Goal: Task Accomplishment & Management: Complete application form

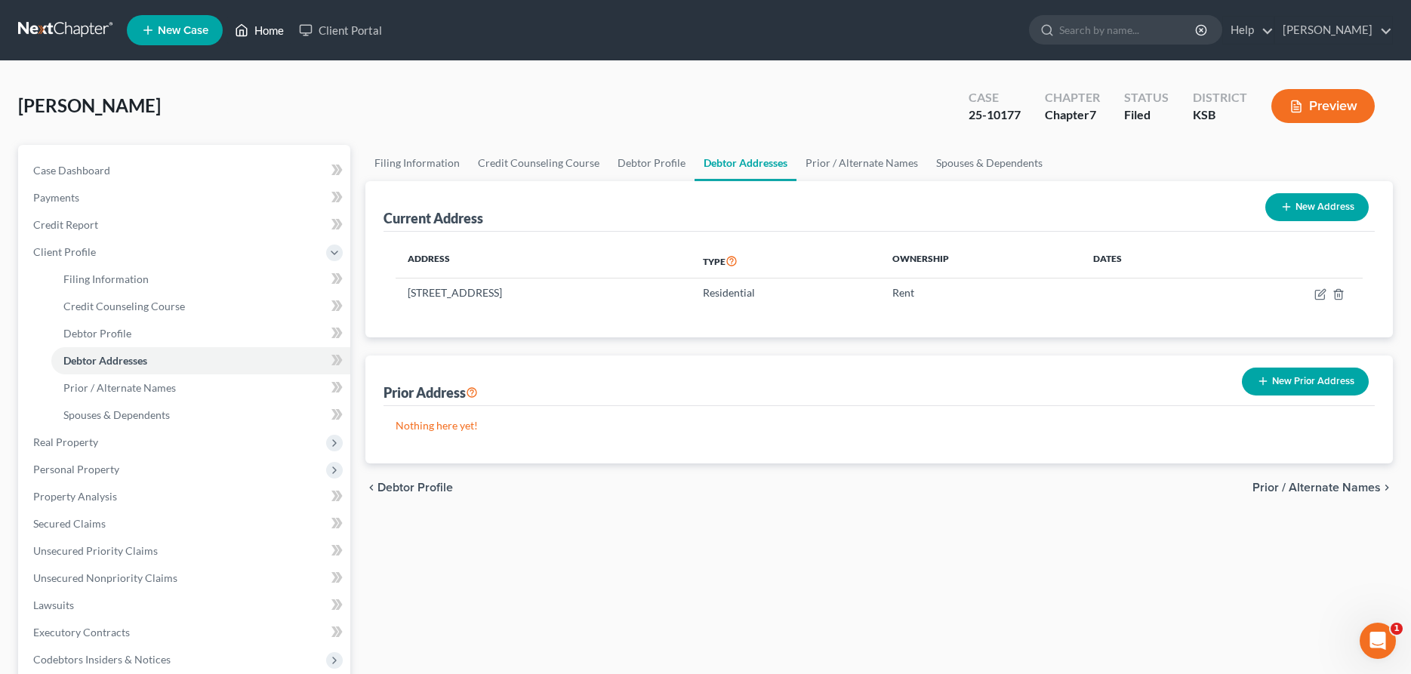
click at [282, 33] on link "Home" at bounding box center [259, 30] width 64 height 27
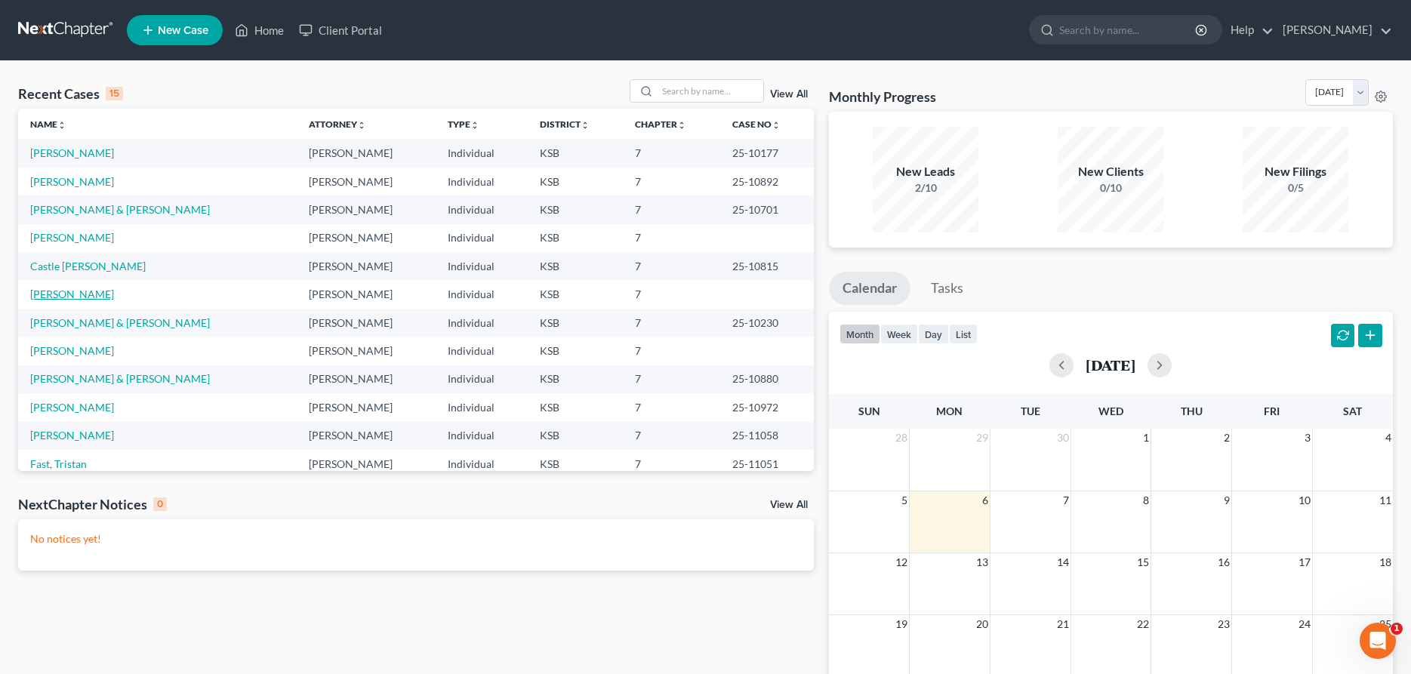
click at [58, 293] on link "[PERSON_NAME]" at bounding box center [72, 294] width 84 height 13
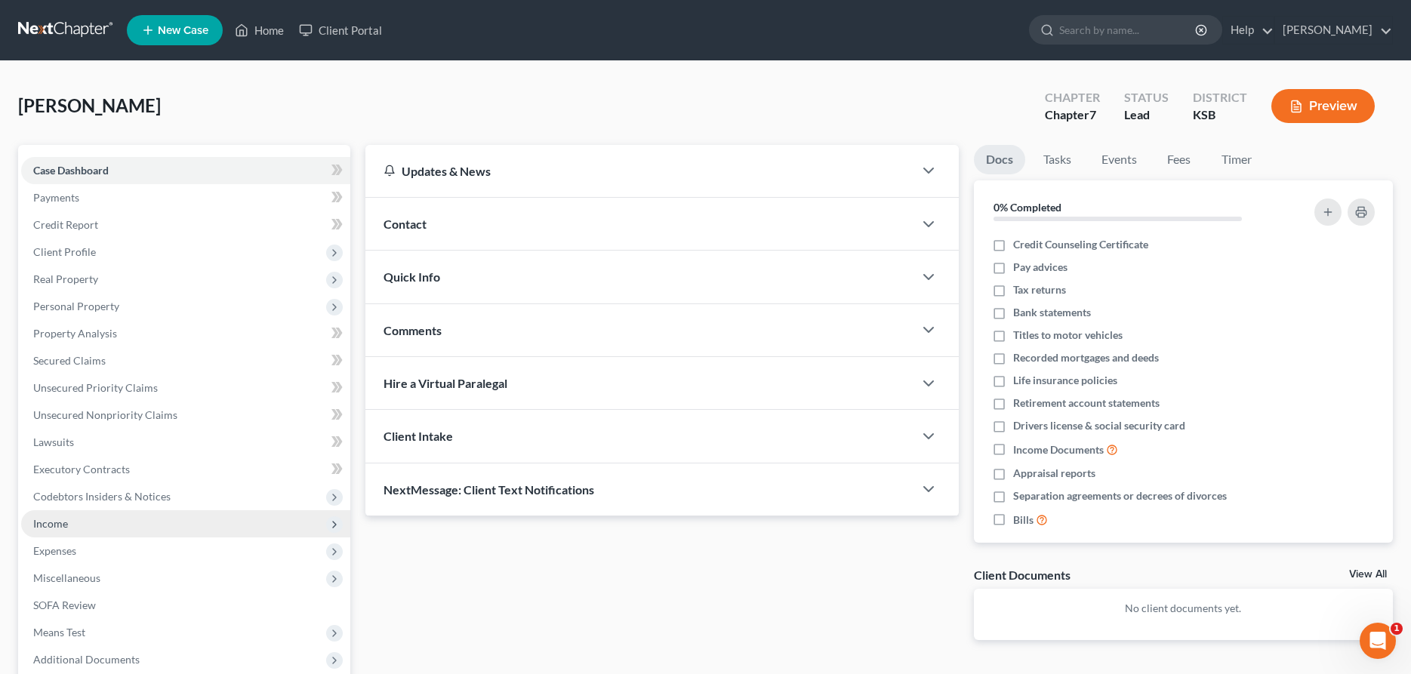
click at [60, 520] on span "Income" at bounding box center [50, 523] width 35 height 13
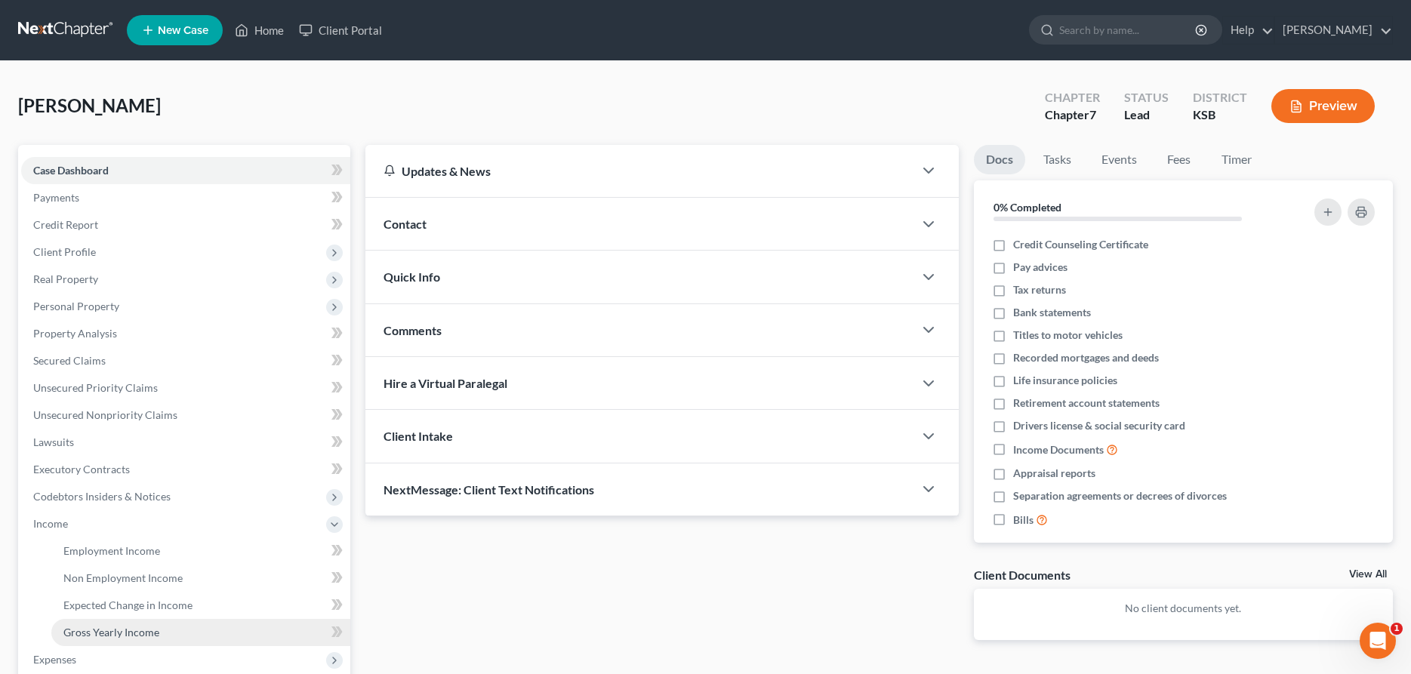
click at [94, 632] on span "Gross Yearly Income" at bounding box center [111, 632] width 96 height 13
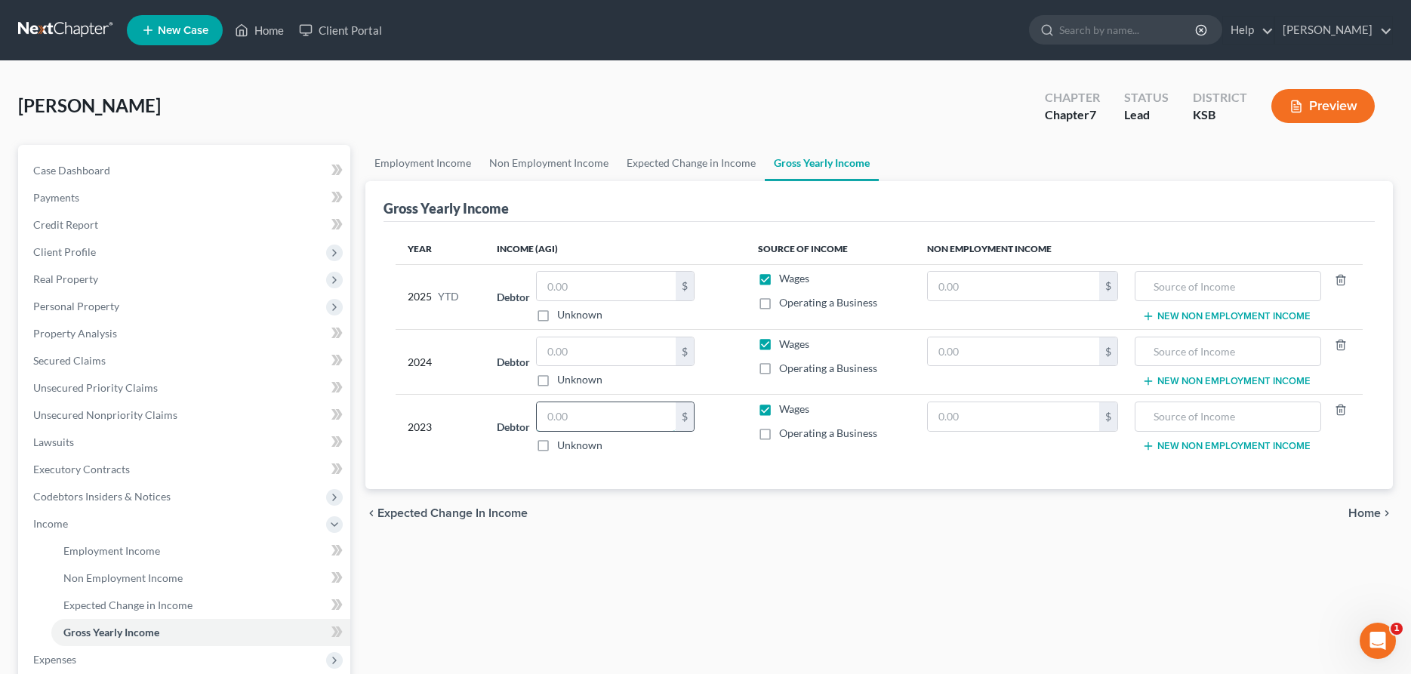
click at [605, 423] on input "text" at bounding box center [606, 416] width 139 height 29
type input "52,970.00"
click at [605, 297] on input "text" at bounding box center [606, 286] width 139 height 29
type input "30,367.42"
click at [583, 356] on input "text" at bounding box center [606, 351] width 139 height 29
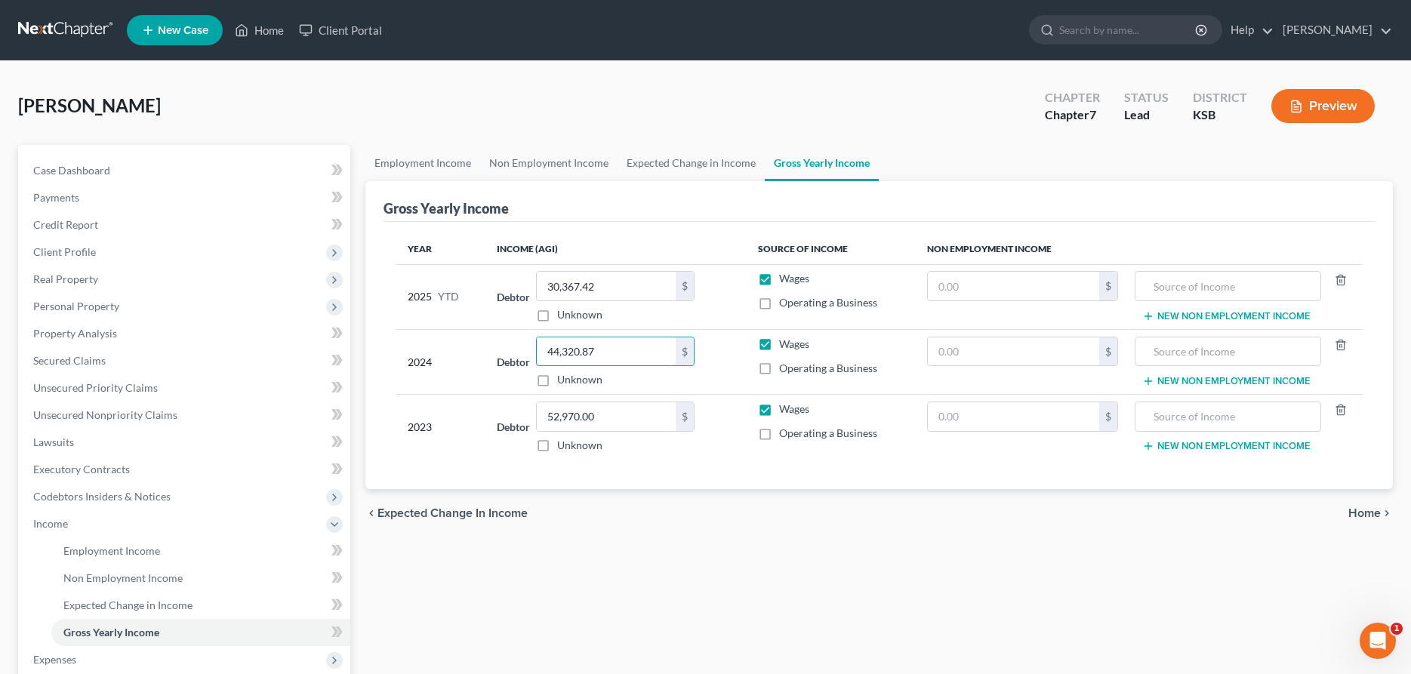
type input "44,320.87"
click at [193, 312] on span "Personal Property" at bounding box center [185, 306] width 329 height 27
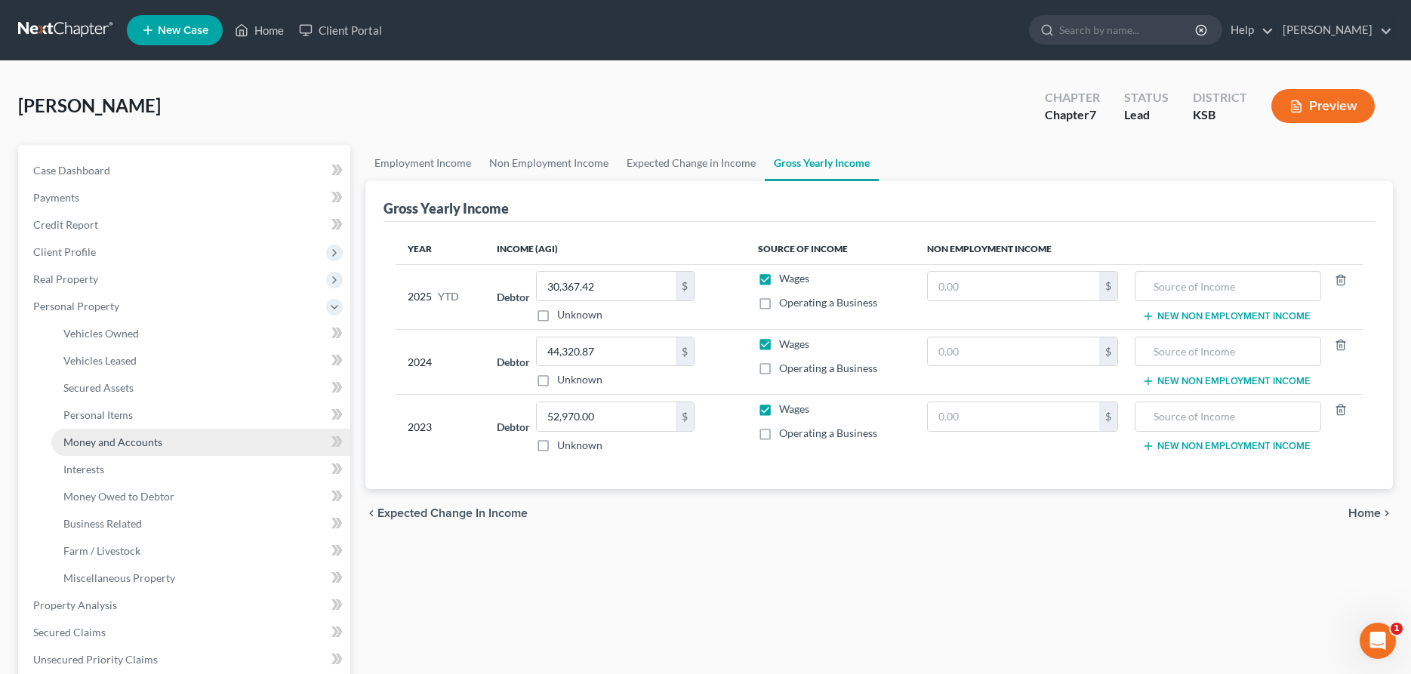
click at [117, 437] on span "Money and Accounts" at bounding box center [112, 442] width 99 height 13
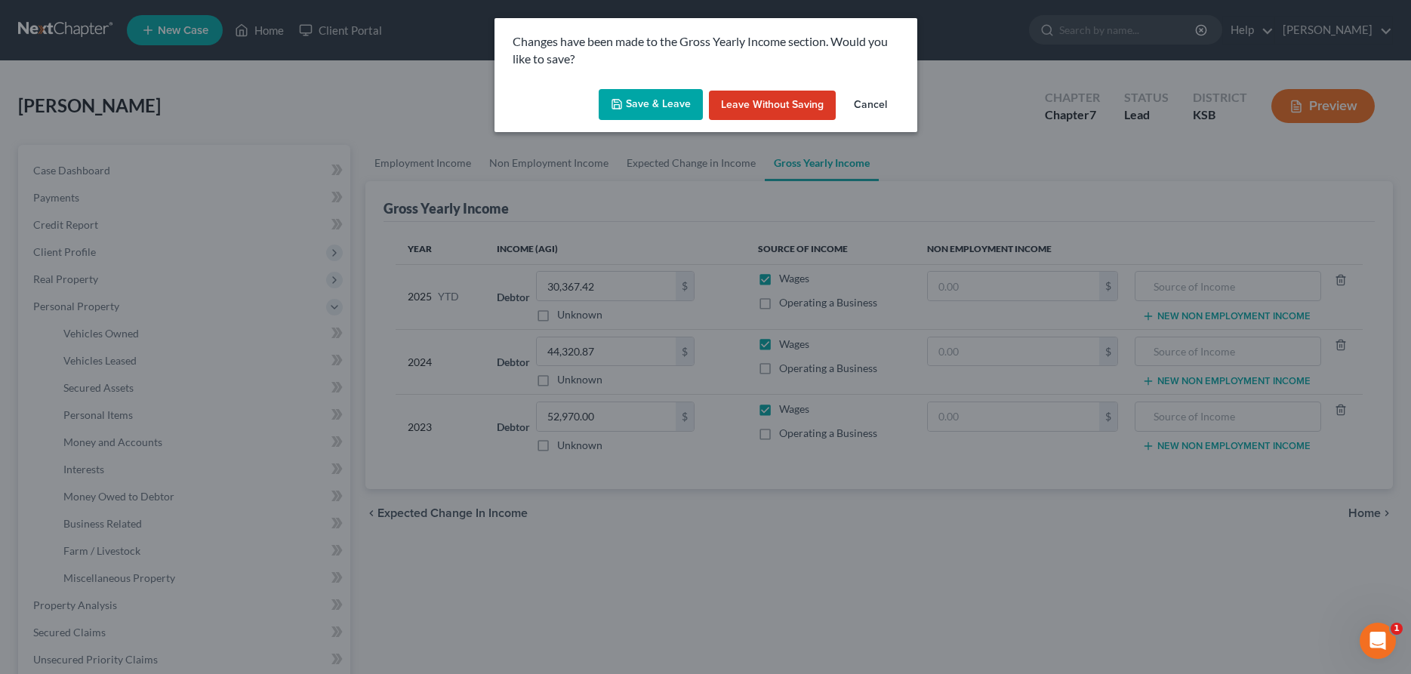
click at [656, 109] on button "Save & Leave" at bounding box center [651, 105] width 104 height 32
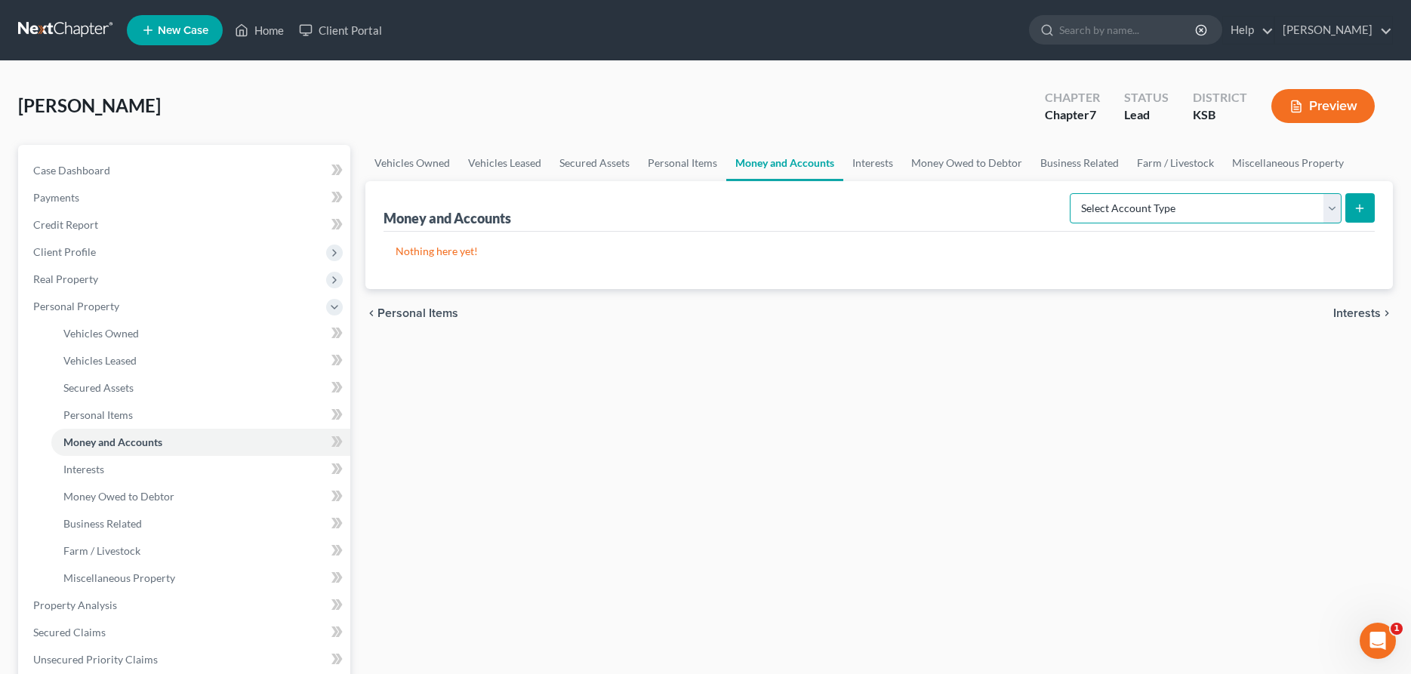
click at [1070, 193] on select "Select Account Type Brokerage Cash on Hand Certificates of Deposit Checking Acc…" at bounding box center [1206, 208] width 272 height 30
select select "checking"
click option "Checking Account" at bounding box center [0, 0] width 0 height 0
click at [1357, 205] on icon "submit" at bounding box center [1359, 208] width 12 height 12
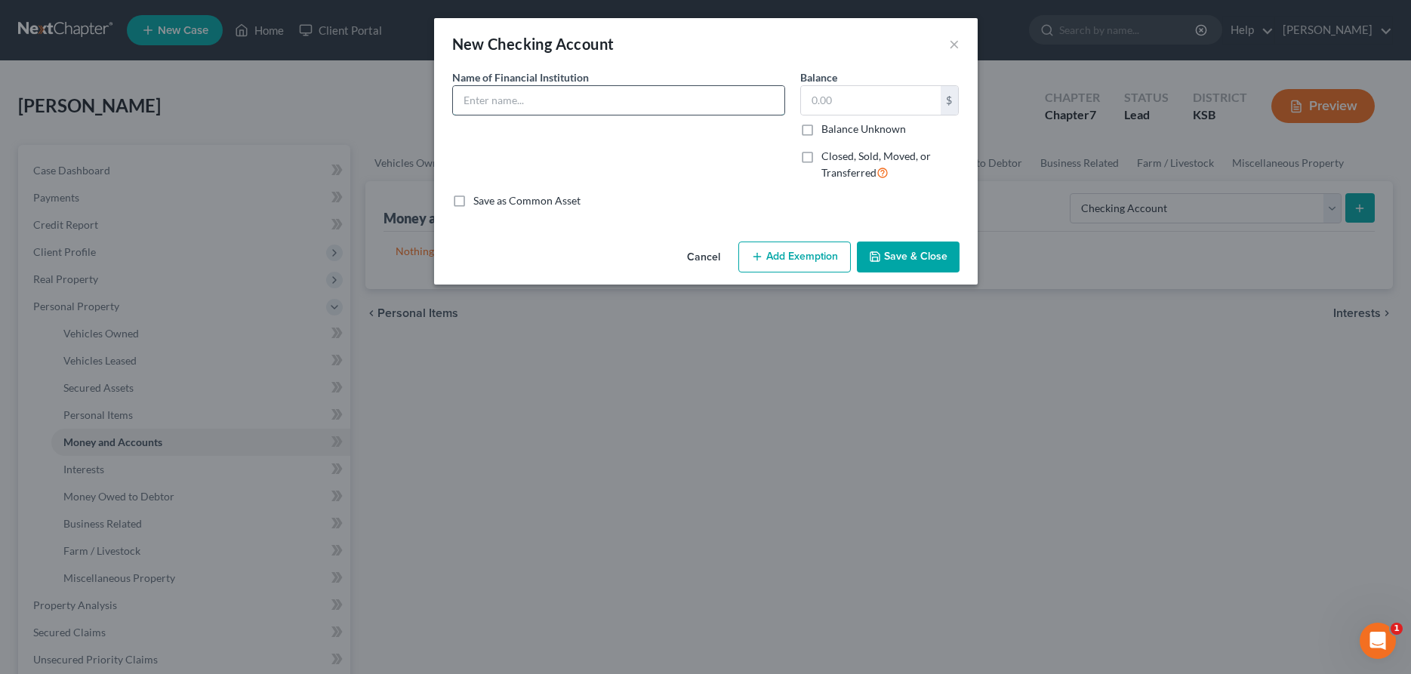
click at [605, 103] on input "text" at bounding box center [618, 100] width 331 height 29
type input "[PERSON_NAME] Credit Union"
type input "10.00"
click at [892, 259] on button "Save & Close" at bounding box center [908, 258] width 103 height 32
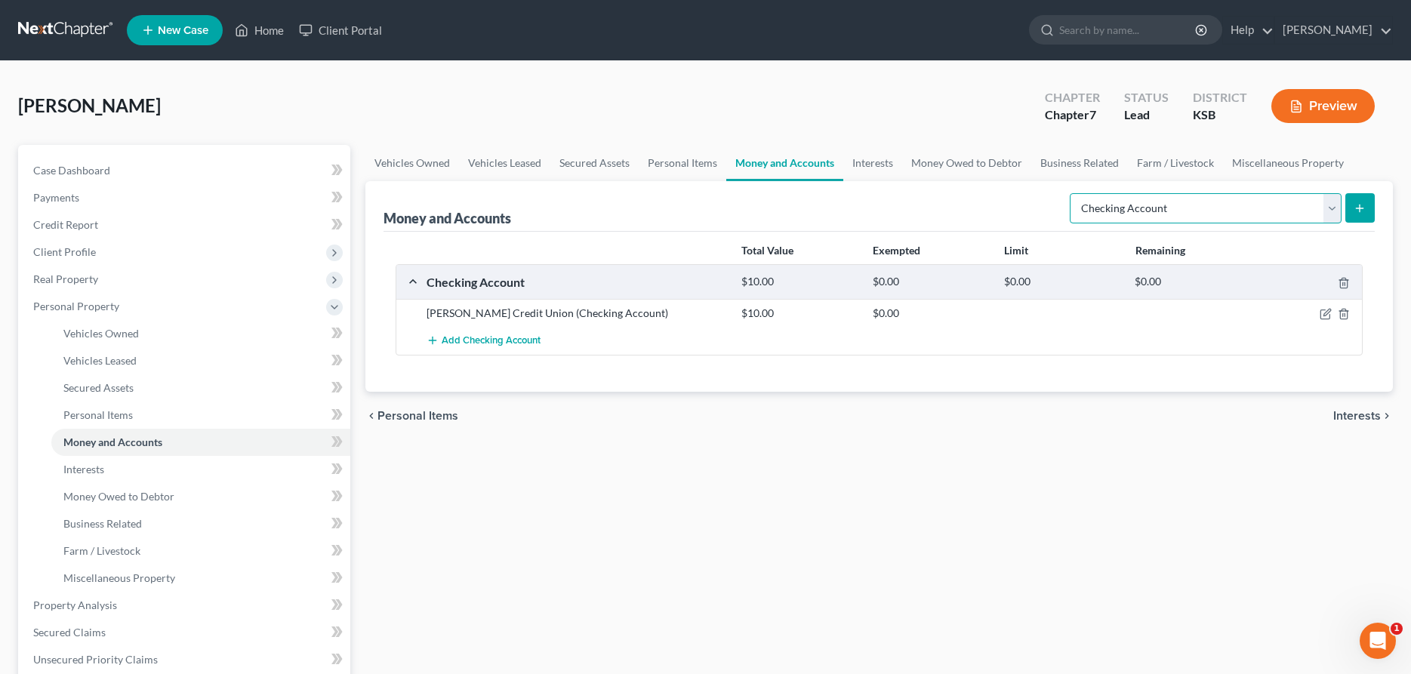
click at [1070, 193] on select "Select Account Type Brokerage Cash on Hand Certificates of Deposit Checking Acc…" at bounding box center [1206, 208] width 272 height 30
select select "savings"
click option "Savings Account" at bounding box center [0, 0] width 0 height 0
click at [1356, 208] on icon "submit" at bounding box center [1359, 208] width 12 height 12
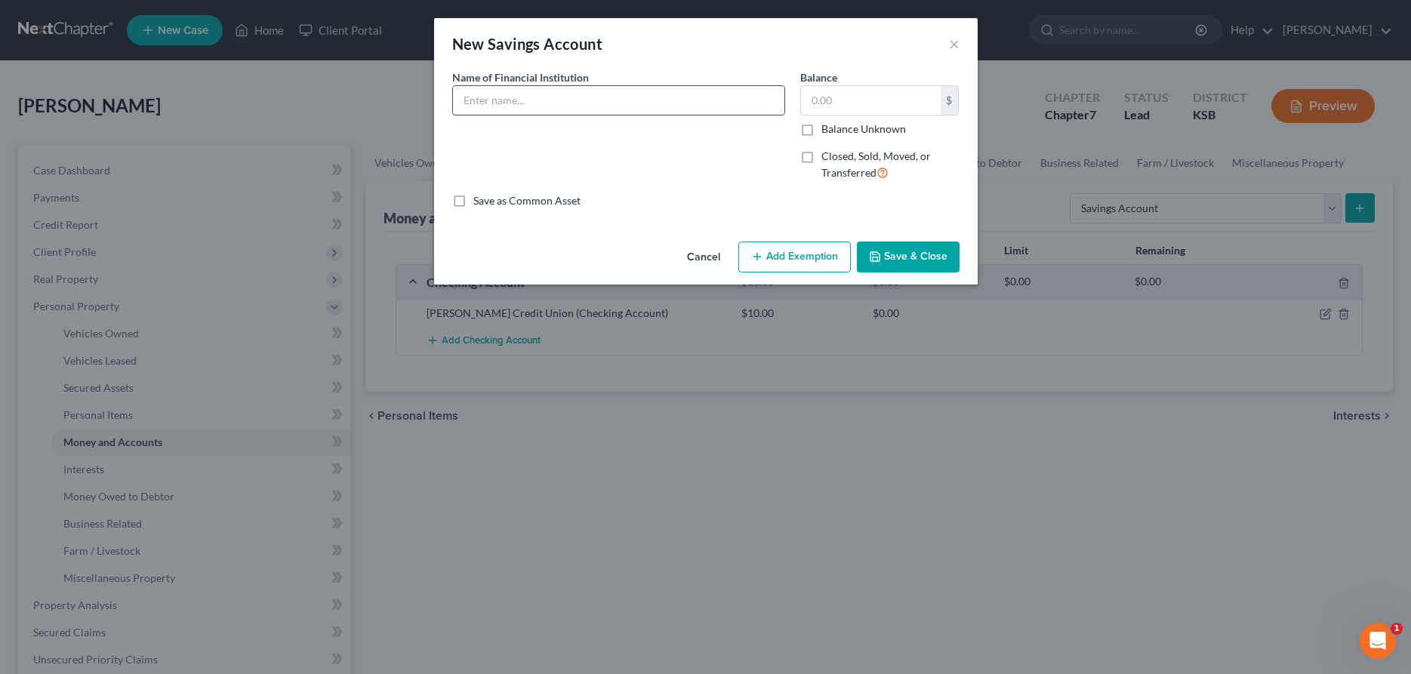
click at [617, 92] on input "text" at bounding box center [618, 100] width 331 height 29
type input "[PERSON_NAME] Credit Union"
type input "5.00"
click at [913, 257] on button "Save & Close" at bounding box center [908, 258] width 103 height 32
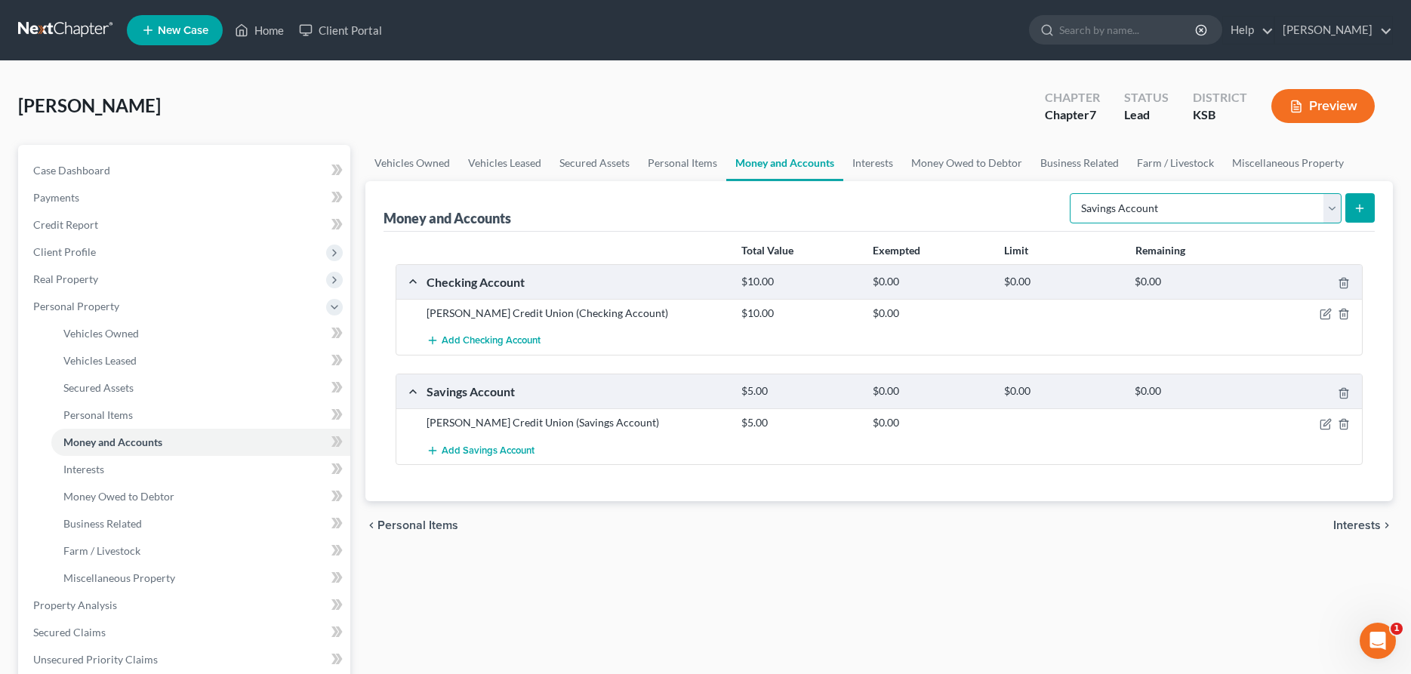
click at [1070, 193] on select "Select Account Type Brokerage Cash on Hand Certificates of Deposit Checking Acc…" at bounding box center [1206, 208] width 272 height 30
select select "other"
click option "Other (Credit Union, Health Savings Account, etc)" at bounding box center [0, 0] width 0 height 0
drag, startPoint x: 1360, startPoint y: 199, endPoint x: 1327, endPoint y: 212, distance: 35.9
click at [1359, 199] on button "submit" at bounding box center [1359, 207] width 29 height 29
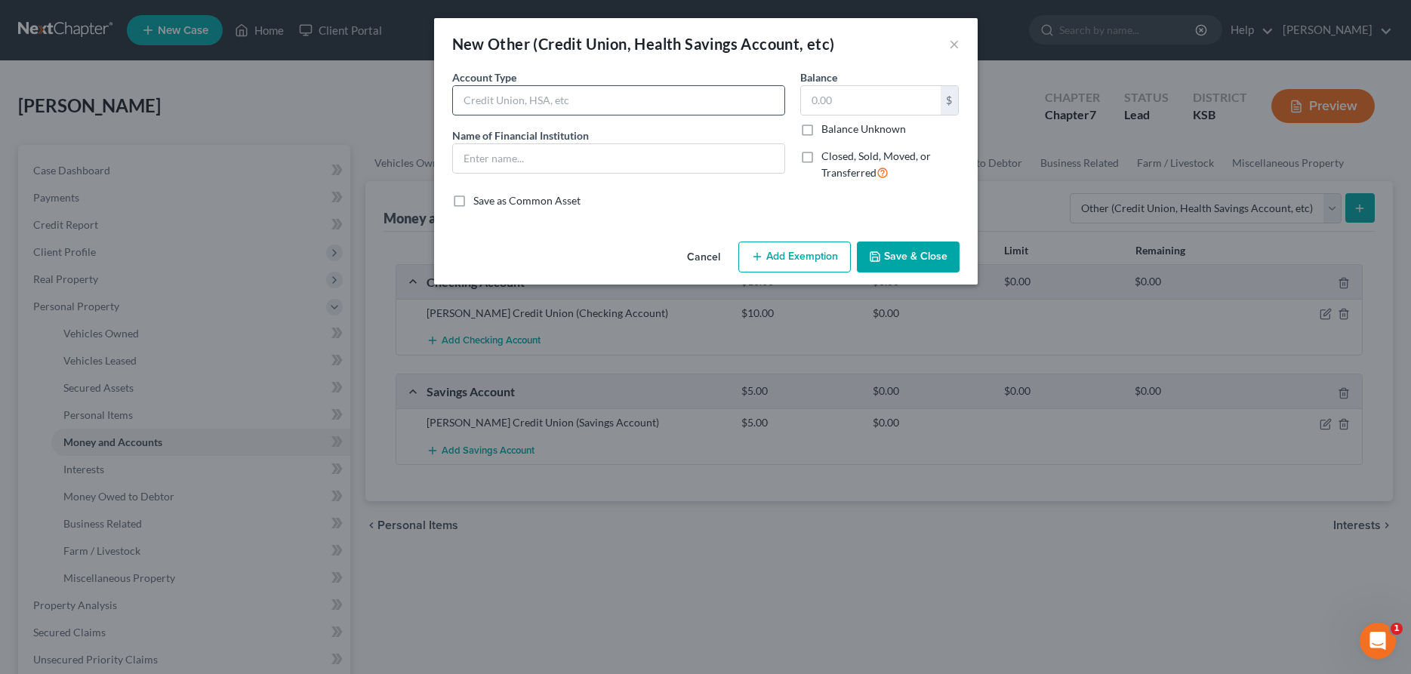
click at [605, 107] on input "text" at bounding box center [618, 100] width 331 height 29
type input "PayPal"
click at [945, 257] on button "Save & Close" at bounding box center [908, 258] width 103 height 32
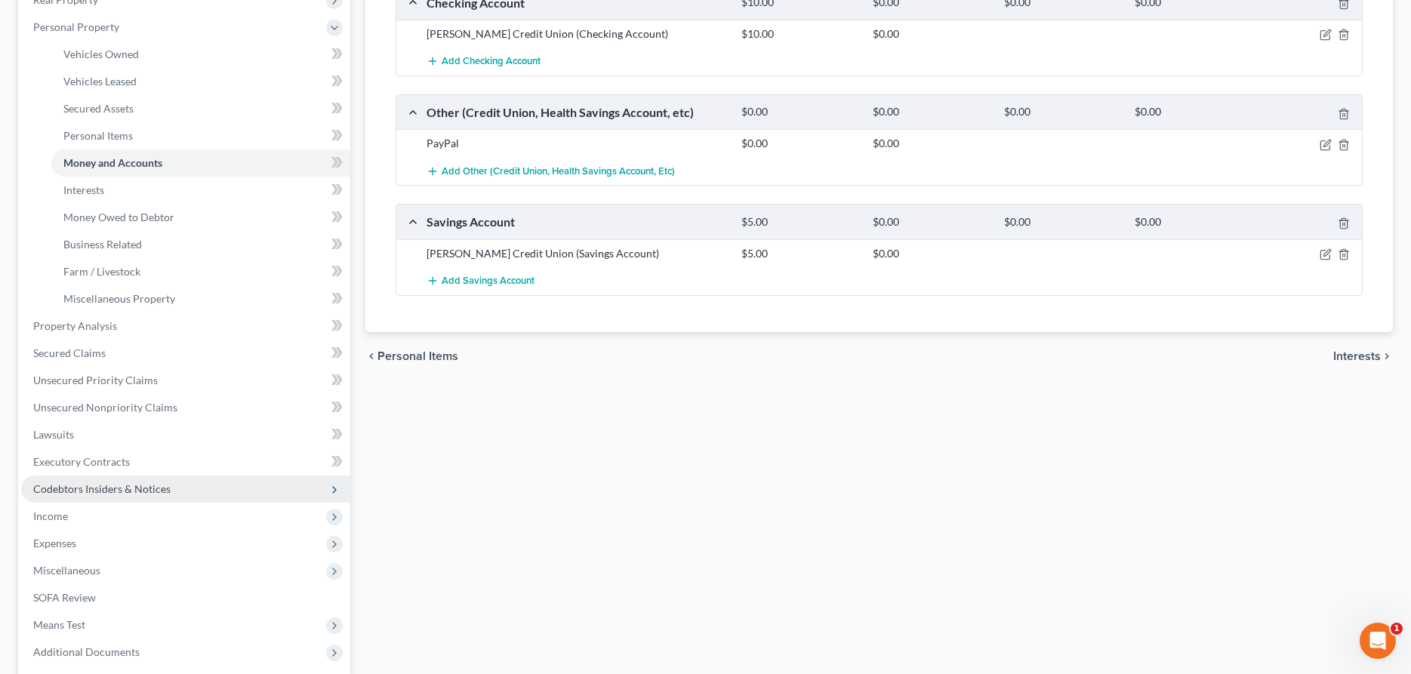
scroll to position [308, 0]
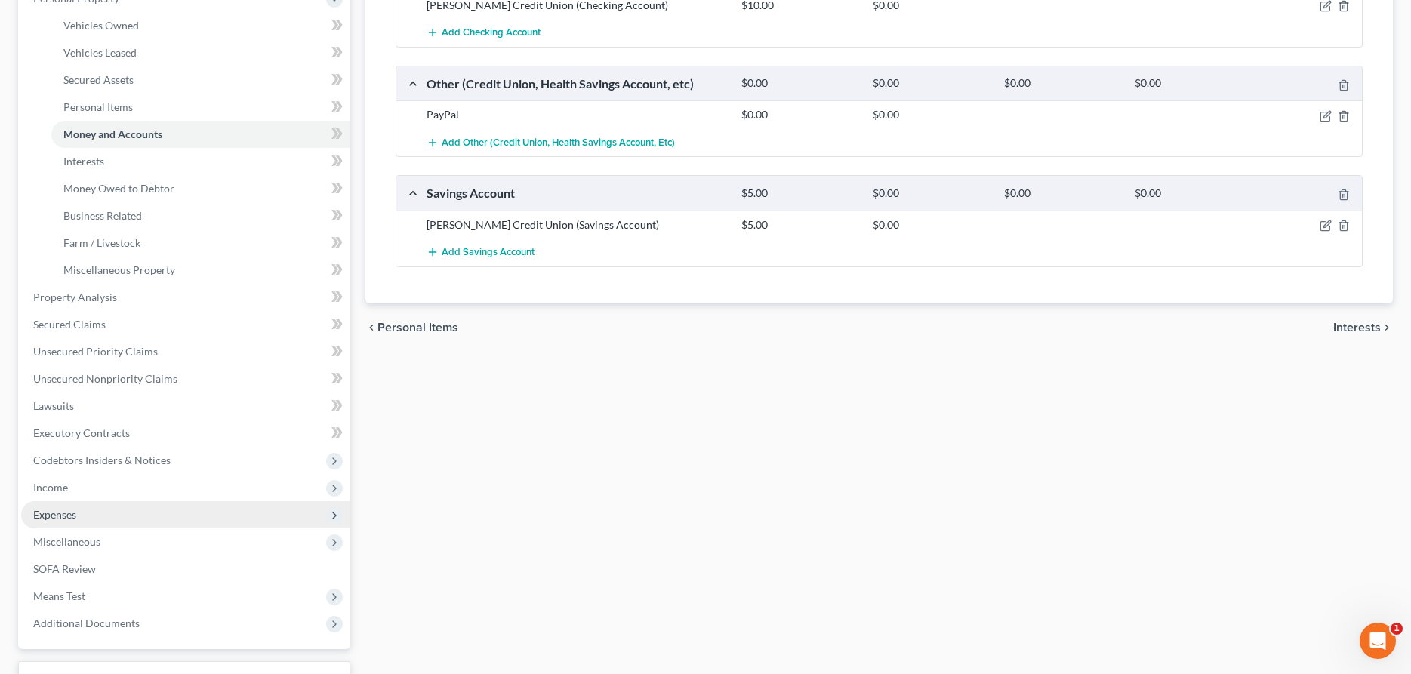
click at [66, 519] on span "Expenses" at bounding box center [54, 514] width 43 height 13
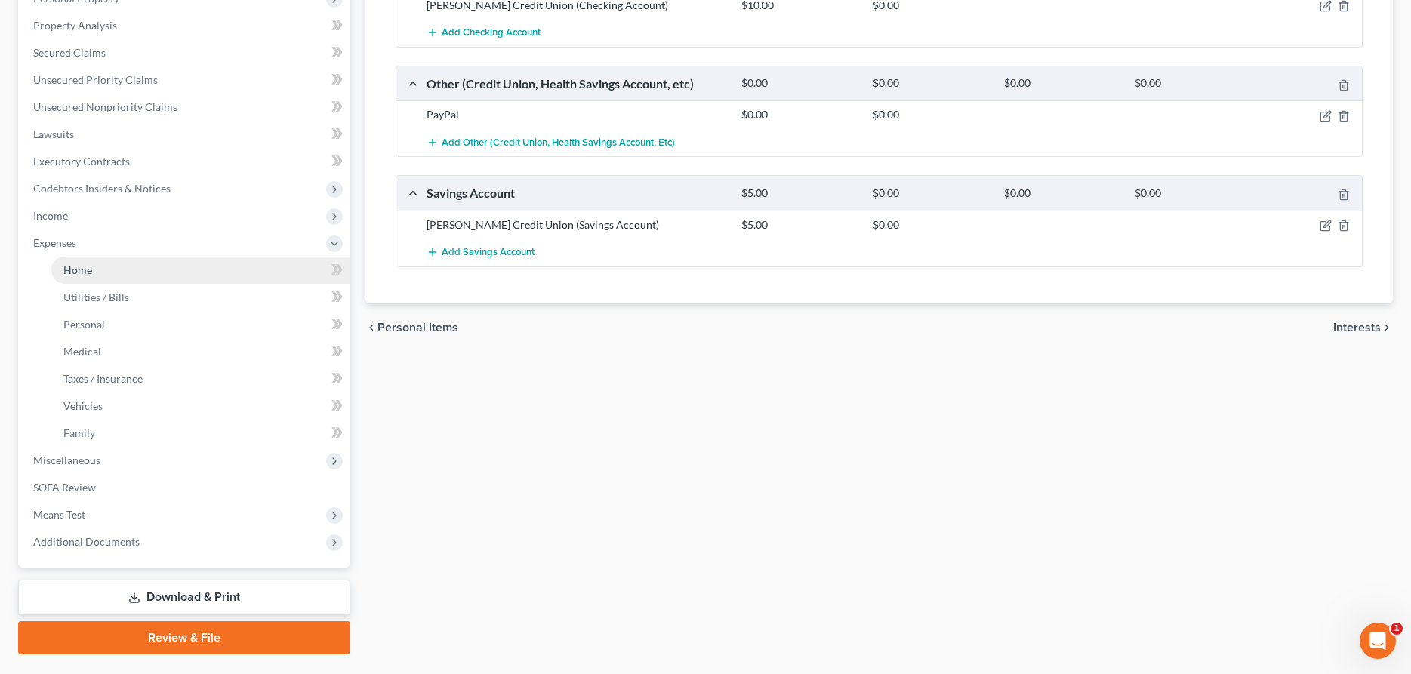
click at [115, 272] on link "Home" at bounding box center [200, 270] width 299 height 27
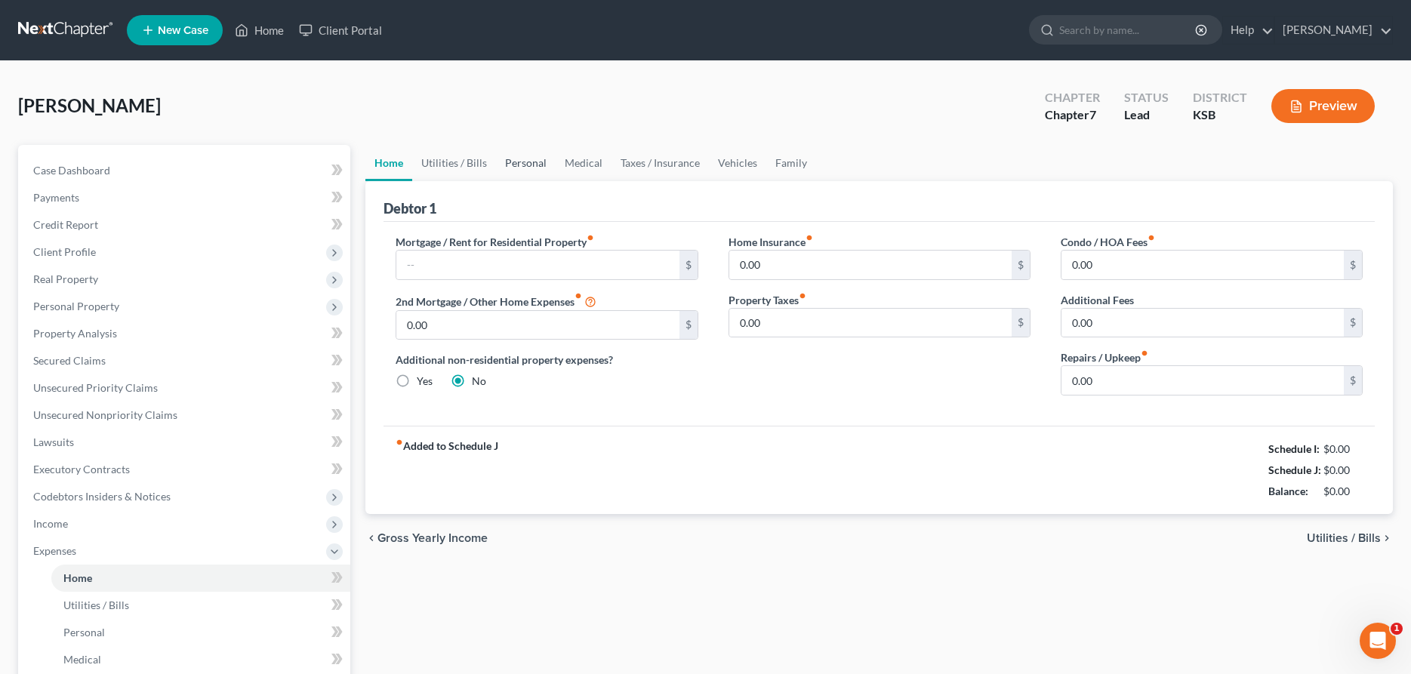
click at [517, 161] on link "Personal" at bounding box center [526, 163] width 60 height 36
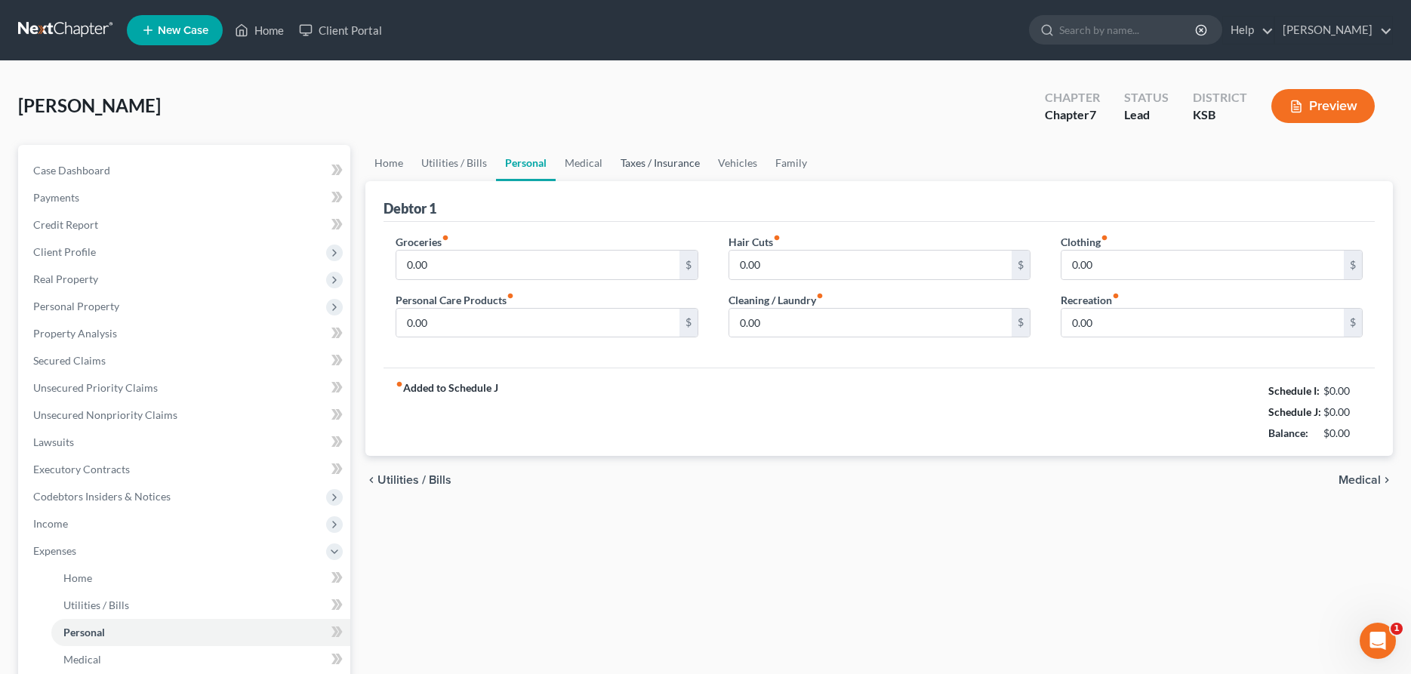
click at [645, 162] on link "Taxes / Insurance" at bounding box center [659, 163] width 97 height 36
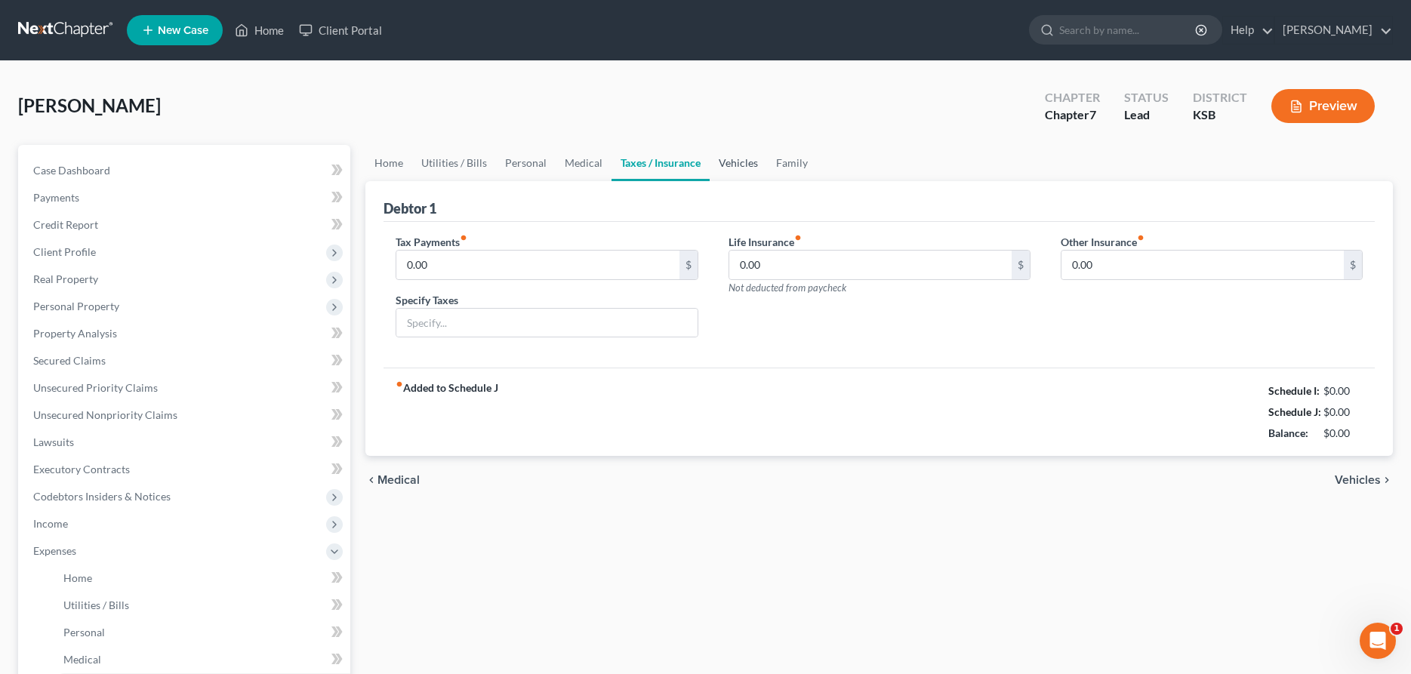
click at [725, 159] on link "Vehicles" at bounding box center [738, 163] width 57 height 36
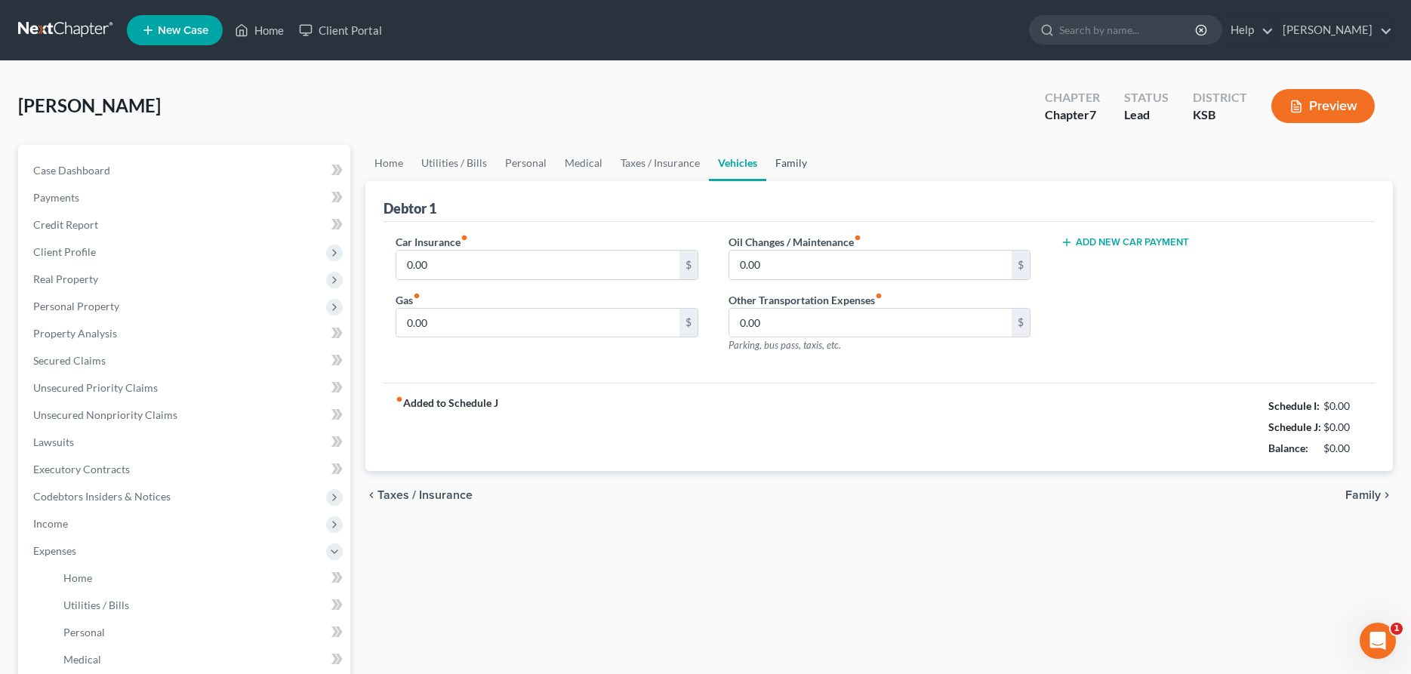
click at [780, 162] on link "Family" at bounding box center [791, 163] width 50 height 36
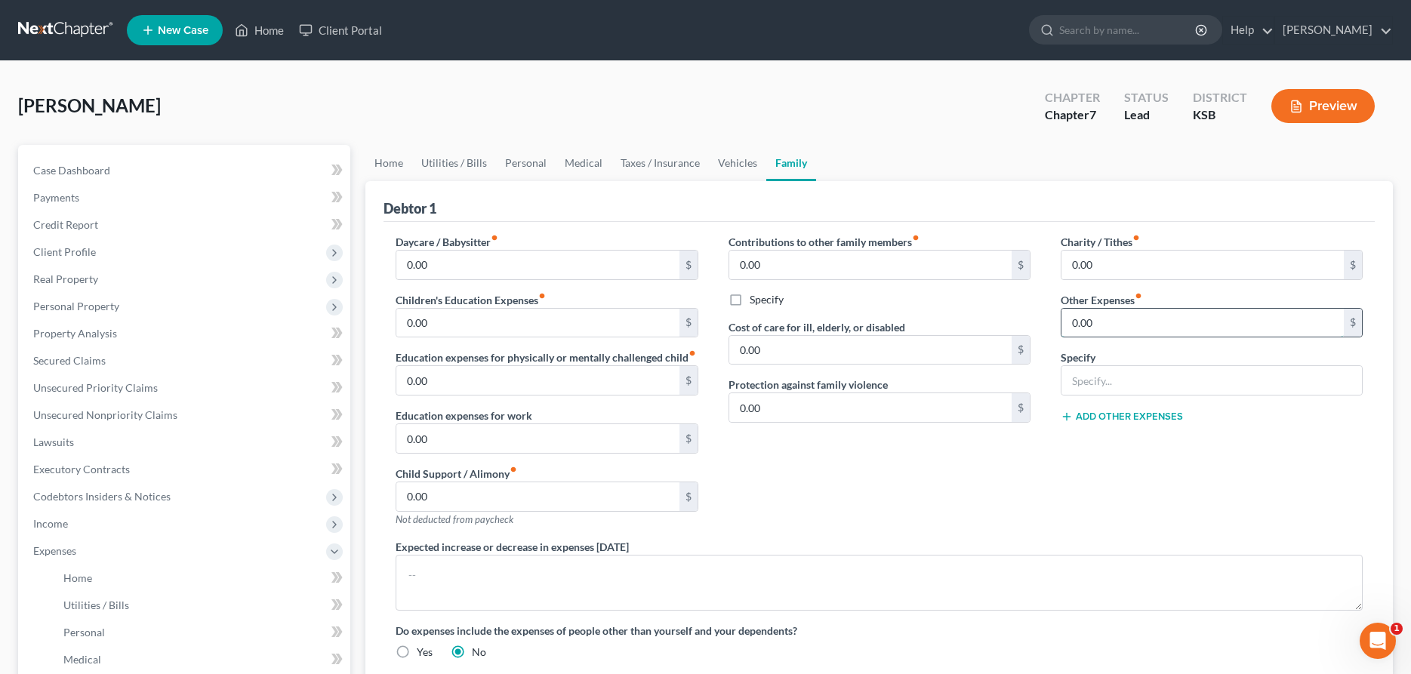
click at [1084, 329] on input "0.00" at bounding box center [1202, 323] width 282 height 29
type input "69.72"
click at [1073, 387] on input "text" at bounding box center [1211, 380] width 300 height 29
type input "[DOMAIN_NAME]"
click at [67, 519] on span "Income" at bounding box center [50, 523] width 35 height 13
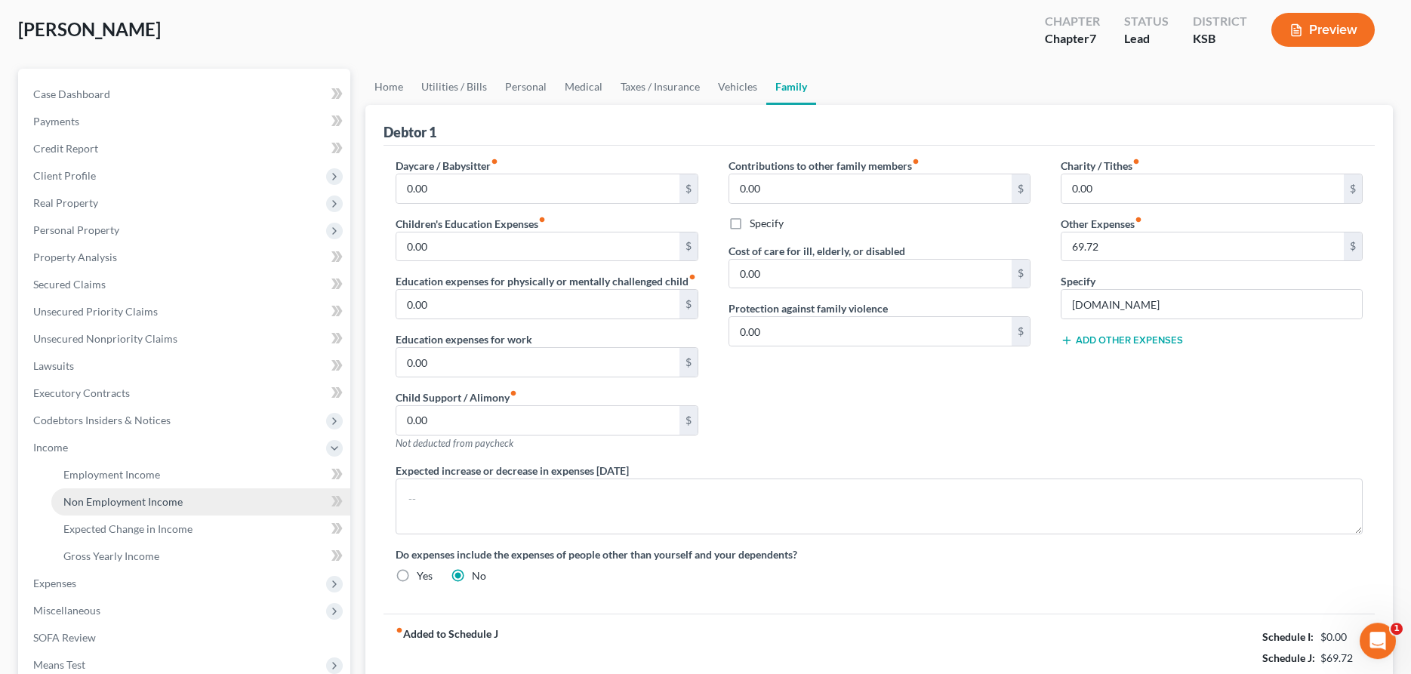
scroll to position [77, 0]
click at [100, 497] on span "Non Employment Income" at bounding box center [122, 500] width 119 height 13
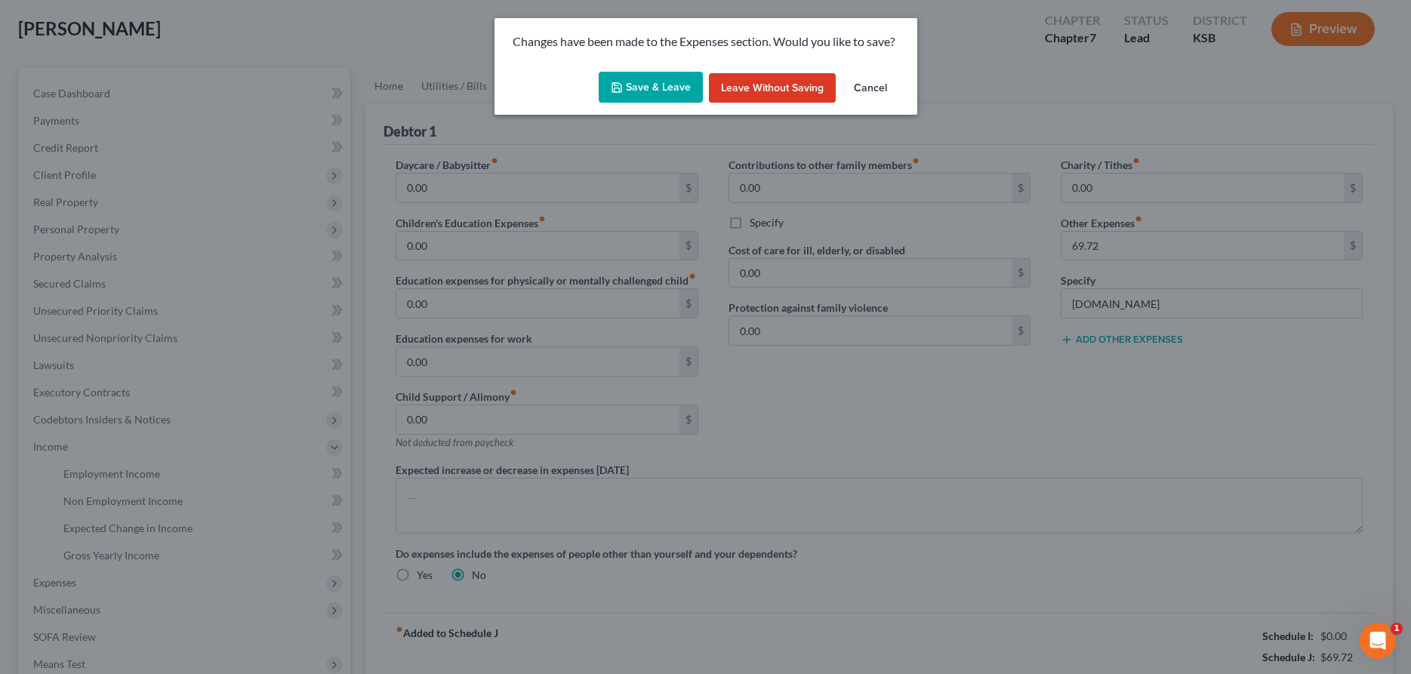
click at [651, 89] on button "Save & Leave" at bounding box center [651, 88] width 104 height 32
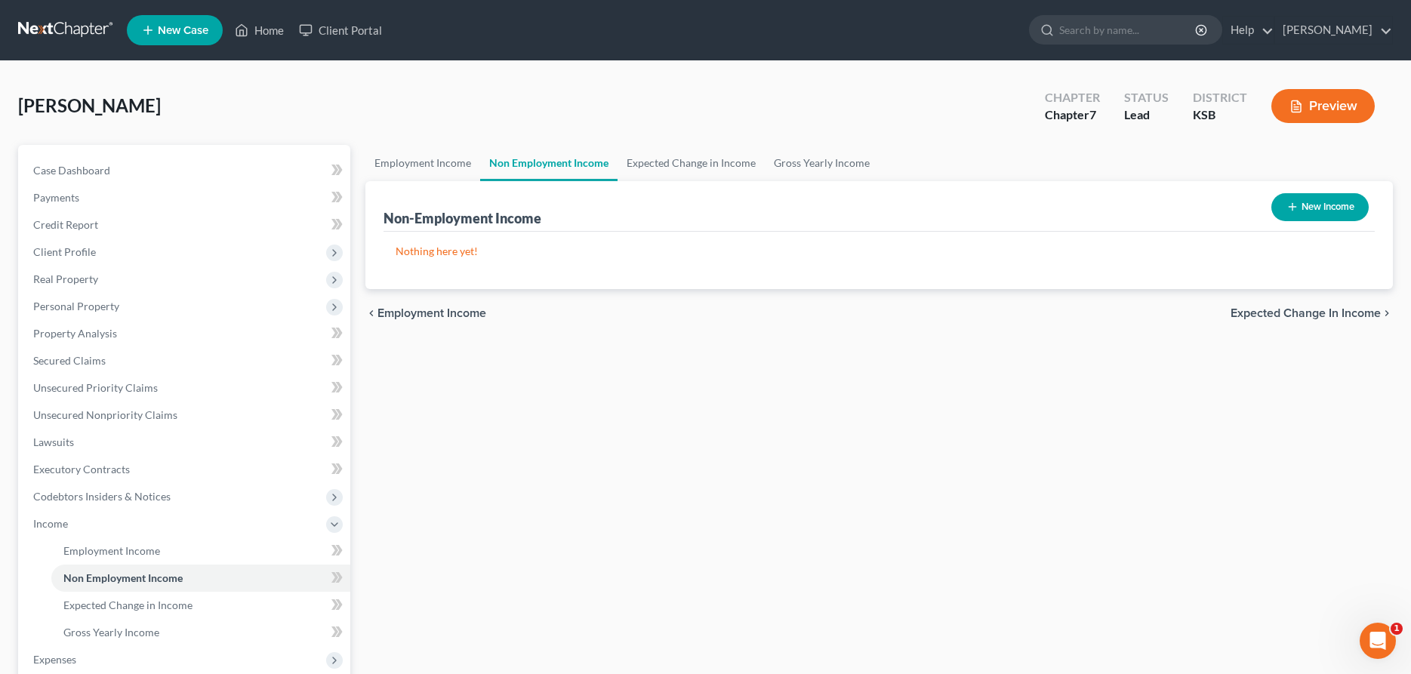
click at [1315, 206] on button "New Income" at bounding box center [1319, 207] width 97 height 28
select select "0"
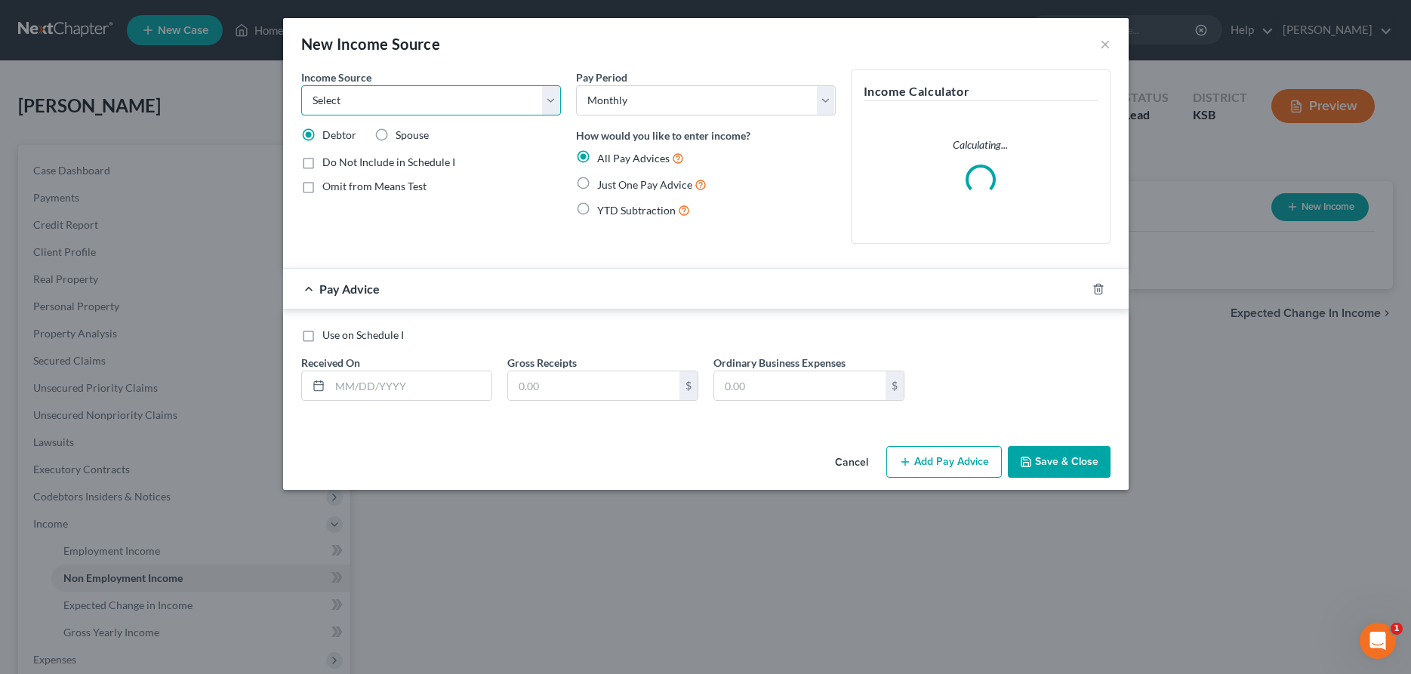
click at [301, 85] on select "Select Unemployment Disability (from employer) Pension Retirement Social Securi…" at bounding box center [431, 100] width 260 height 30
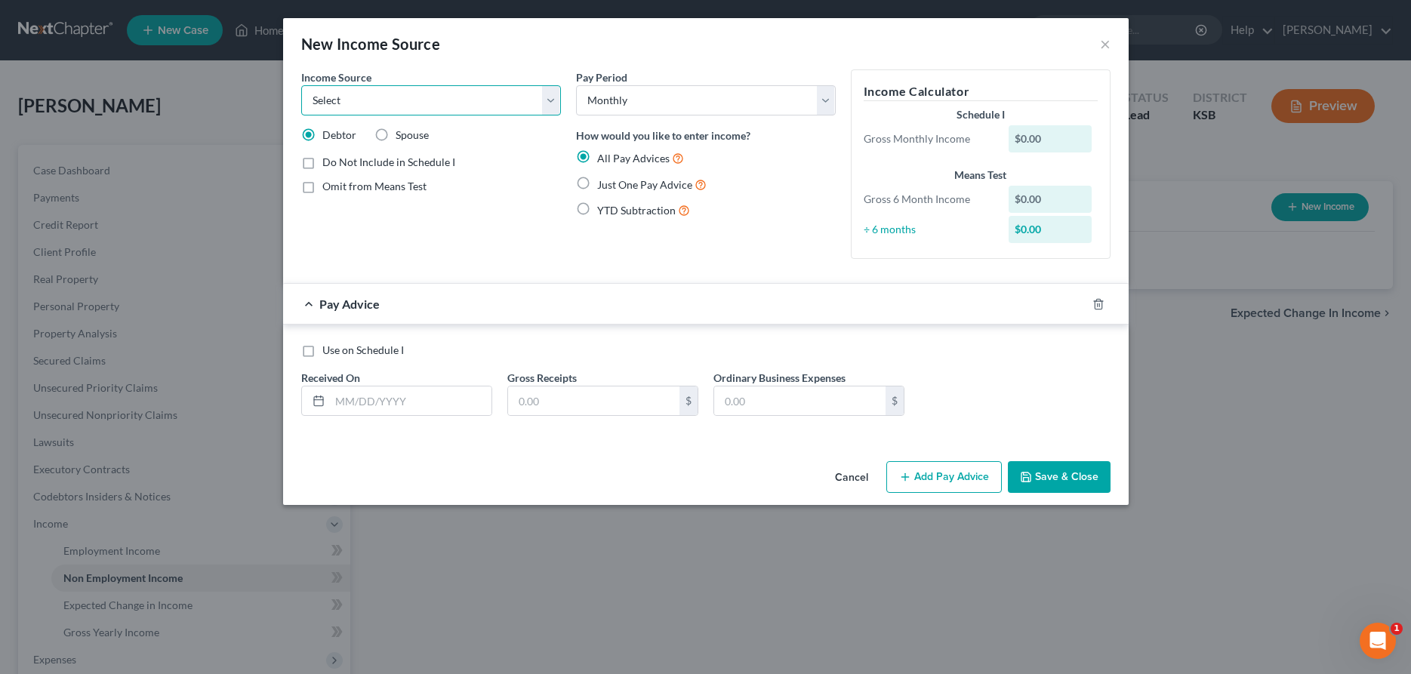
select select "7"
click option "Child / Family Support" at bounding box center [0, 0] width 0 height 0
click at [440, 411] on input "text" at bounding box center [411, 400] width 162 height 29
type input "[DATE]"
click at [571, 412] on input "text" at bounding box center [593, 400] width 171 height 29
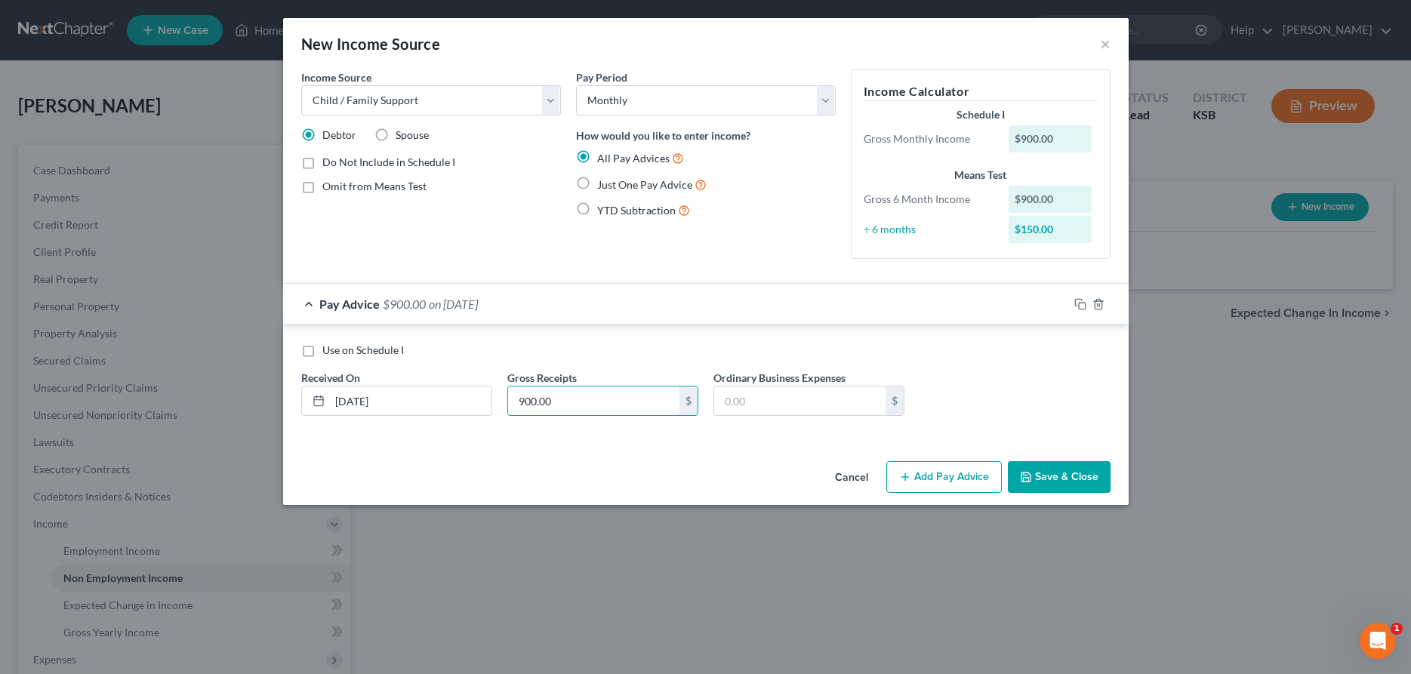
type input "900.00"
click at [1079, 475] on button "Save & Close" at bounding box center [1059, 477] width 103 height 32
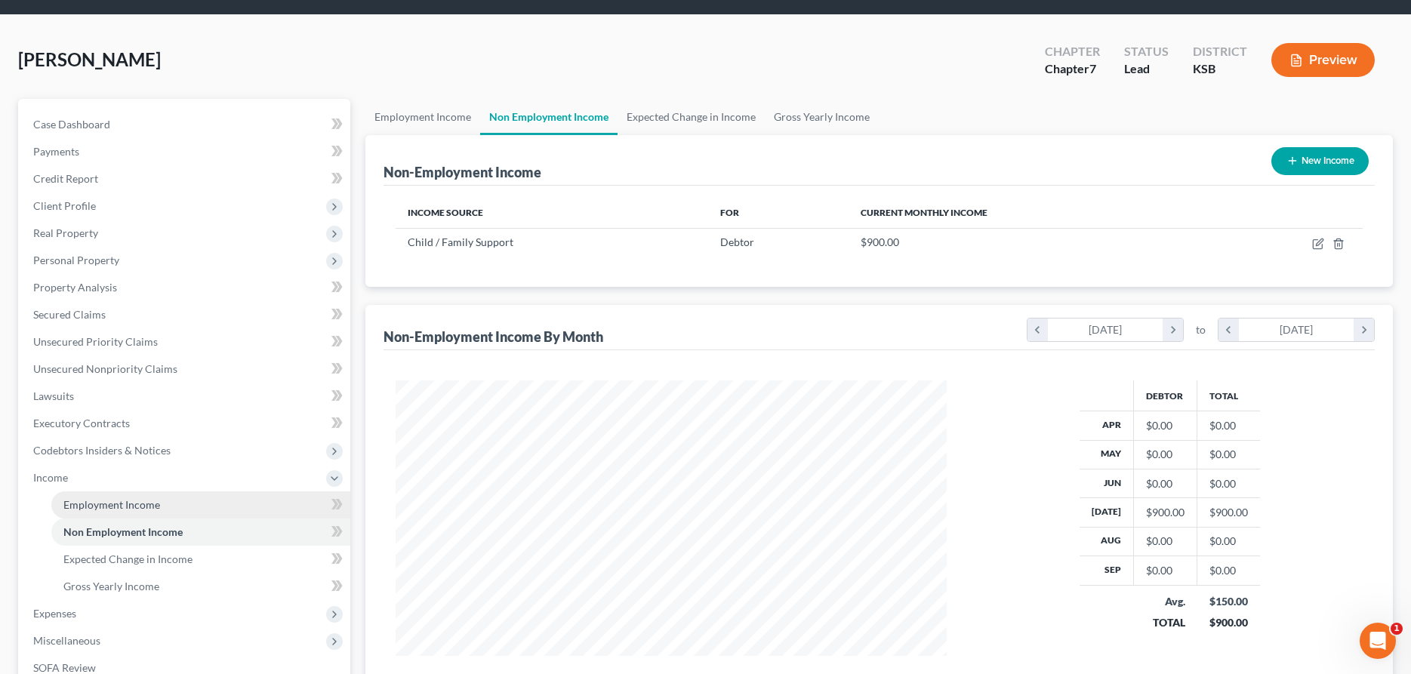
scroll to position [77, 0]
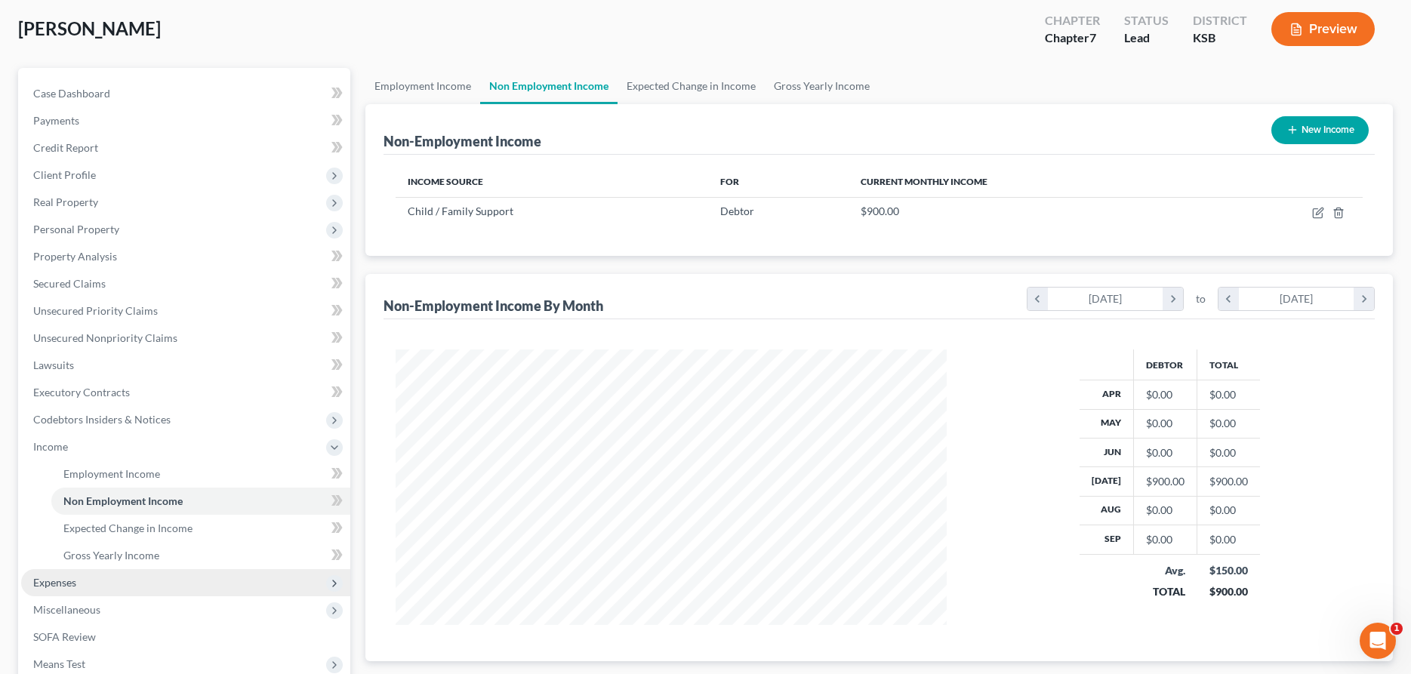
click at [64, 586] on span "Expenses" at bounding box center [54, 582] width 43 height 13
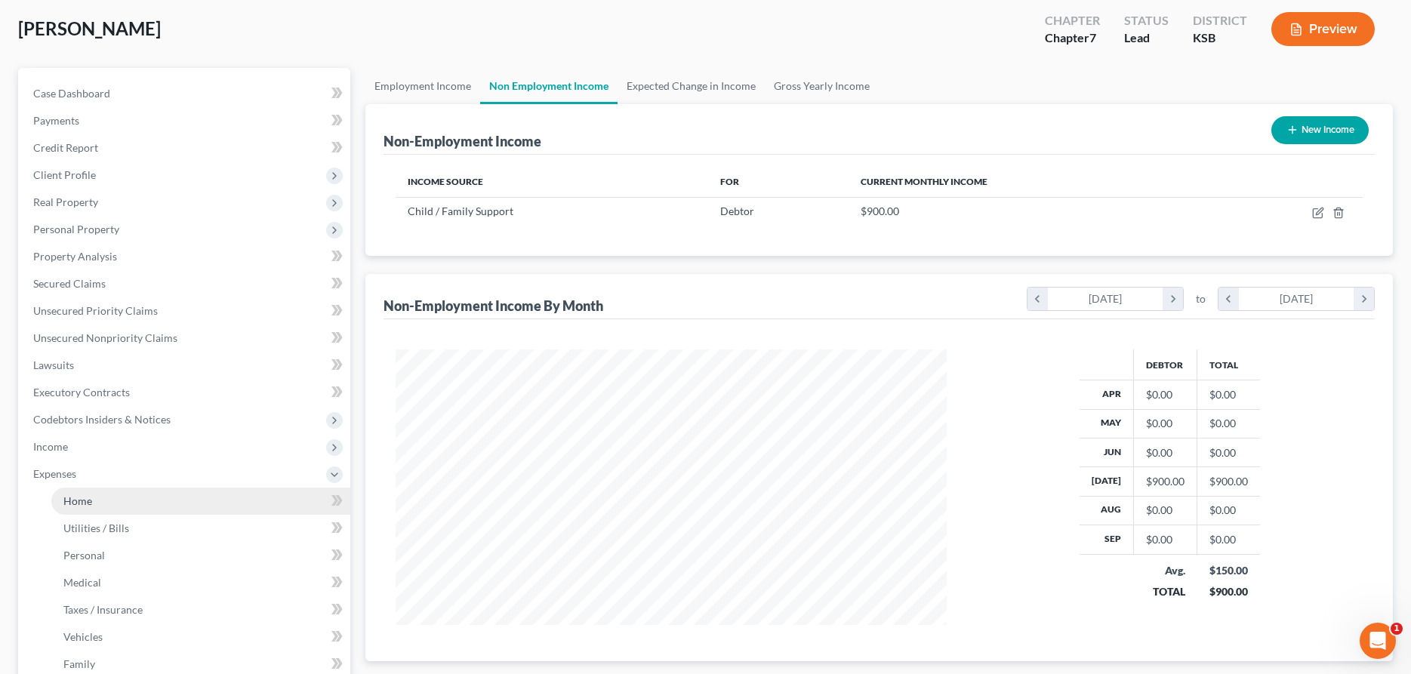
click at [100, 506] on link "Home" at bounding box center [200, 501] width 299 height 27
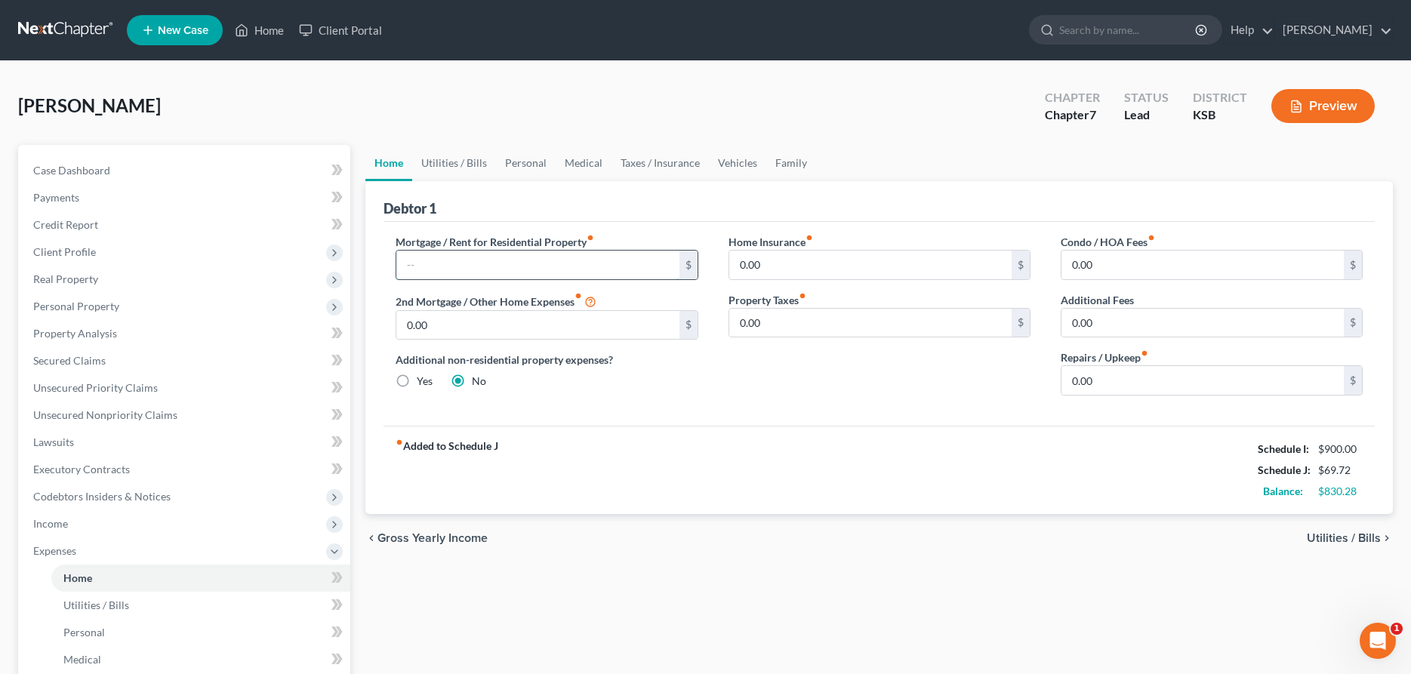
click at [415, 261] on input "text" at bounding box center [537, 265] width 282 height 29
type input "924.34"
click at [783, 155] on link "Family" at bounding box center [791, 163] width 50 height 36
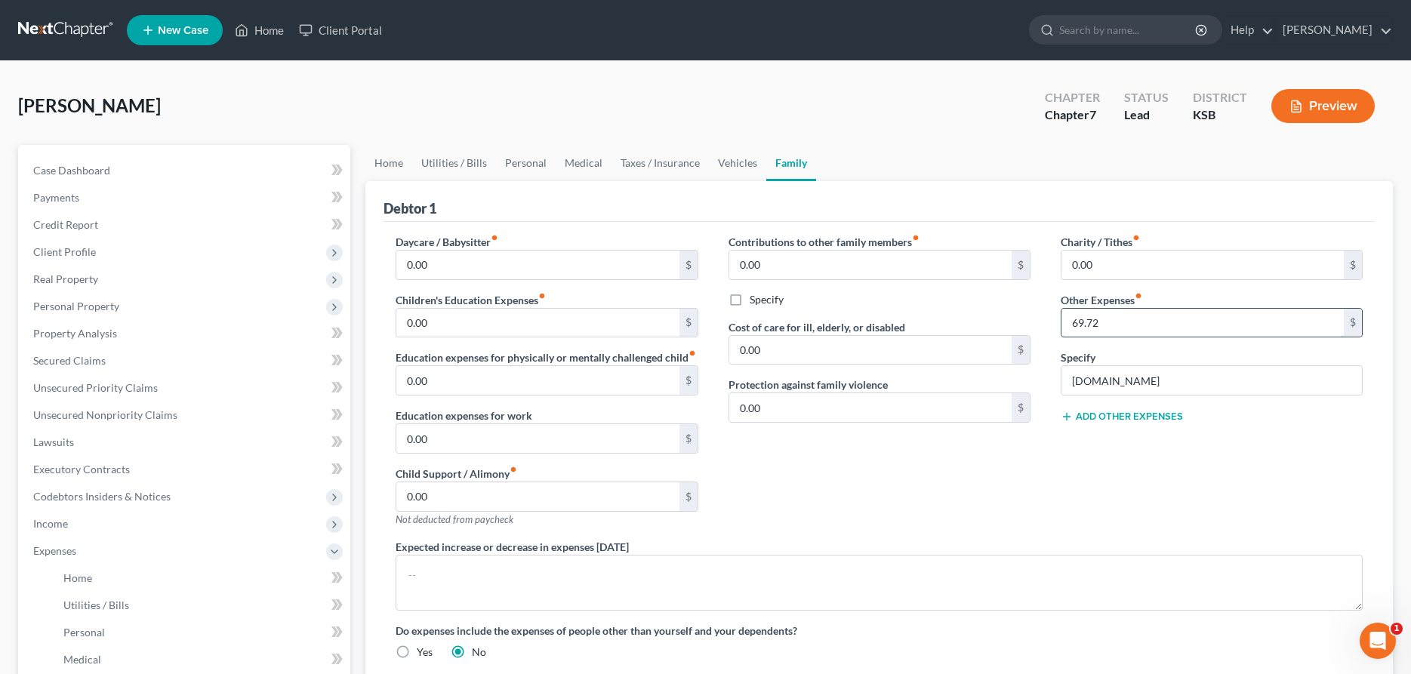
click at [1122, 331] on input "69.72" at bounding box center [1202, 323] width 282 height 29
drag, startPoint x: 1113, startPoint y: 325, endPoint x: 1042, endPoint y: 330, distance: 70.3
click at [1061, 330] on input "69.72" at bounding box center [1202, 323] width 282 height 29
type input "90.72"
type input "[DOMAIN_NAME], Core Fitness"
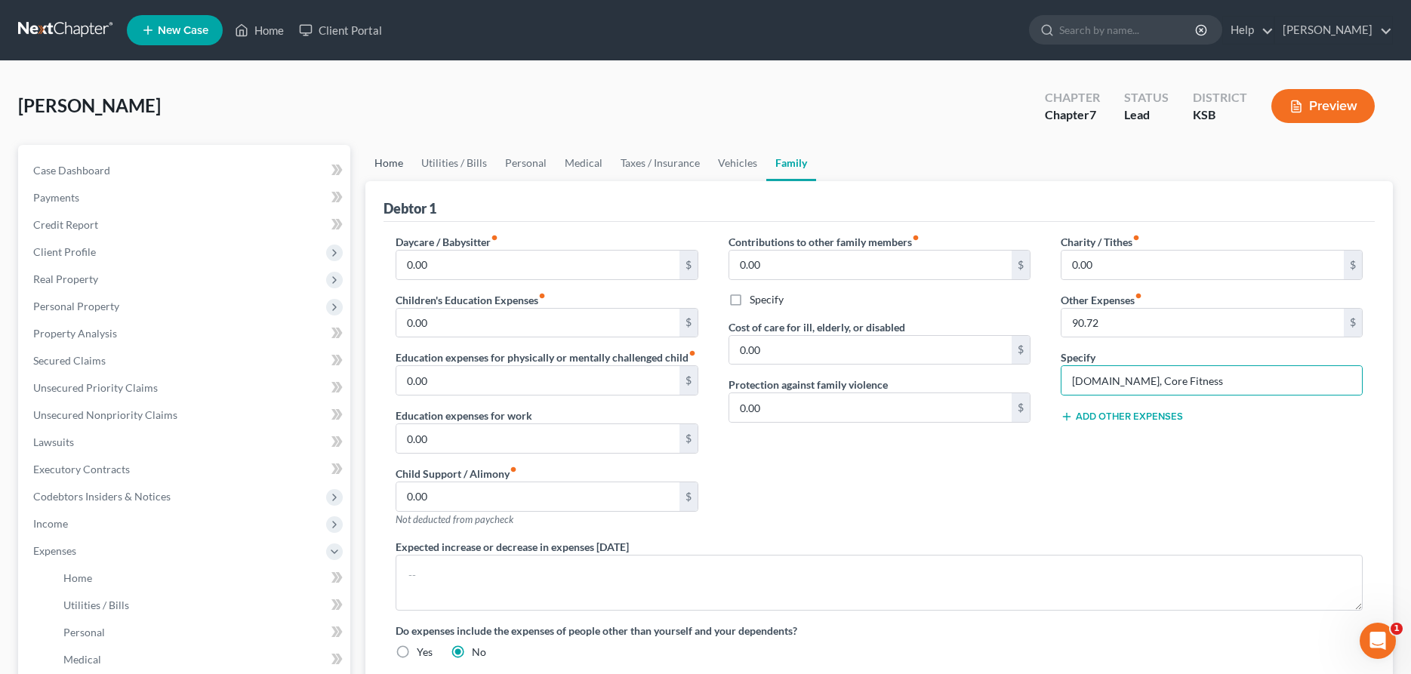
click at [391, 163] on link "Home" at bounding box center [388, 163] width 47 height 36
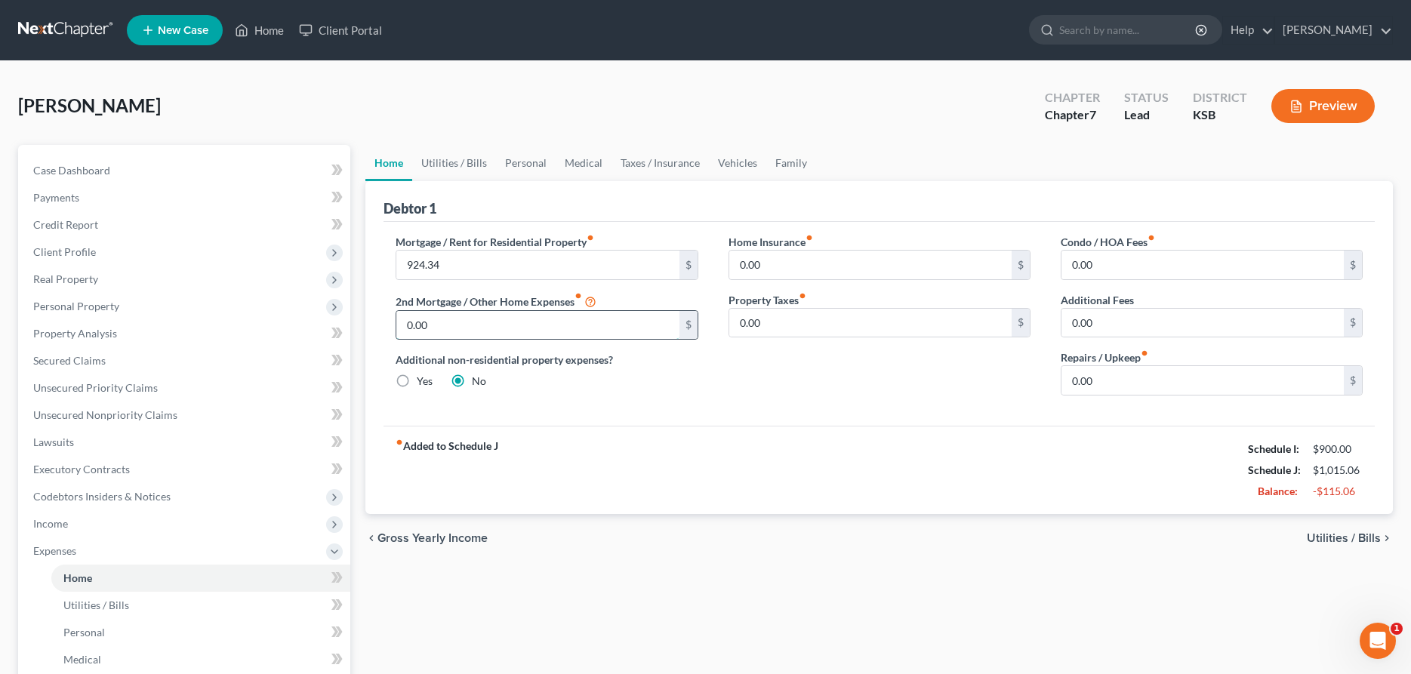
click at [476, 317] on input "0.00" at bounding box center [537, 325] width 282 height 29
type input "400.00"
click at [664, 161] on link "Taxes / Insurance" at bounding box center [659, 163] width 97 height 36
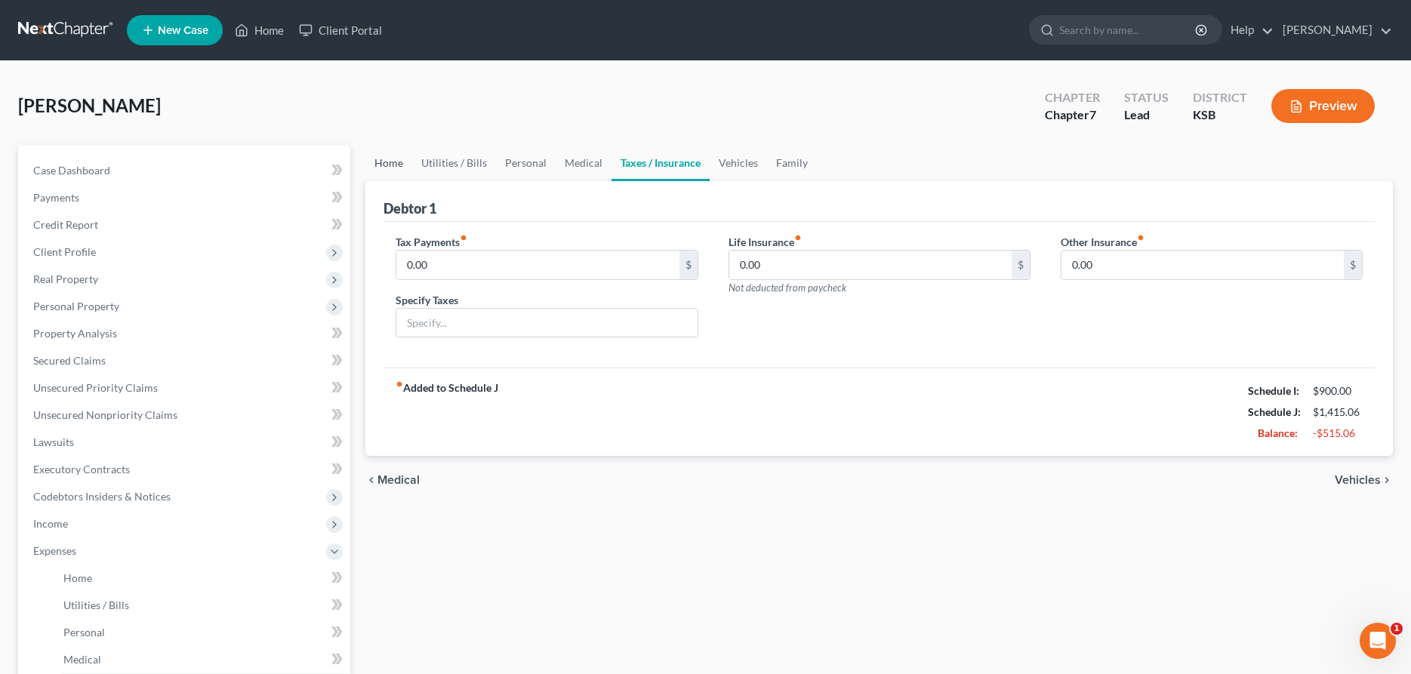
click at [395, 162] on link "Home" at bounding box center [388, 163] width 47 height 36
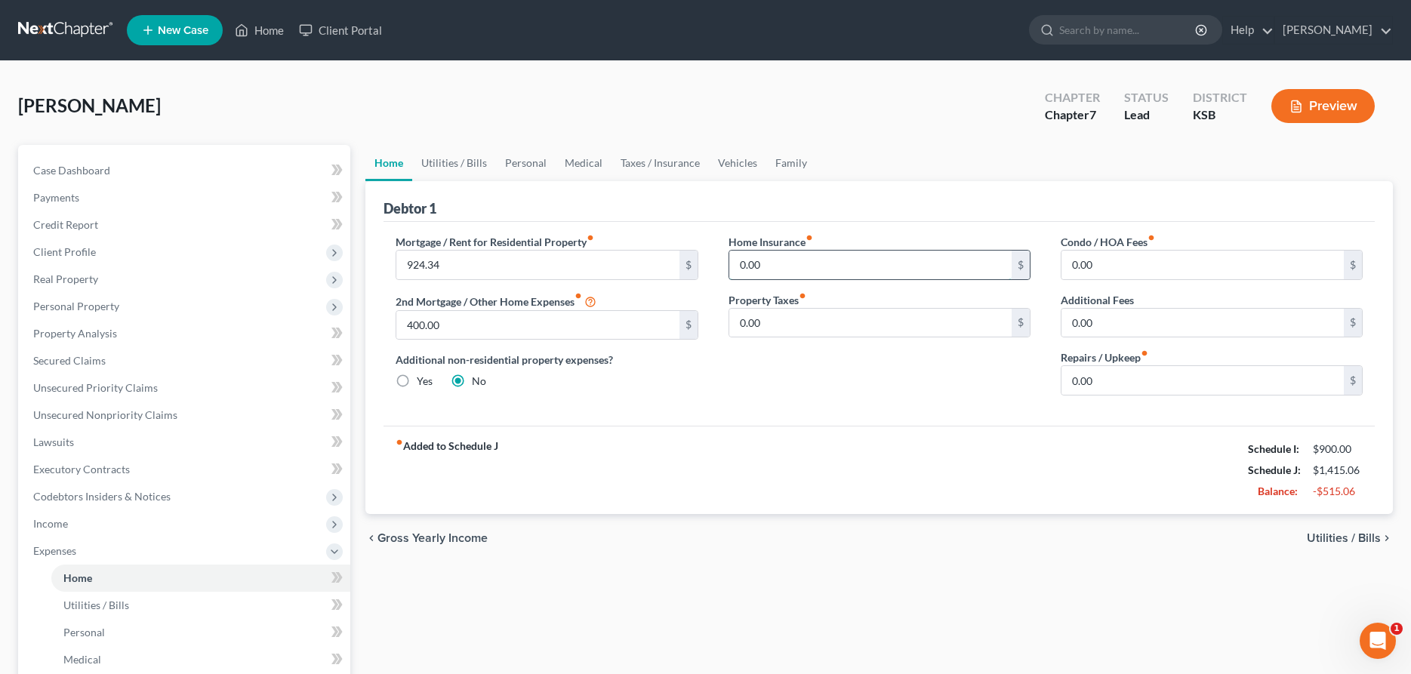
click at [848, 269] on input "0.00" at bounding box center [870, 265] width 282 height 29
type input "65.20"
click at [522, 161] on link "Personal" at bounding box center [526, 163] width 60 height 36
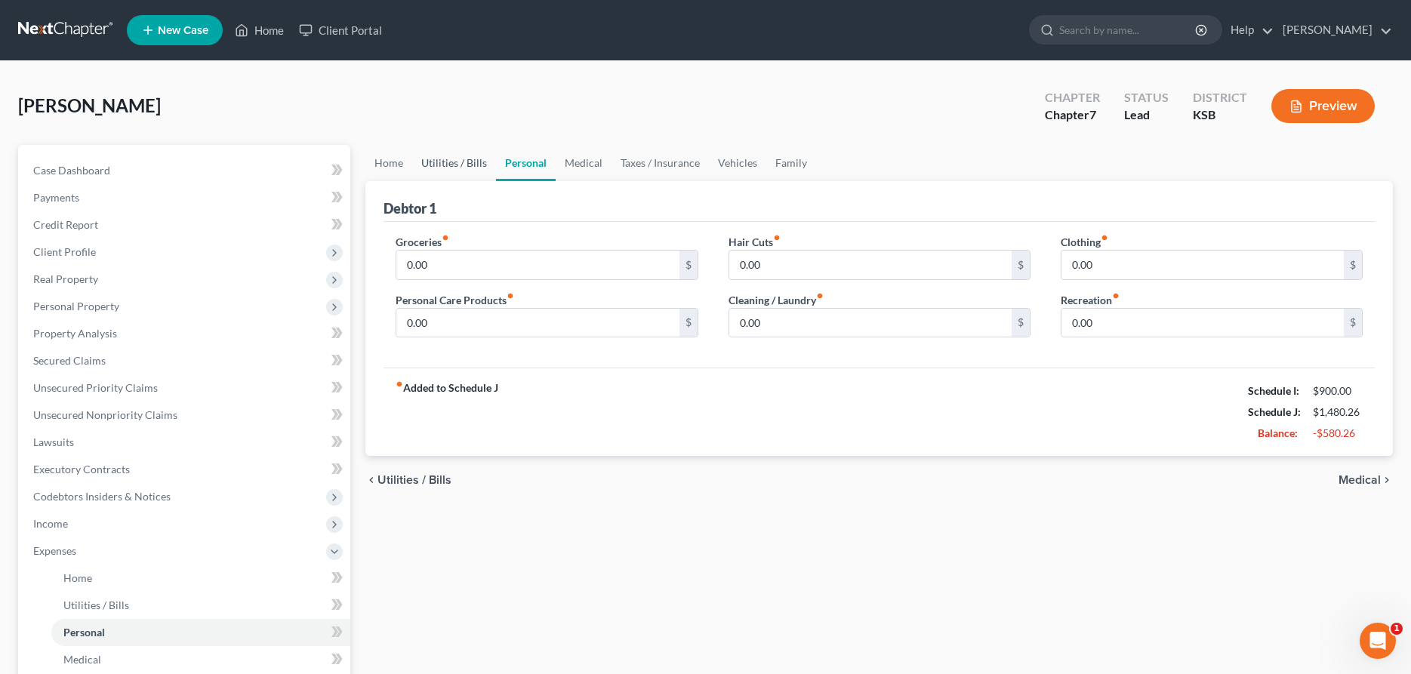
click at [445, 158] on link "Utilities / Bills" at bounding box center [454, 163] width 84 height 36
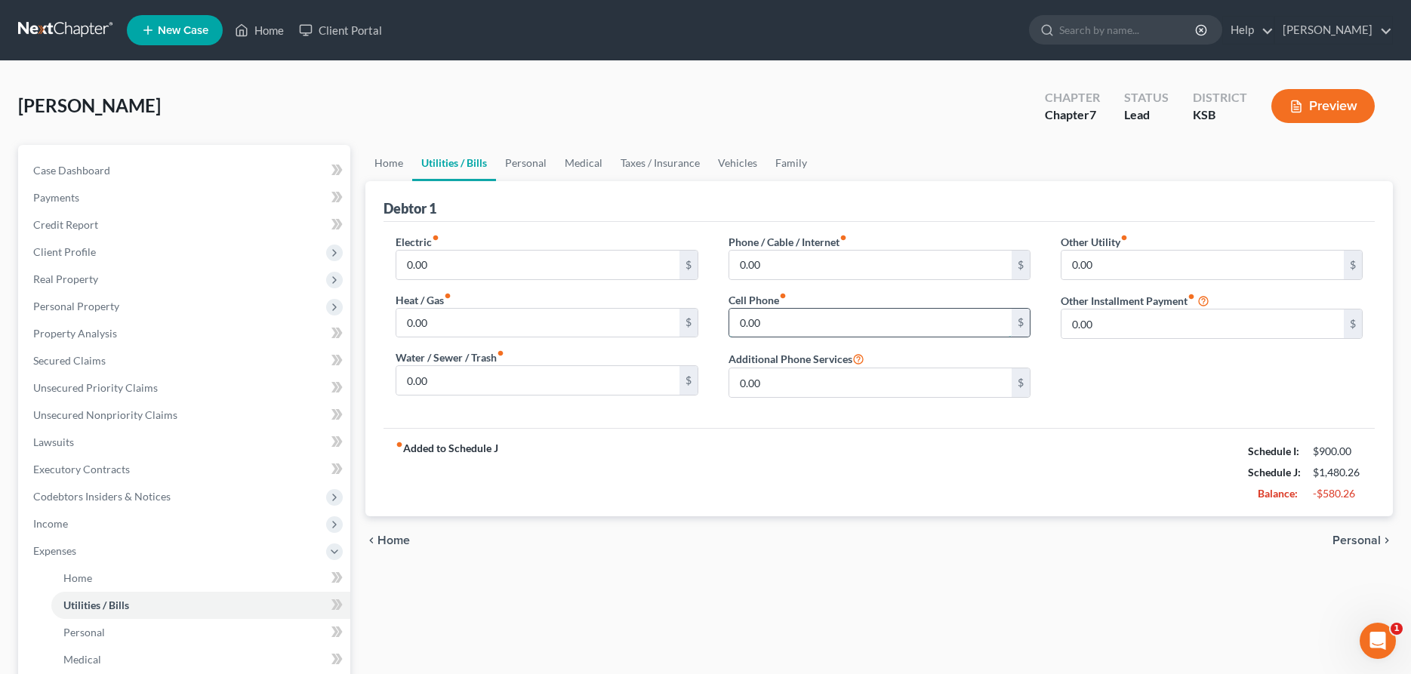
click at [808, 322] on input "0.00" at bounding box center [870, 323] width 282 height 29
type input "219.52"
click at [645, 260] on input "0.00" at bounding box center [537, 265] width 282 height 29
type input "100.00"
click at [646, 321] on input "0.00" at bounding box center [537, 323] width 282 height 29
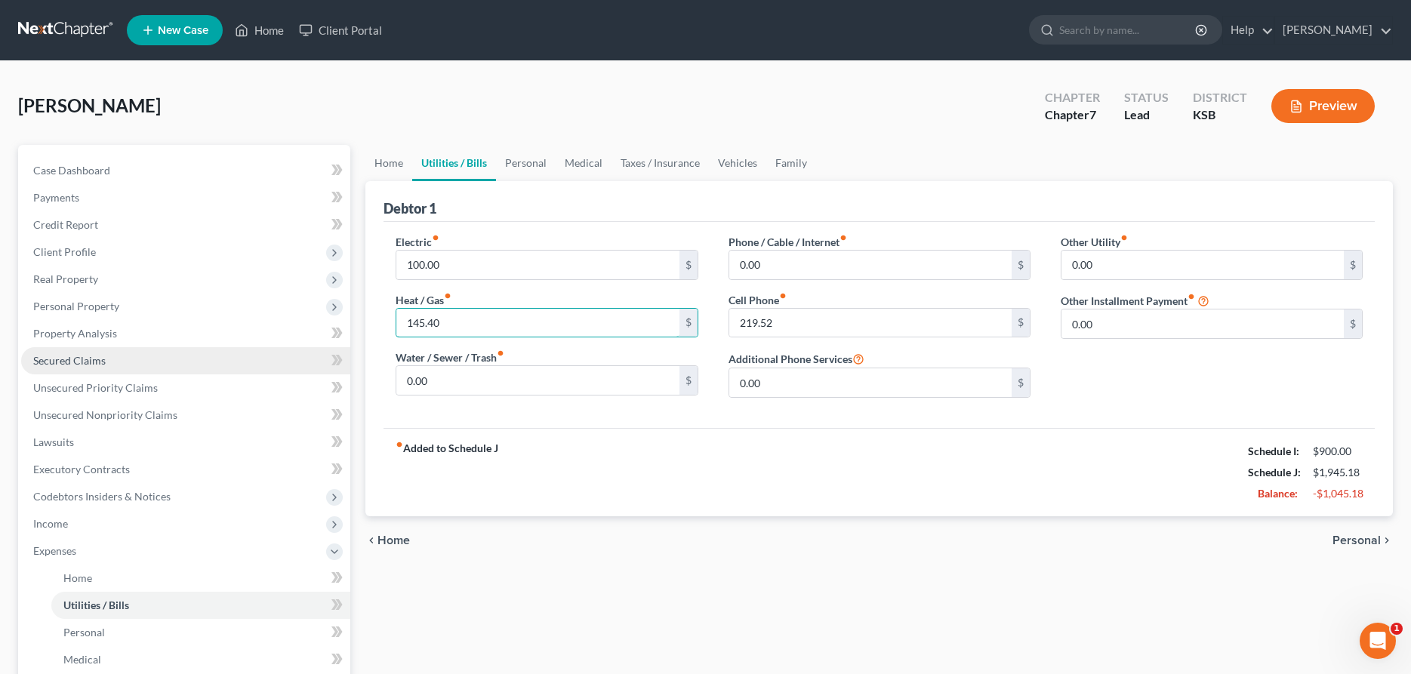
type input "145.40"
click at [97, 368] on link "Secured Claims" at bounding box center [185, 360] width 329 height 27
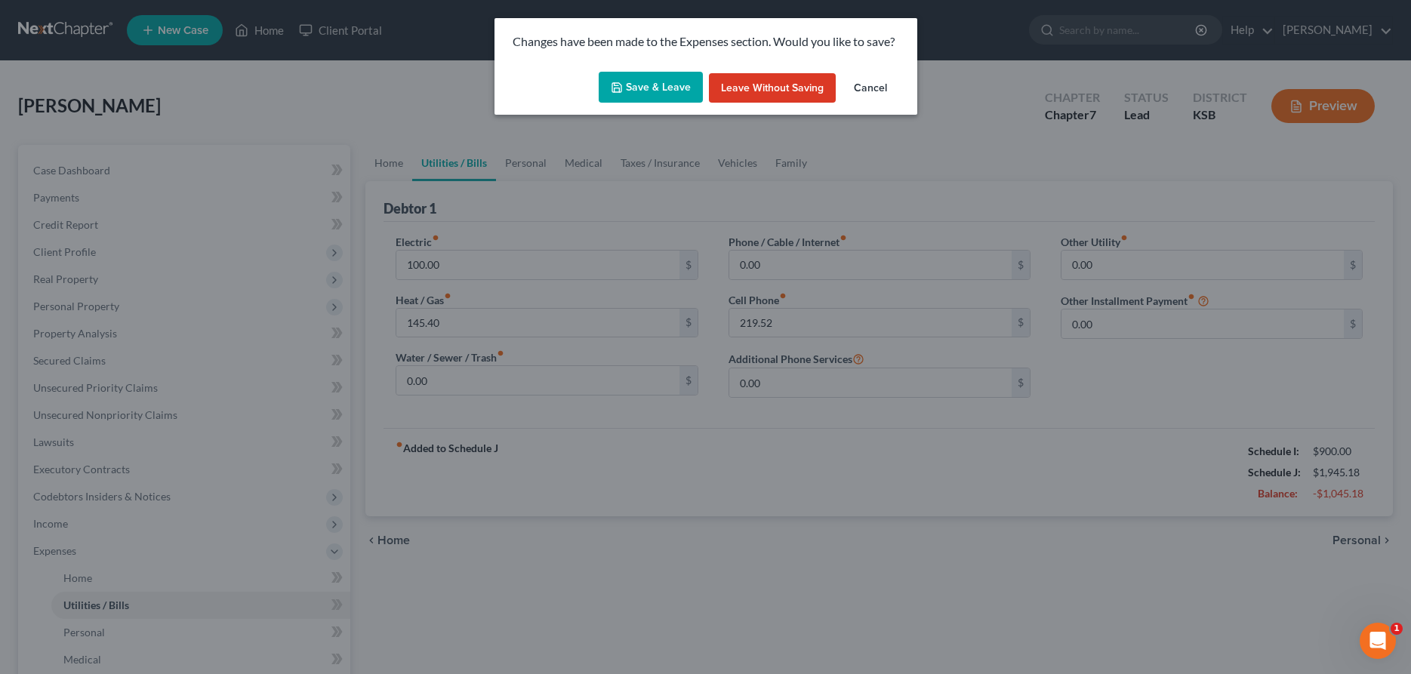
click at [676, 85] on button "Save & Leave" at bounding box center [651, 88] width 104 height 32
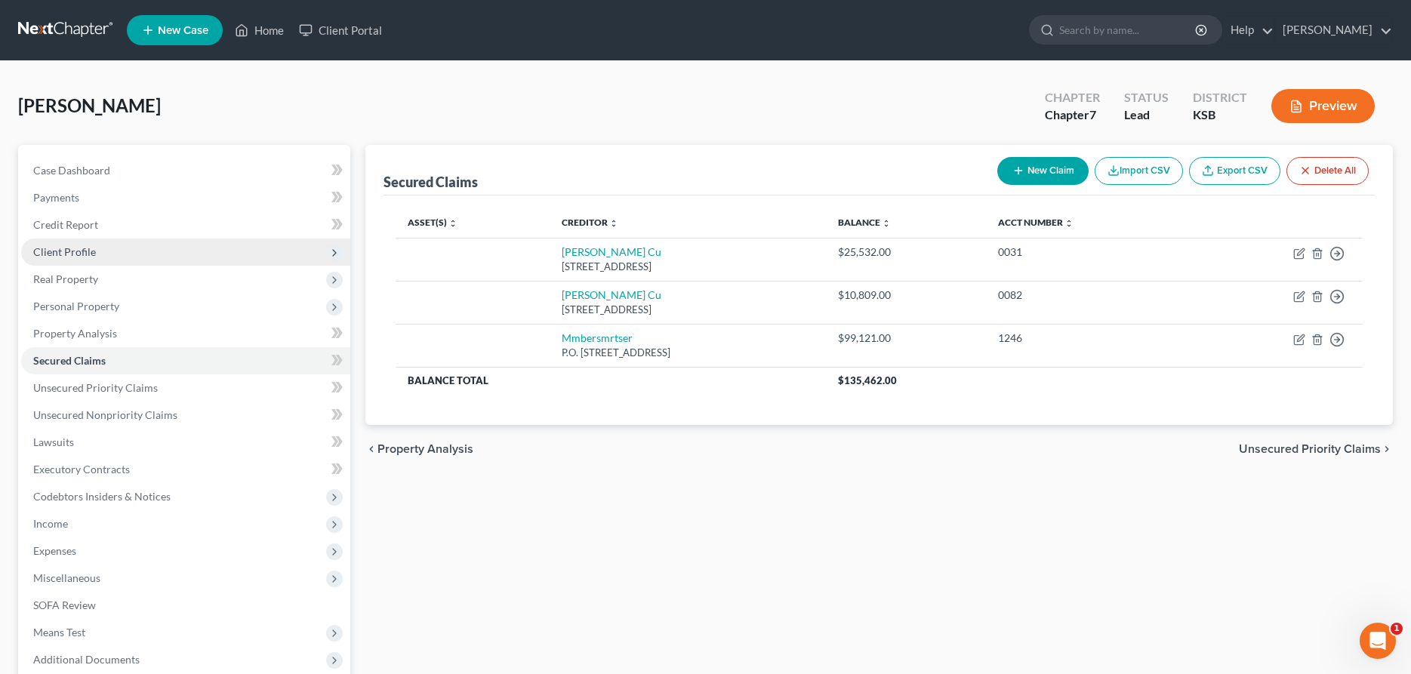
click at [75, 251] on span "Client Profile" at bounding box center [64, 251] width 63 height 13
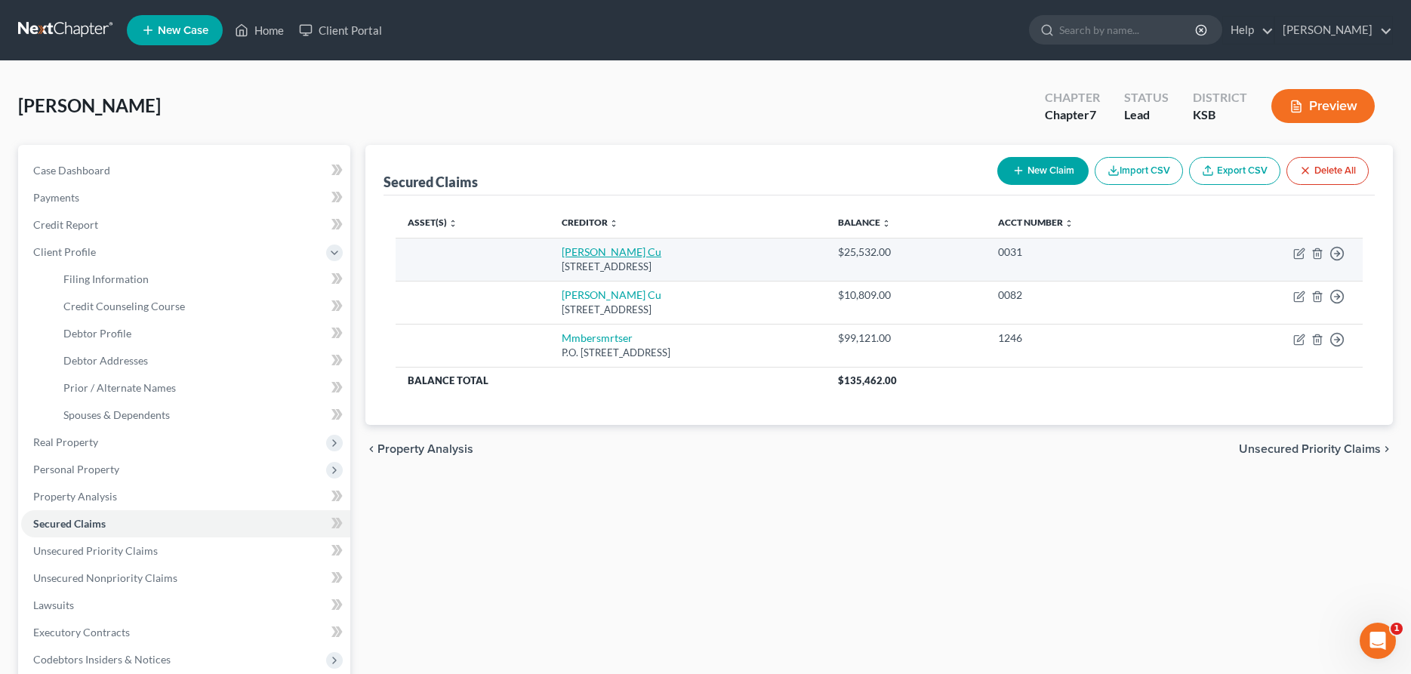
click at [571, 251] on link "[PERSON_NAME] Cu" at bounding box center [612, 251] width 100 height 13
select select "17"
select select "0"
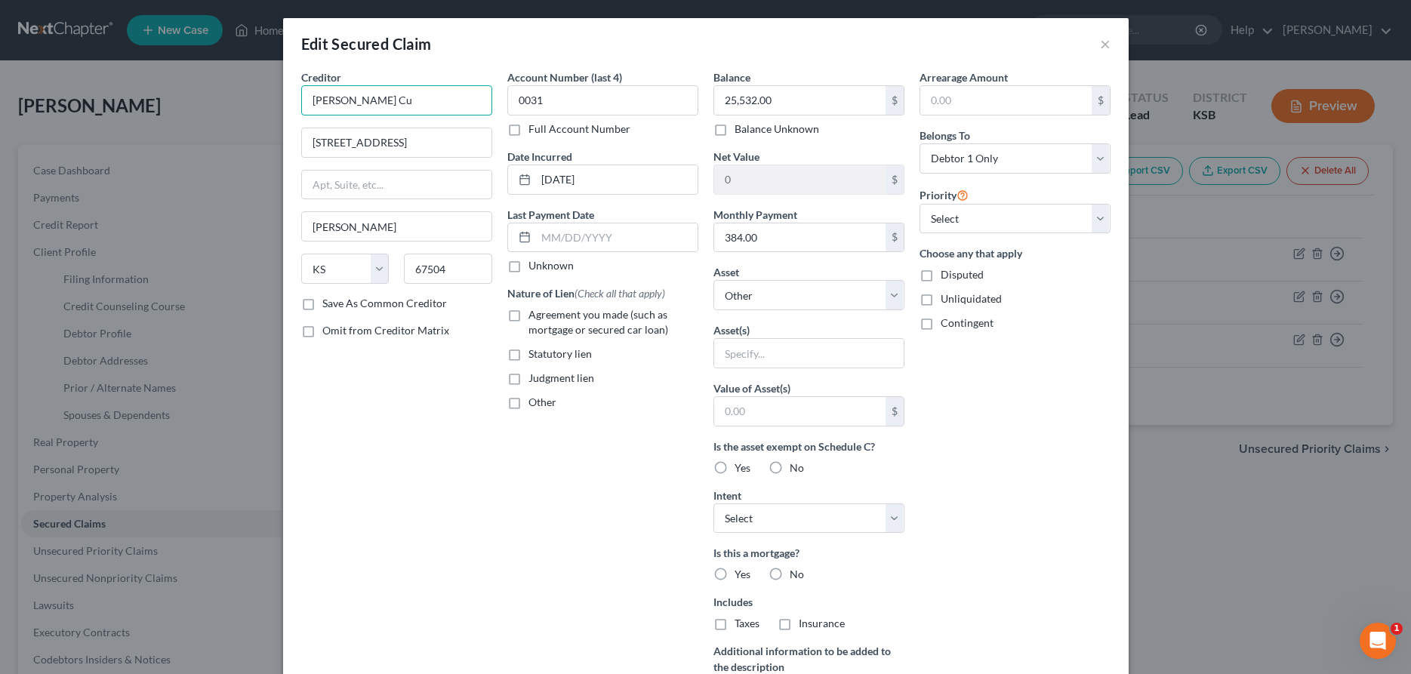
click at [432, 106] on input "[PERSON_NAME] Cu" at bounding box center [396, 100] width 191 height 30
type input "[PERSON_NAME] Credit Union"
click at [713, 280] on select "Select Other Multiple Assets [STREET_ADDRESS] - $0.0 [PERSON_NAME] Credit Union…" at bounding box center [808, 295] width 191 height 30
select select "2"
click option "1011 East 23rd - $0.0" at bounding box center [0, 0] width 0 height 0
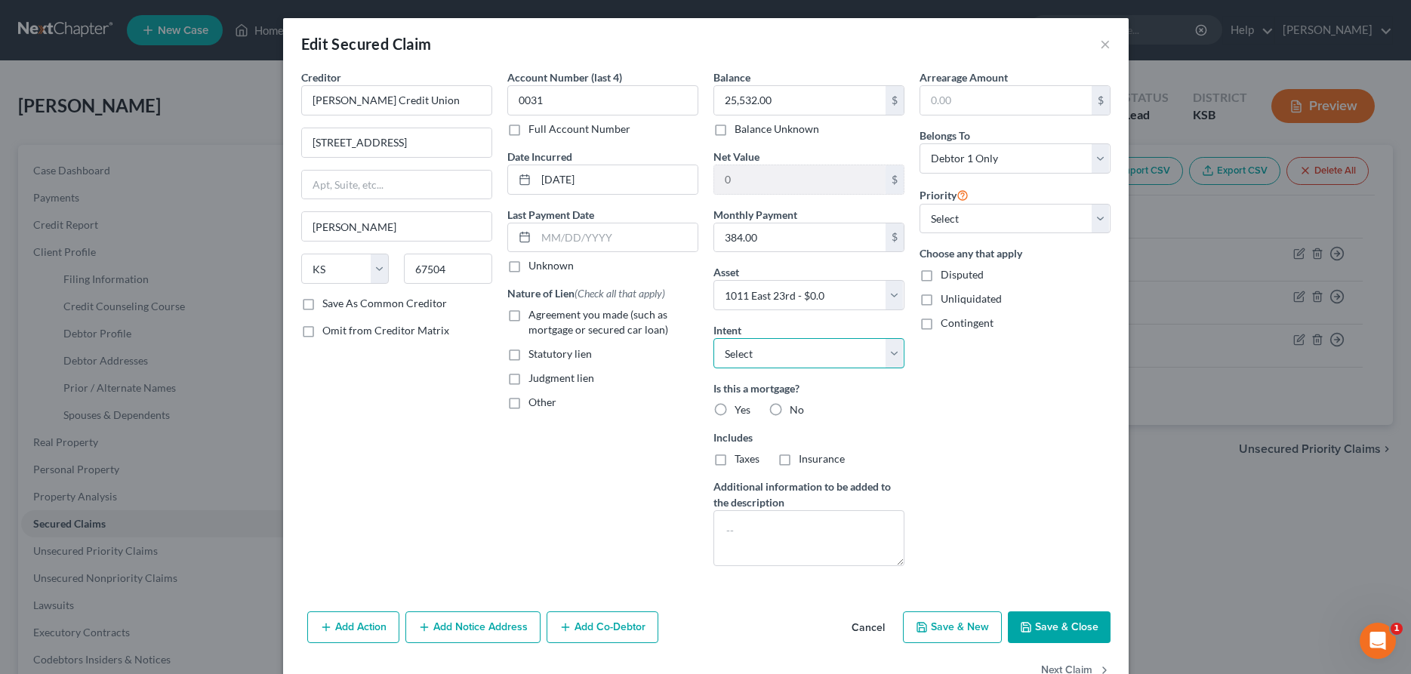
click at [713, 338] on select "Select Surrender Redeem Reaffirm Avoid Other" at bounding box center [808, 353] width 191 height 30
select select "2"
click option "Reaffirm" at bounding box center [0, 0] width 0 height 0
click at [528, 316] on label "Agreement you made (such as mortgage or secured car loan)" at bounding box center [613, 322] width 170 height 30
click at [534, 316] on input "Agreement you made (such as mortgage or secured car loan)" at bounding box center [539, 312] width 10 height 10
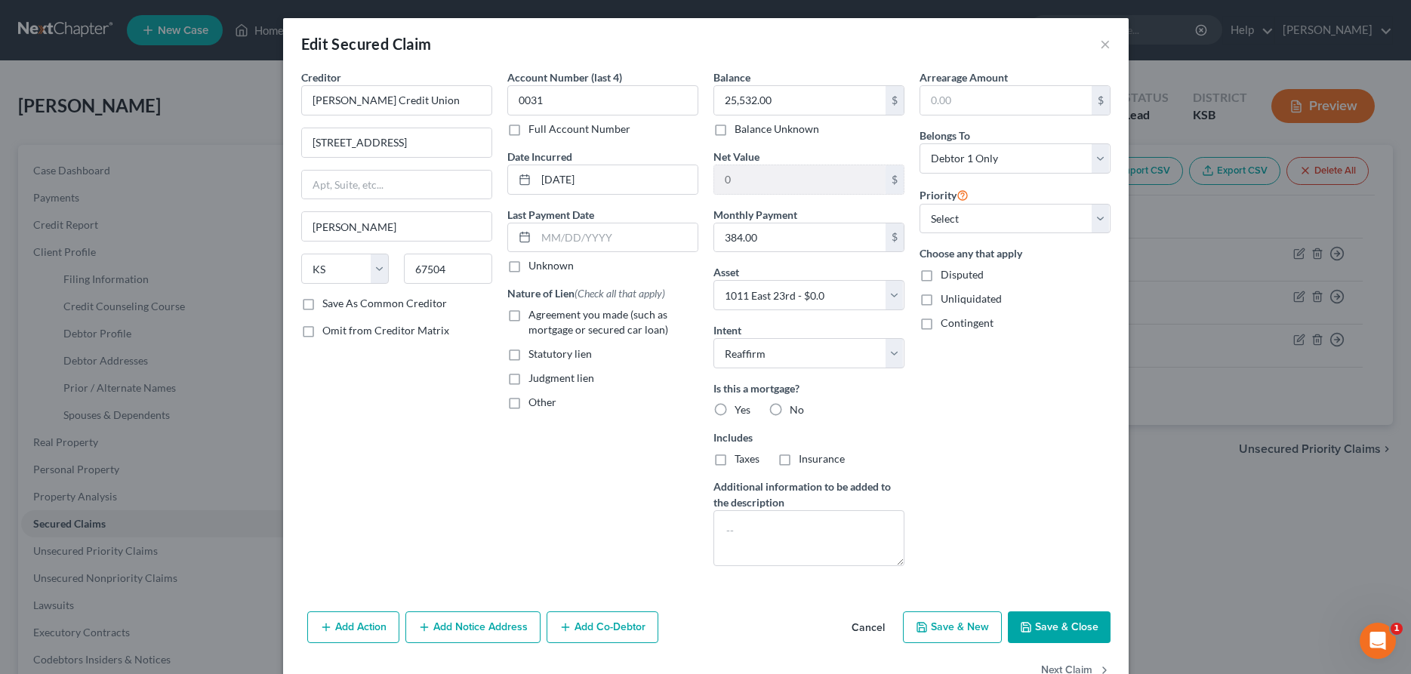
checkbox input "true"
click at [734, 411] on label "Yes" at bounding box center [742, 409] width 16 height 15
click at [740, 411] on input "Yes" at bounding box center [745, 407] width 10 height 10
radio input "true"
drag, startPoint x: 717, startPoint y: 457, endPoint x: 746, endPoint y: 460, distance: 29.6
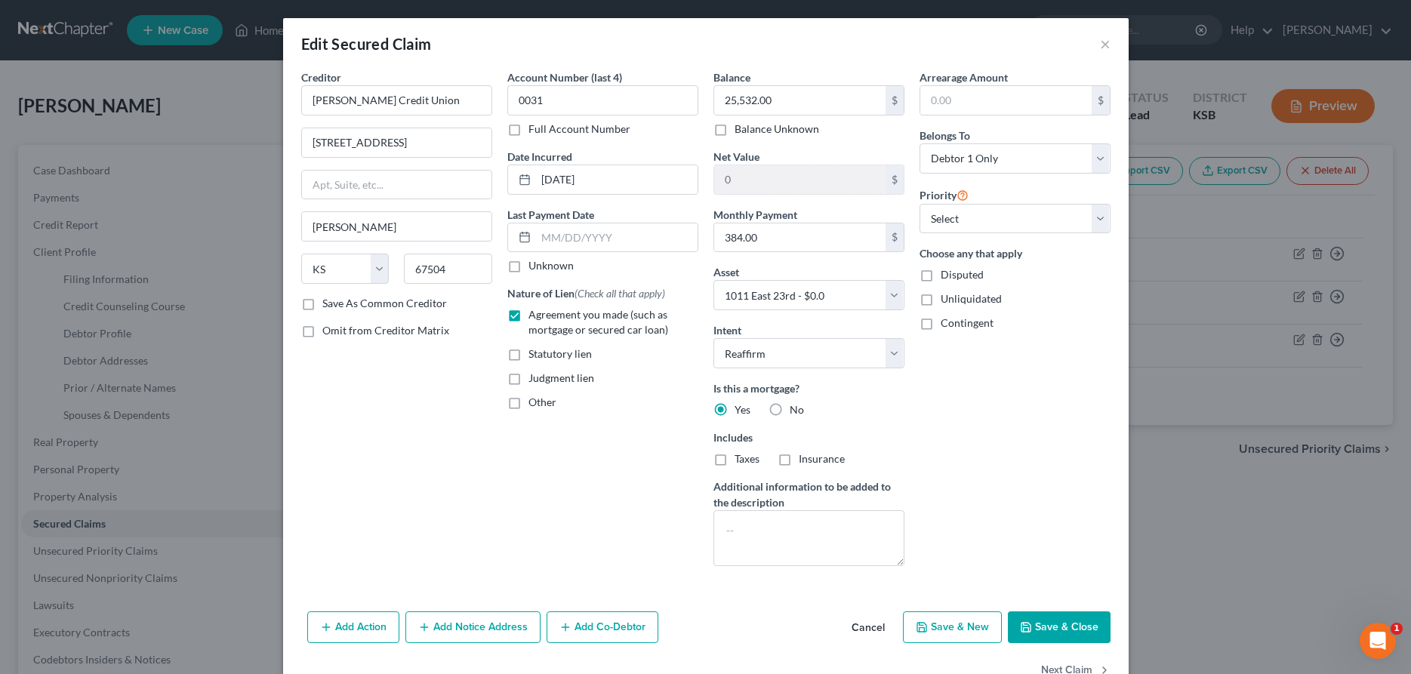
click at [734, 457] on label "Taxes" at bounding box center [746, 458] width 25 height 15
click at [740, 457] on input "Taxes" at bounding box center [745, 456] width 10 height 10
click at [734, 460] on label "Taxes" at bounding box center [746, 458] width 25 height 15
click at [740, 460] on input "Taxes" at bounding box center [745, 456] width 10 height 10
checkbox input "false"
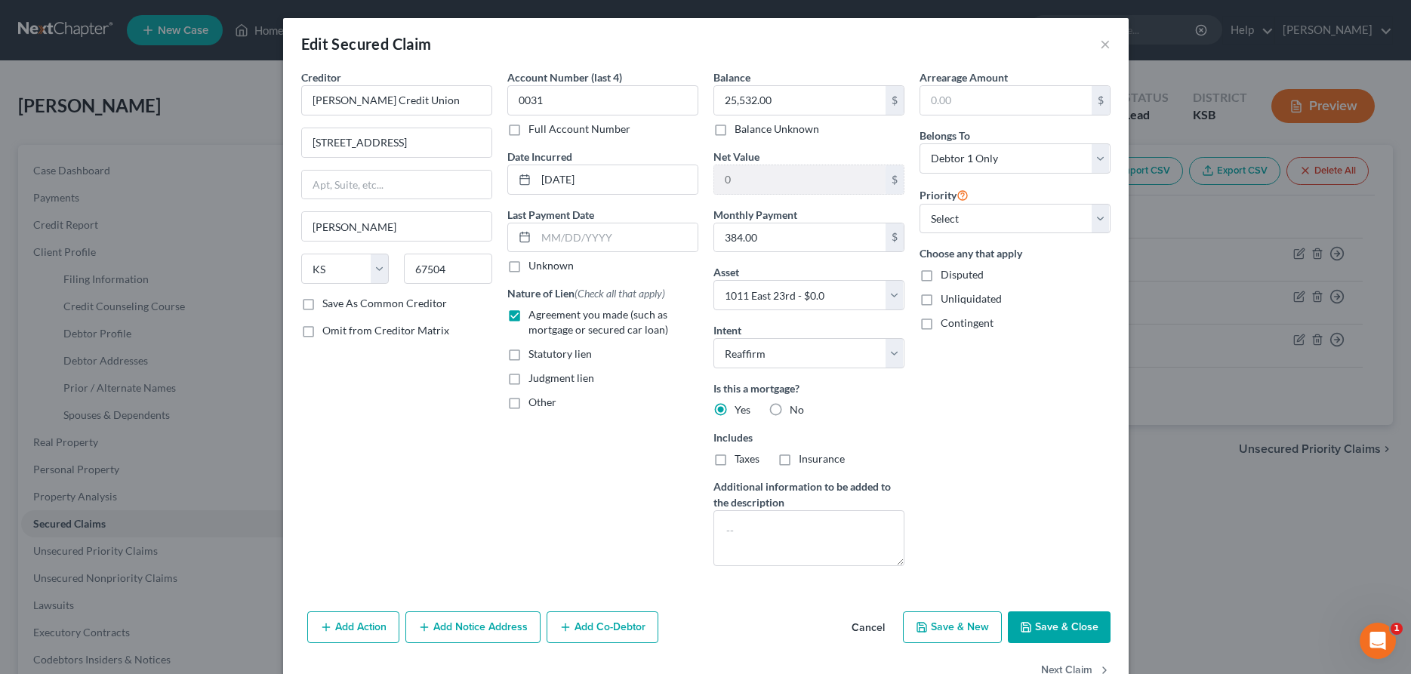
click at [1057, 624] on button "Save & Close" at bounding box center [1059, 627] width 103 height 32
select select
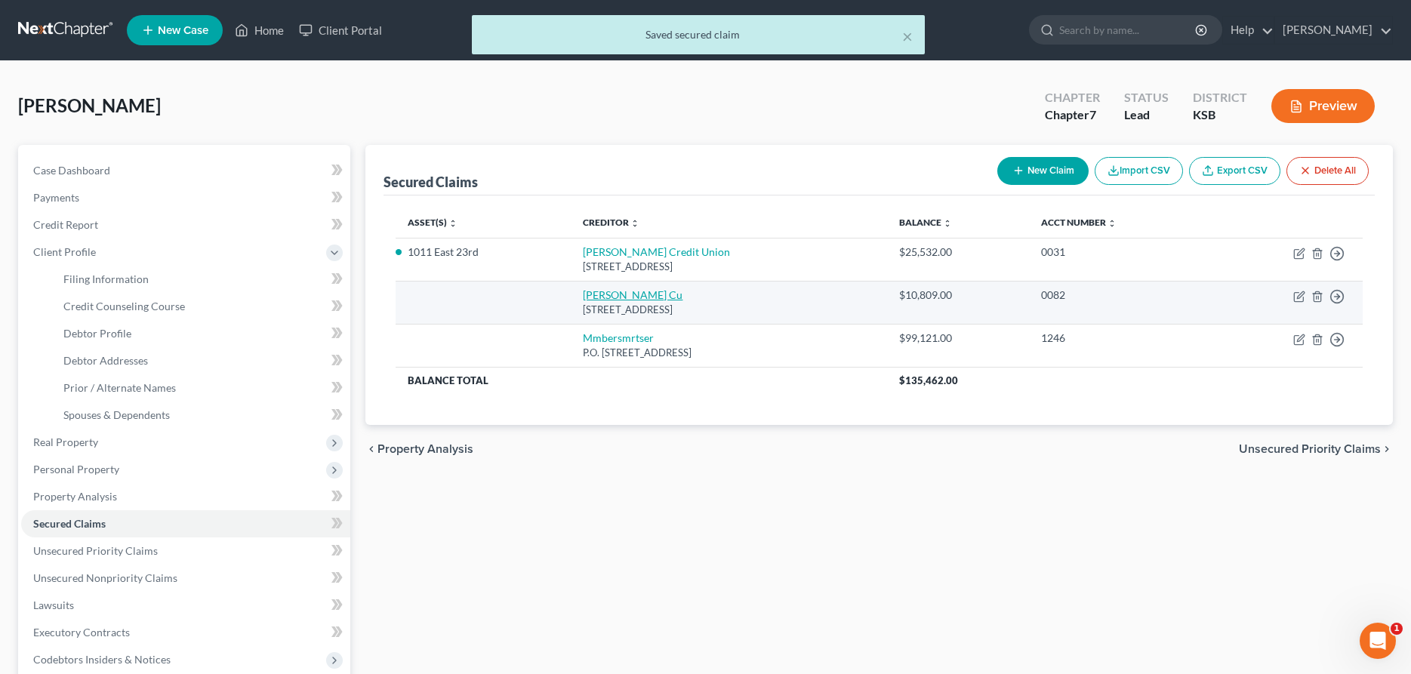
click at [605, 298] on link "[PERSON_NAME] Cu" at bounding box center [633, 294] width 100 height 13
select select "17"
select select "0"
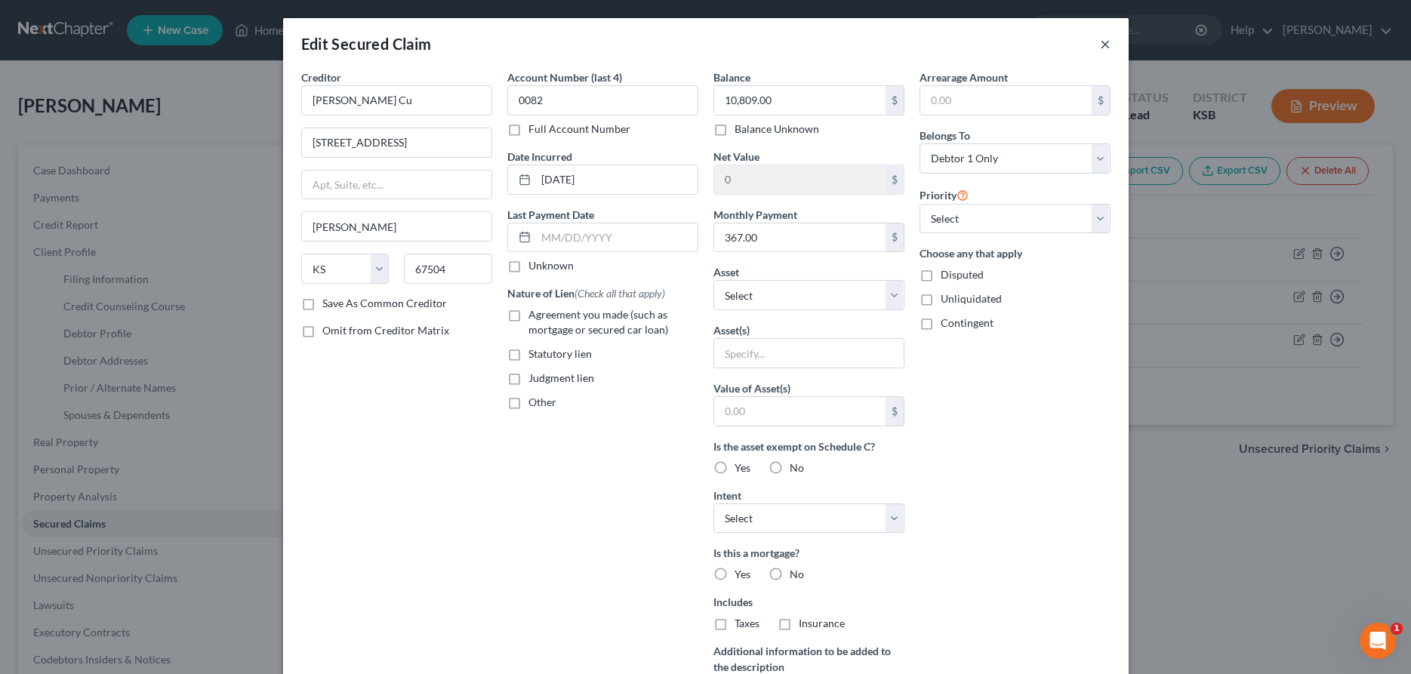
click at [1106, 40] on button "×" at bounding box center [1105, 44] width 11 height 18
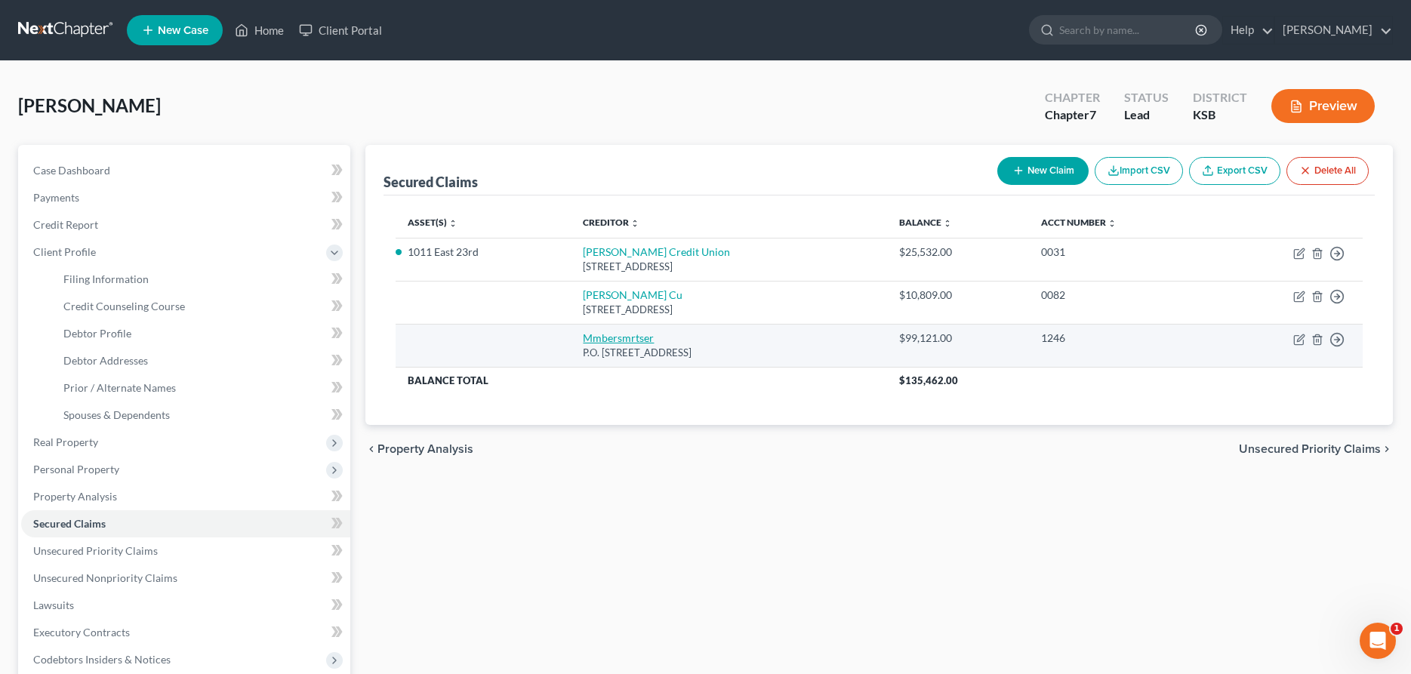
click at [624, 337] on link "Mmbersmrtser" at bounding box center [618, 337] width 71 height 13
select select "17"
select select "0"
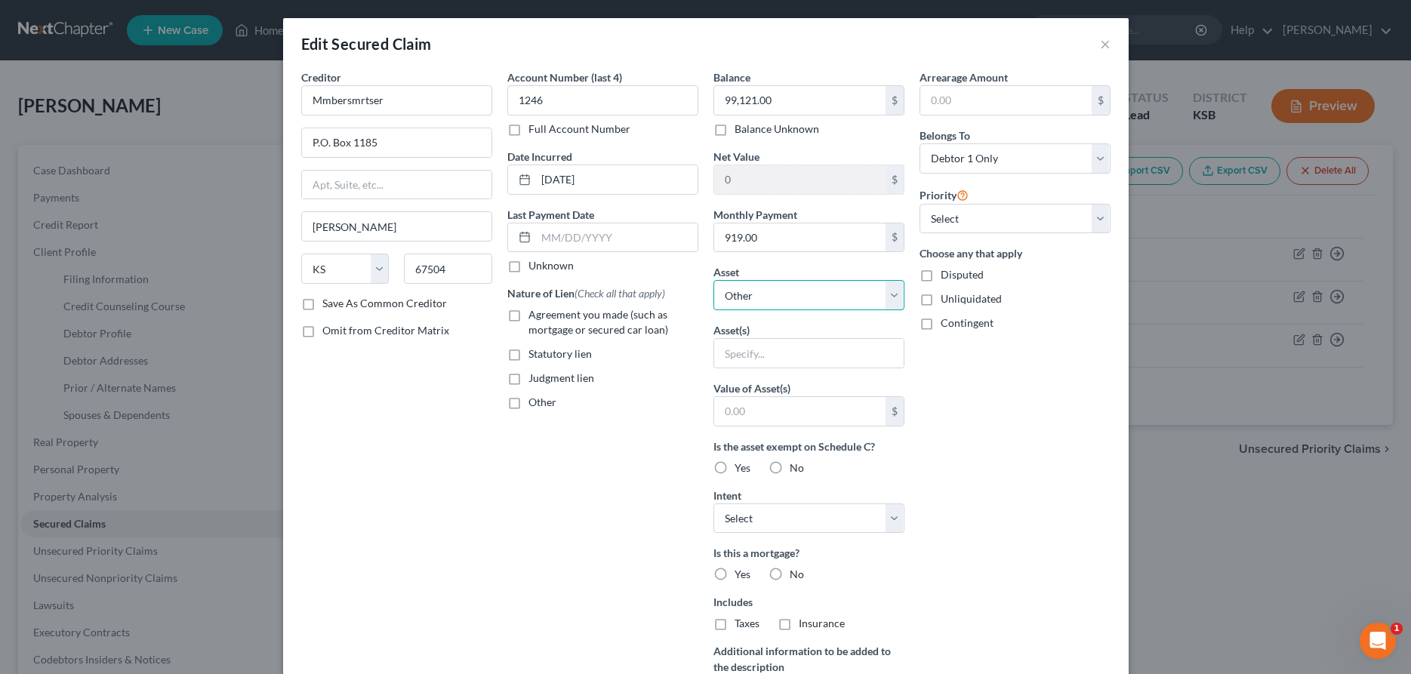
click at [713, 280] on select "Select Other Multiple Assets [STREET_ADDRESS] - $0.0 [PERSON_NAME] Credit Union…" at bounding box center [808, 295] width 191 height 30
select select "2"
click option "1011 East 23rd - $0.0" at bounding box center [0, 0] width 0 height 0
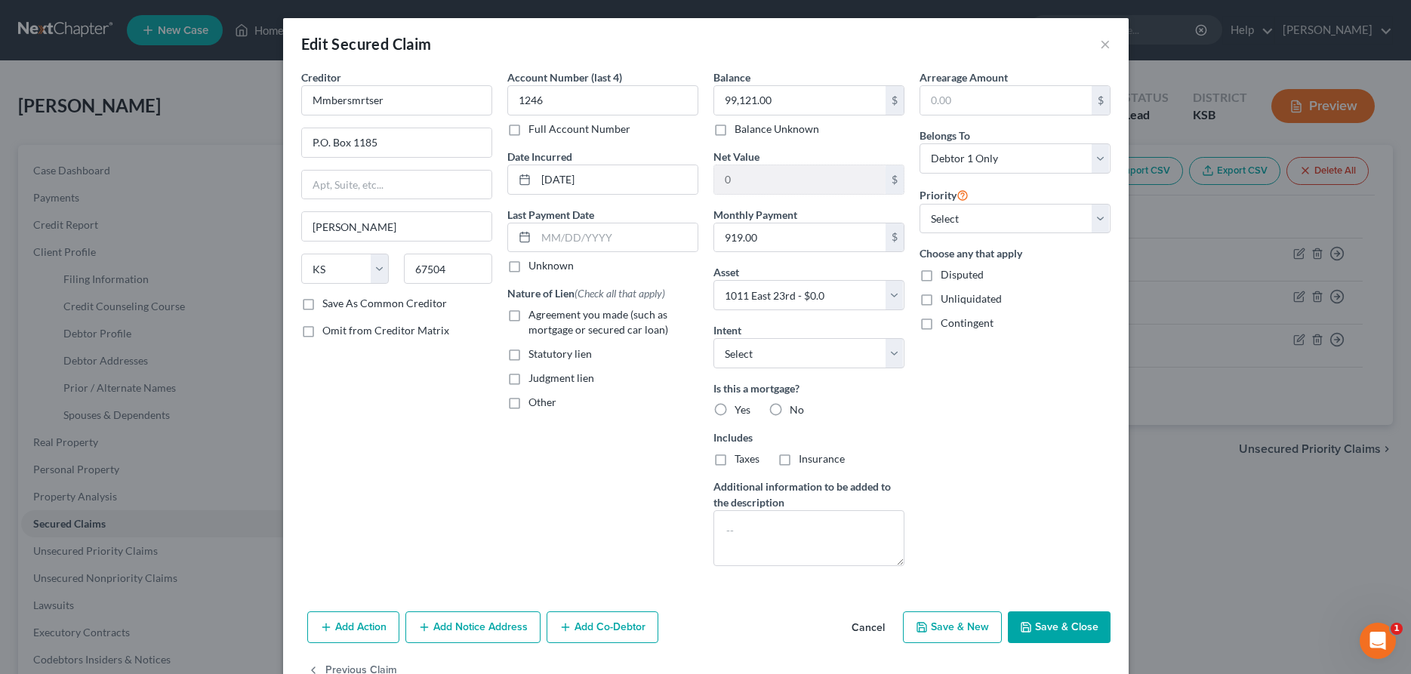
click at [528, 317] on label "Agreement you made (such as mortgage or secured car loan)" at bounding box center [613, 322] width 170 height 30
click at [534, 317] on input "Agreement you made (such as mortgage or secured car loan)" at bounding box center [539, 312] width 10 height 10
checkbox input "true"
click at [734, 409] on label "Yes" at bounding box center [742, 409] width 16 height 15
click at [740, 409] on input "Yes" at bounding box center [745, 407] width 10 height 10
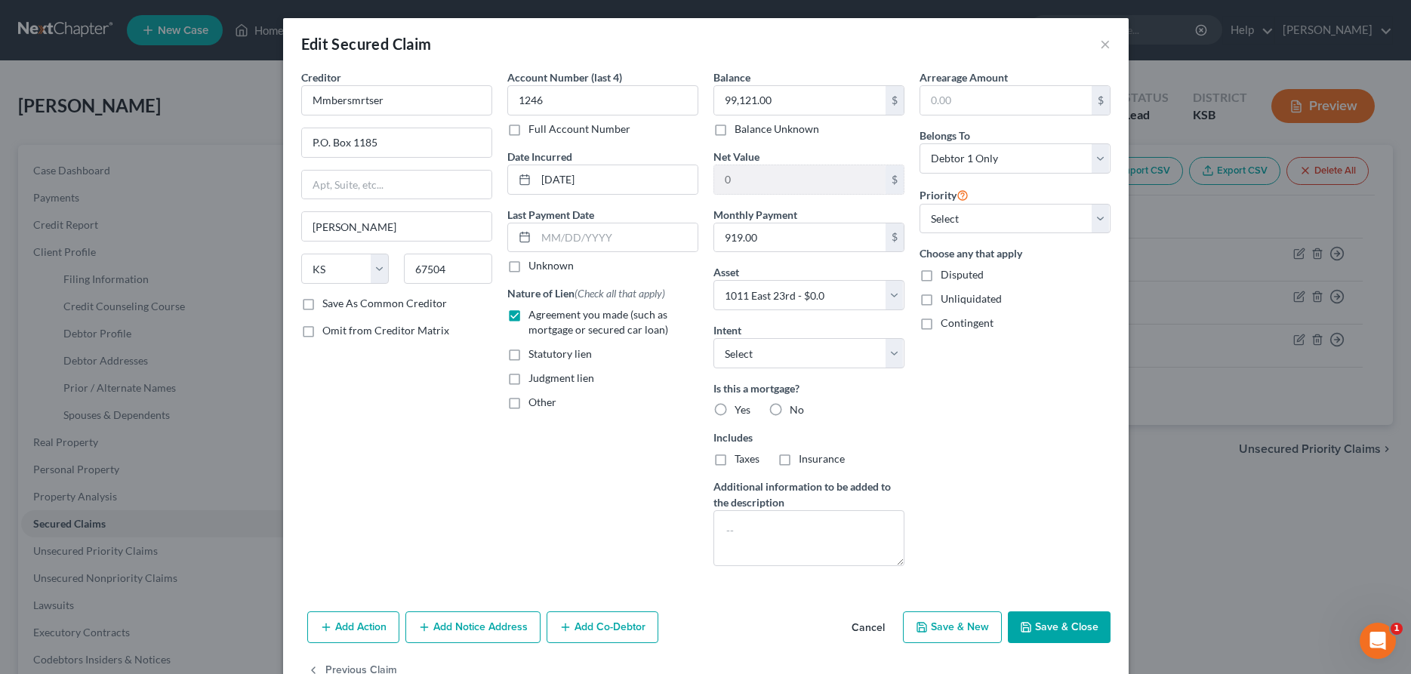
radio input "true"
click at [734, 465] on label "Taxes" at bounding box center [746, 458] width 25 height 15
click at [740, 461] on input "Taxes" at bounding box center [745, 456] width 10 height 10
checkbox input "true"
click at [799, 463] on label "Insurance" at bounding box center [822, 458] width 46 height 15
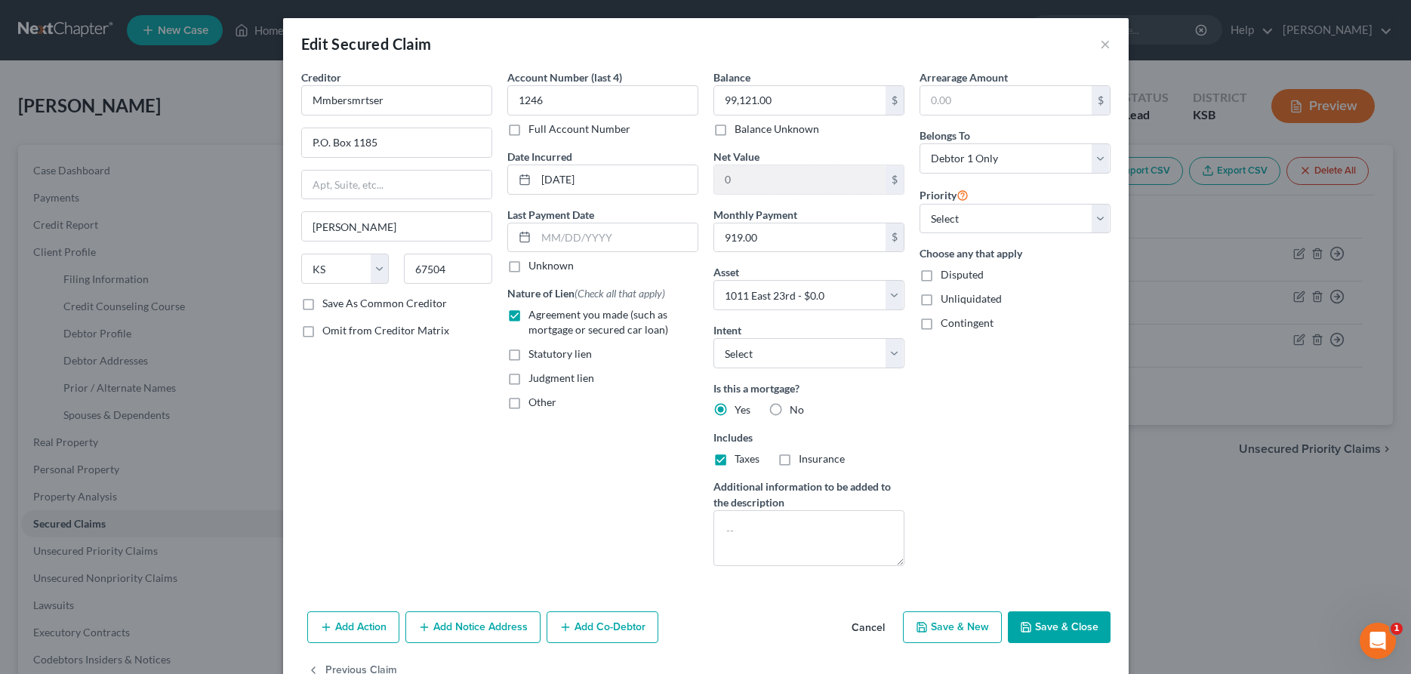
click at [805, 461] on input "Insurance" at bounding box center [810, 456] width 10 height 10
checkbox input "true"
click at [1048, 623] on button "Save & Close" at bounding box center [1059, 627] width 103 height 32
select select
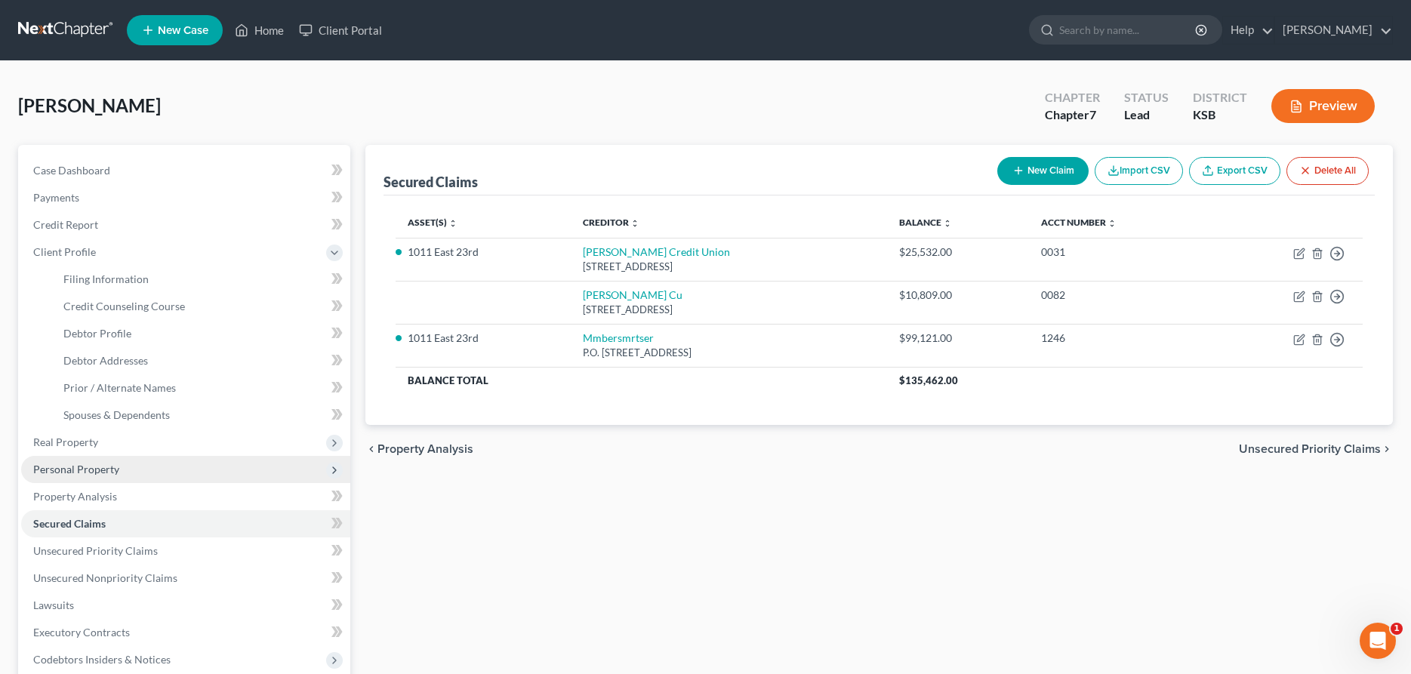
click at [88, 465] on span "Personal Property" at bounding box center [76, 469] width 86 height 13
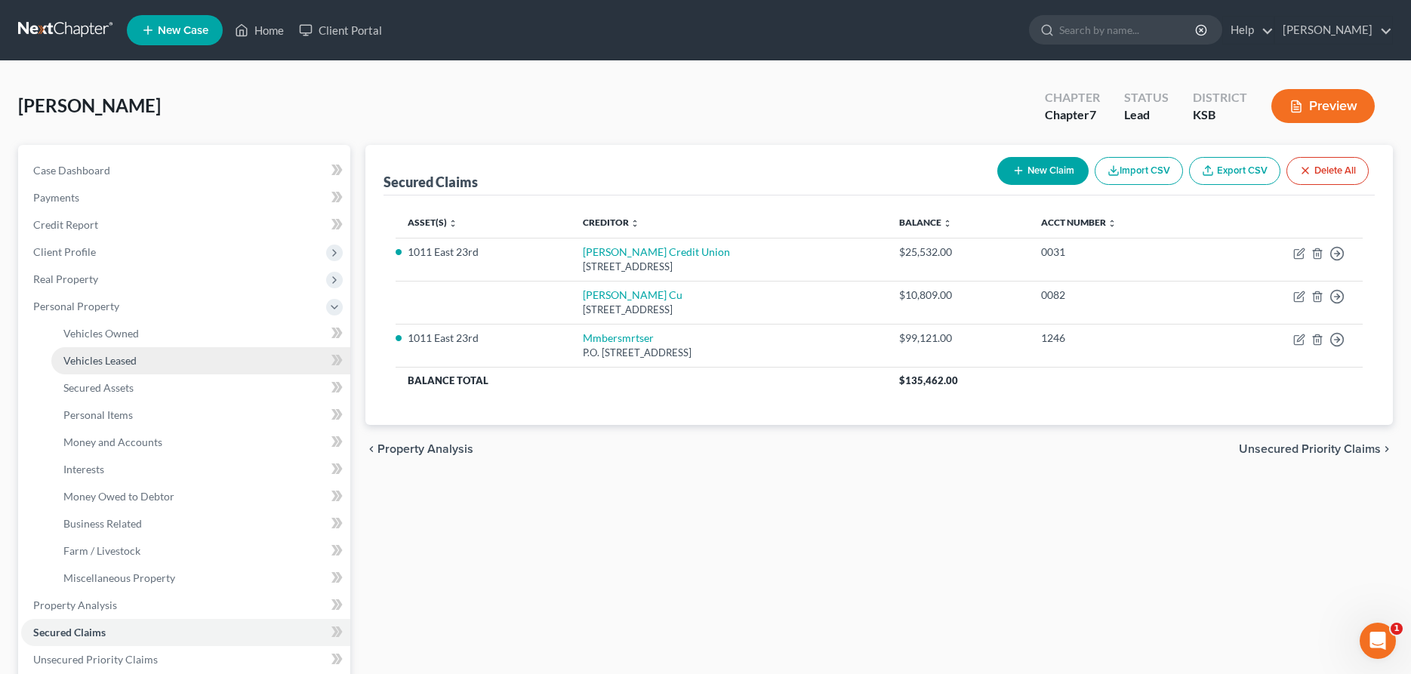
click at [111, 355] on span "Vehicles Leased" at bounding box center [99, 360] width 73 height 13
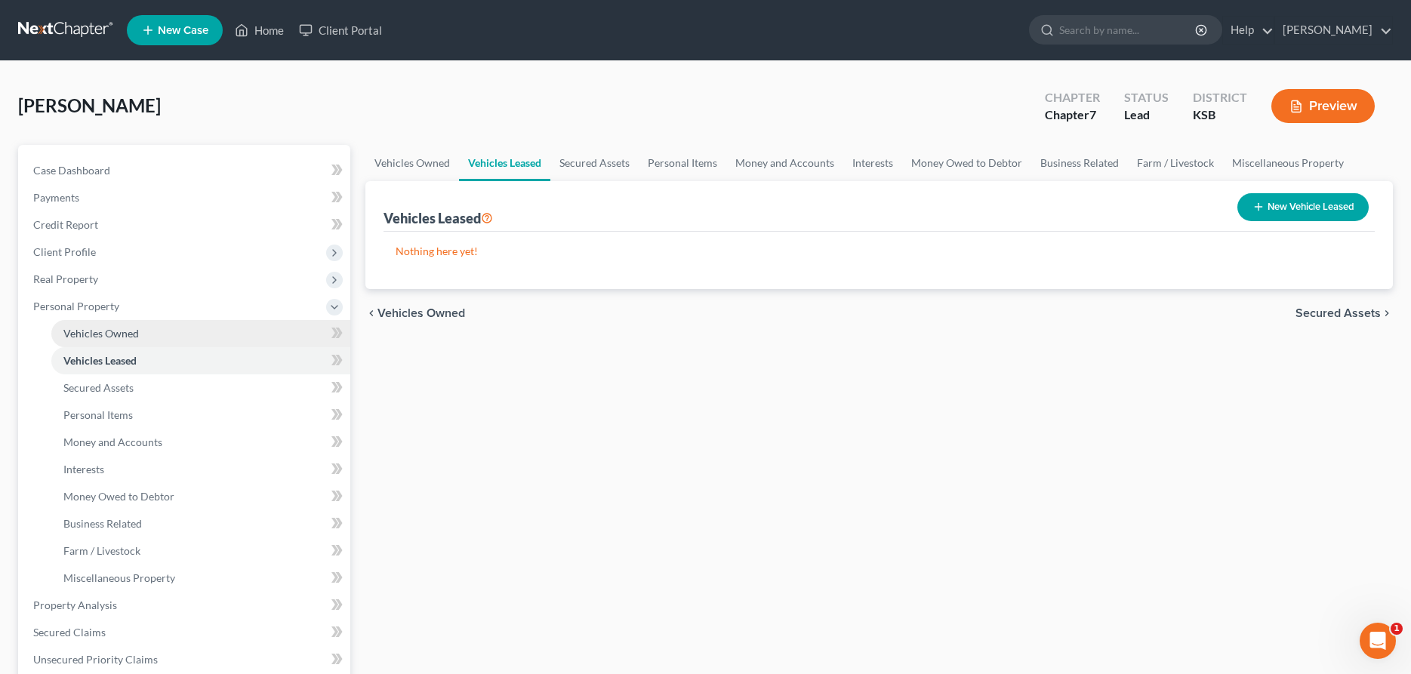
click at [114, 335] on span "Vehicles Owned" at bounding box center [100, 333] width 75 height 13
click at [1340, 208] on button "New Vehicle" at bounding box center [1319, 207] width 97 height 28
select select "0"
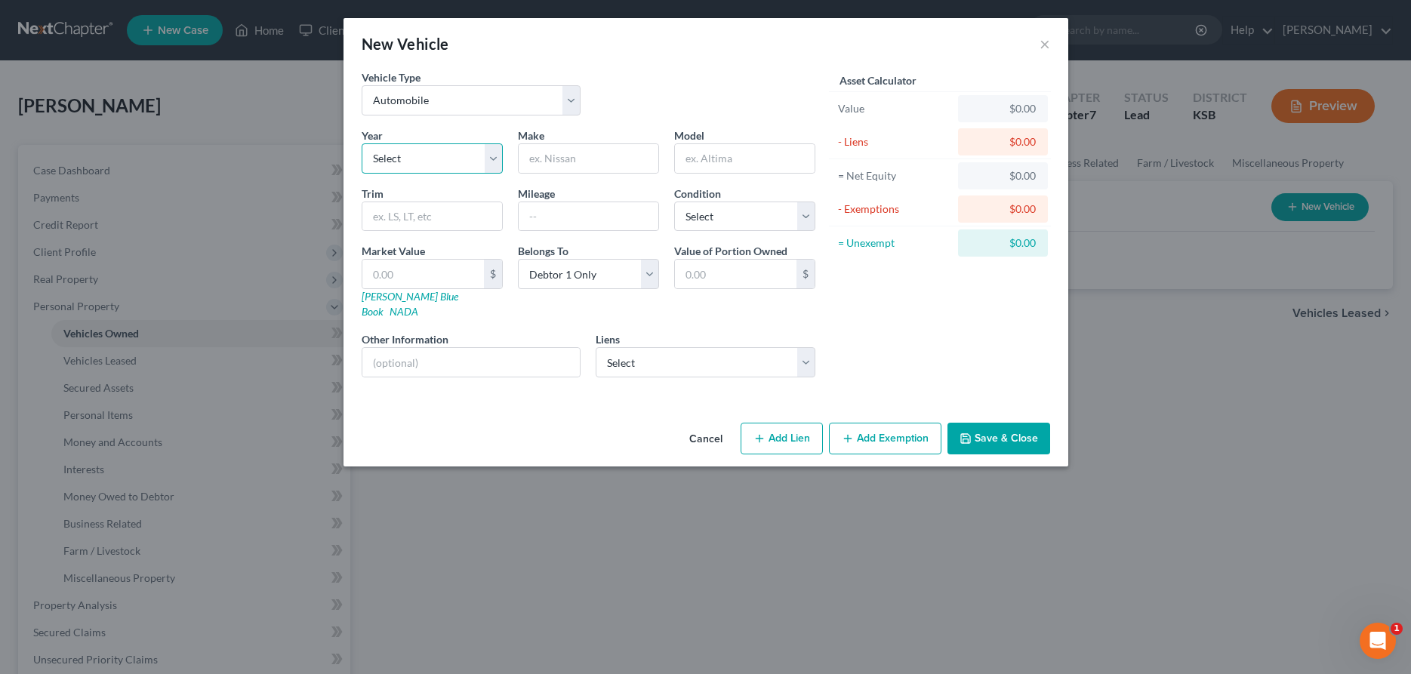
click at [362, 143] on select "Select 2026 2025 2024 2023 2022 2021 2020 2019 2018 2017 2016 2015 2014 2013 20…" at bounding box center [432, 158] width 141 height 30
select select "11"
click option "2015" at bounding box center [0, 0] width 0 height 0
type input "Chrysler"
type input "300"
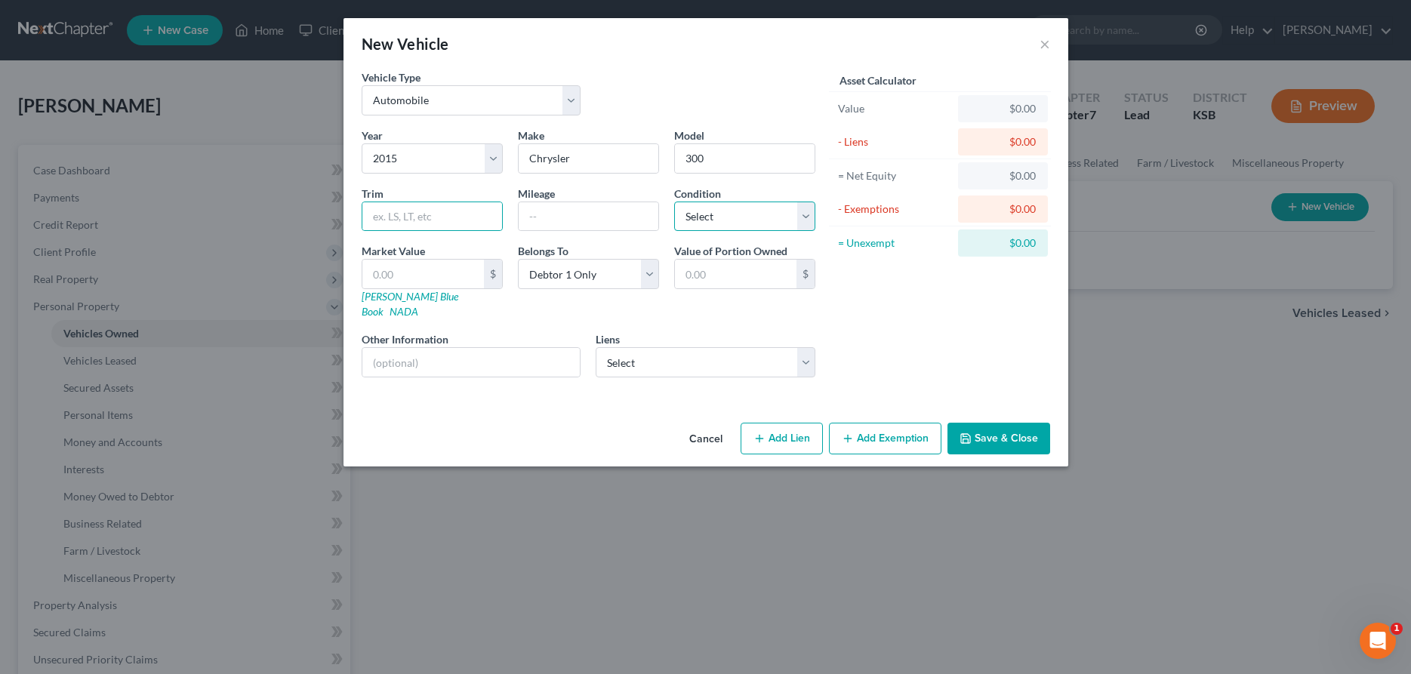
click at [674, 202] on select "Select Excellent Very Good Good Fair Poor" at bounding box center [744, 217] width 141 height 30
select select "2"
click option "Good" at bounding box center [0, 0] width 0 height 0
click at [596, 347] on select "Select [PERSON_NAME] Cu - $10,809.00" at bounding box center [706, 362] width 220 height 30
select select "17"
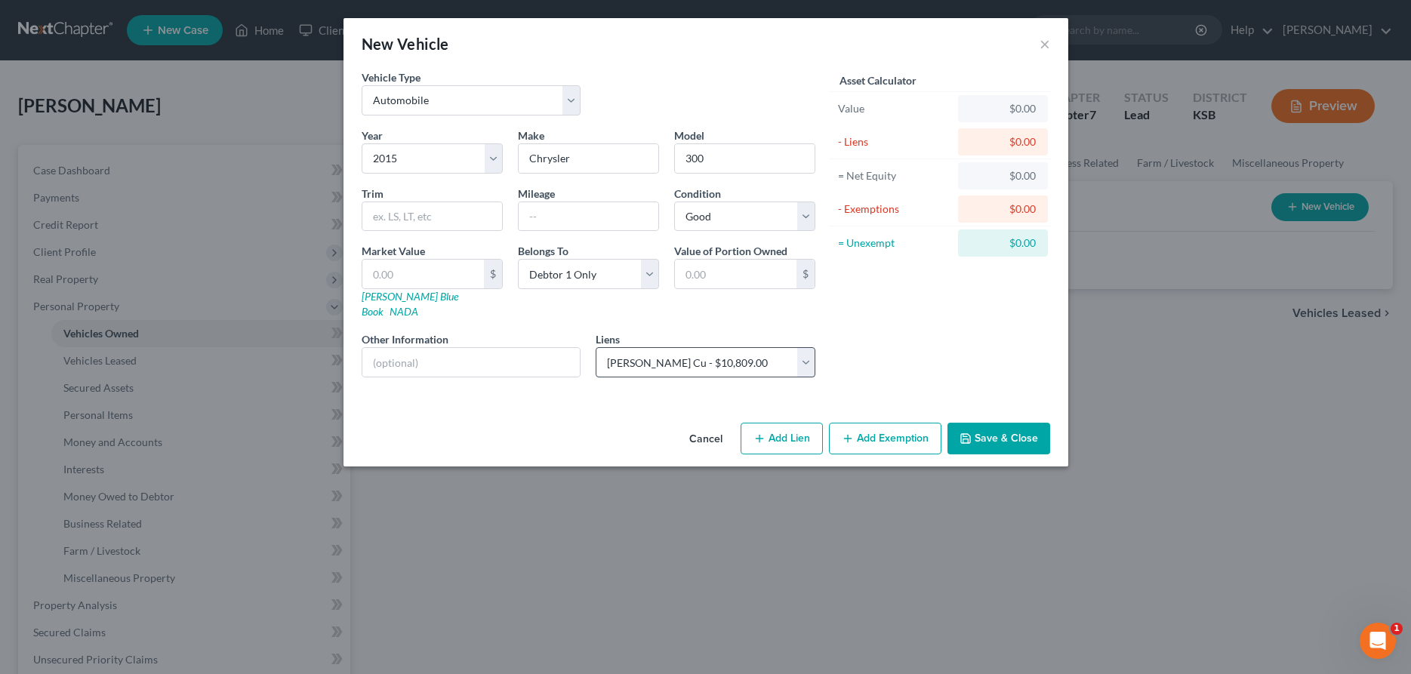
select select "0"
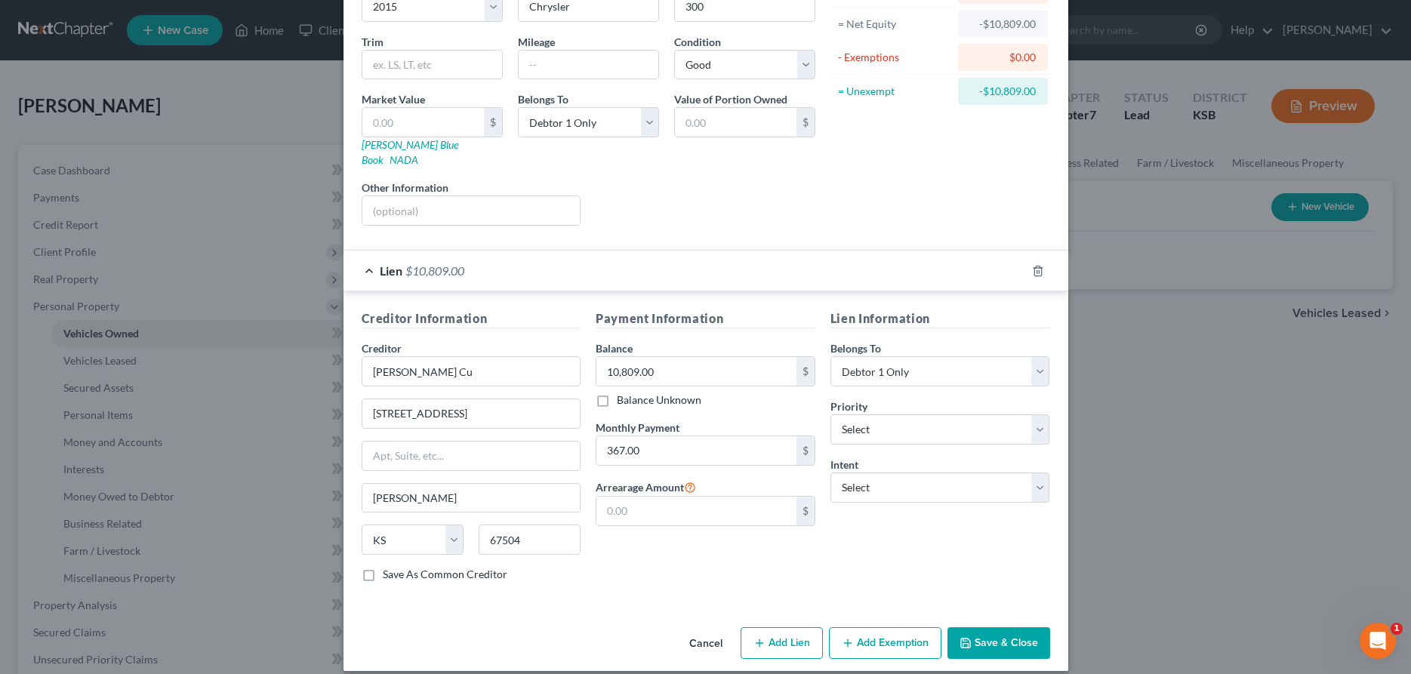
scroll to position [75, 0]
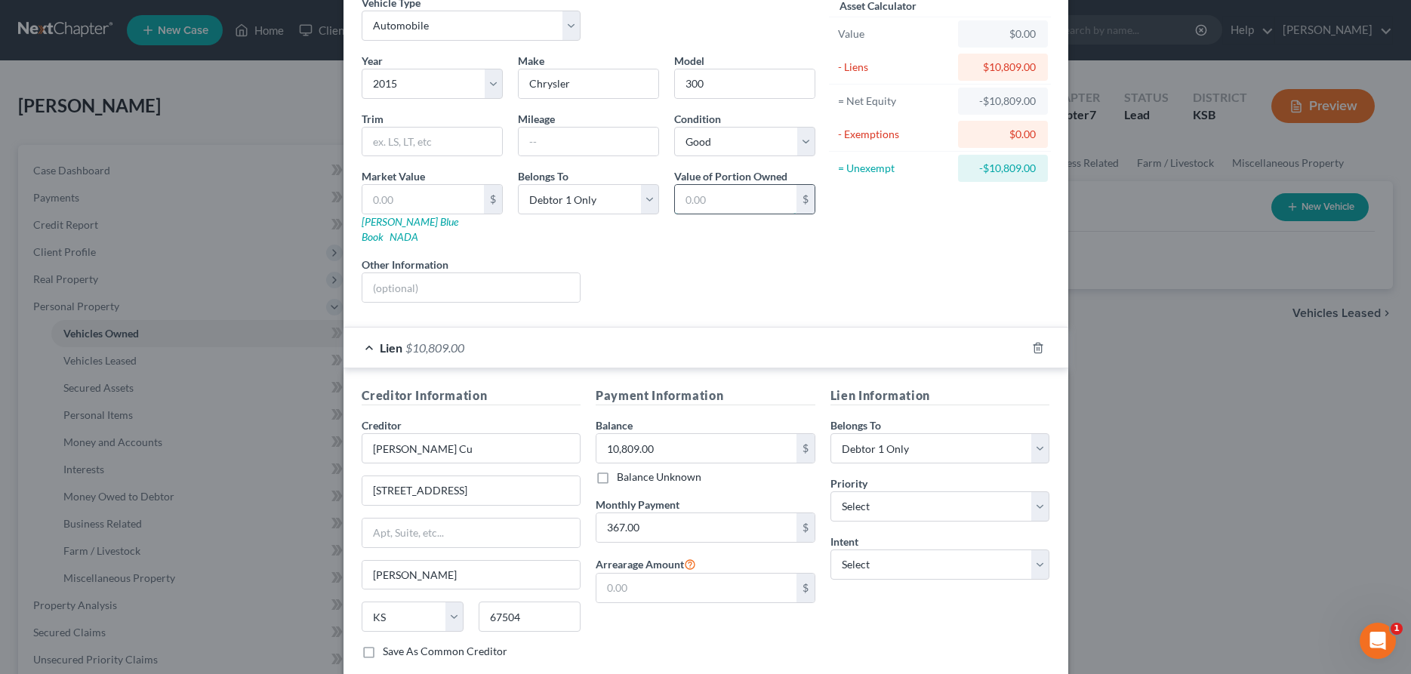
click at [698, 205] on input "text" at bounding box center [736, 199] width 122 height 29
type input "12,000.00"
click at [830, 549] on select "Select Surrender Redeem Reaffirm Avoid Other" at bounding box center [940, 564] width 220 height 30
select select "2"
click option "Reaffirm" at bounding box center [0, 0] width 0 height 0
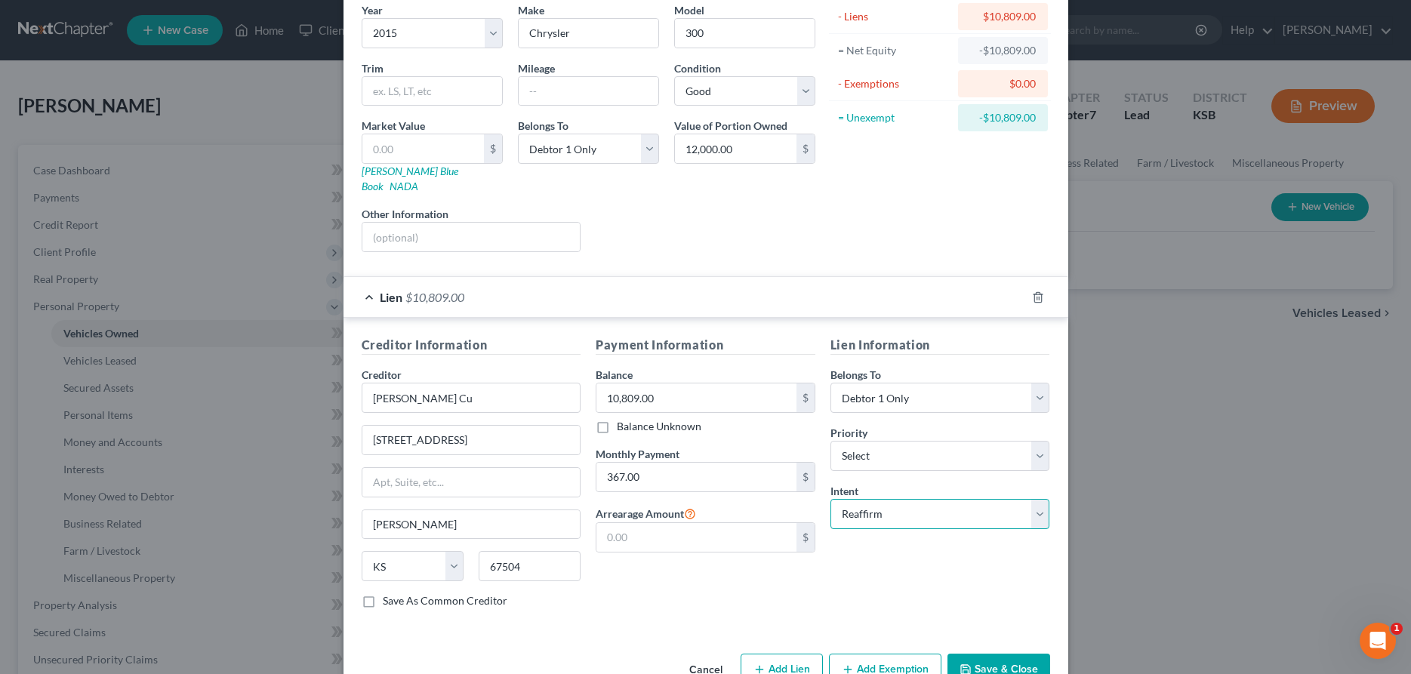
scroll to position [152, 0]
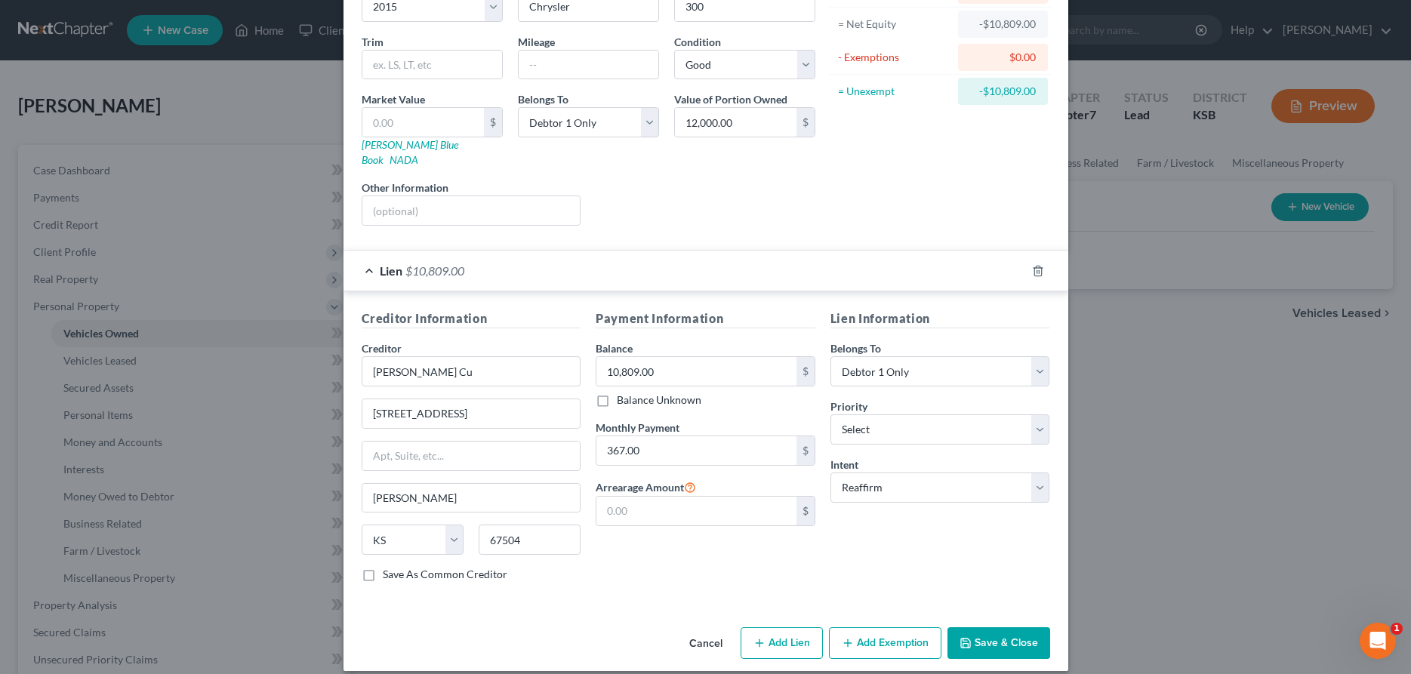
click at [874, 627] on button "Add Exemption" at bounding box center [885, 643] width 112 height 32
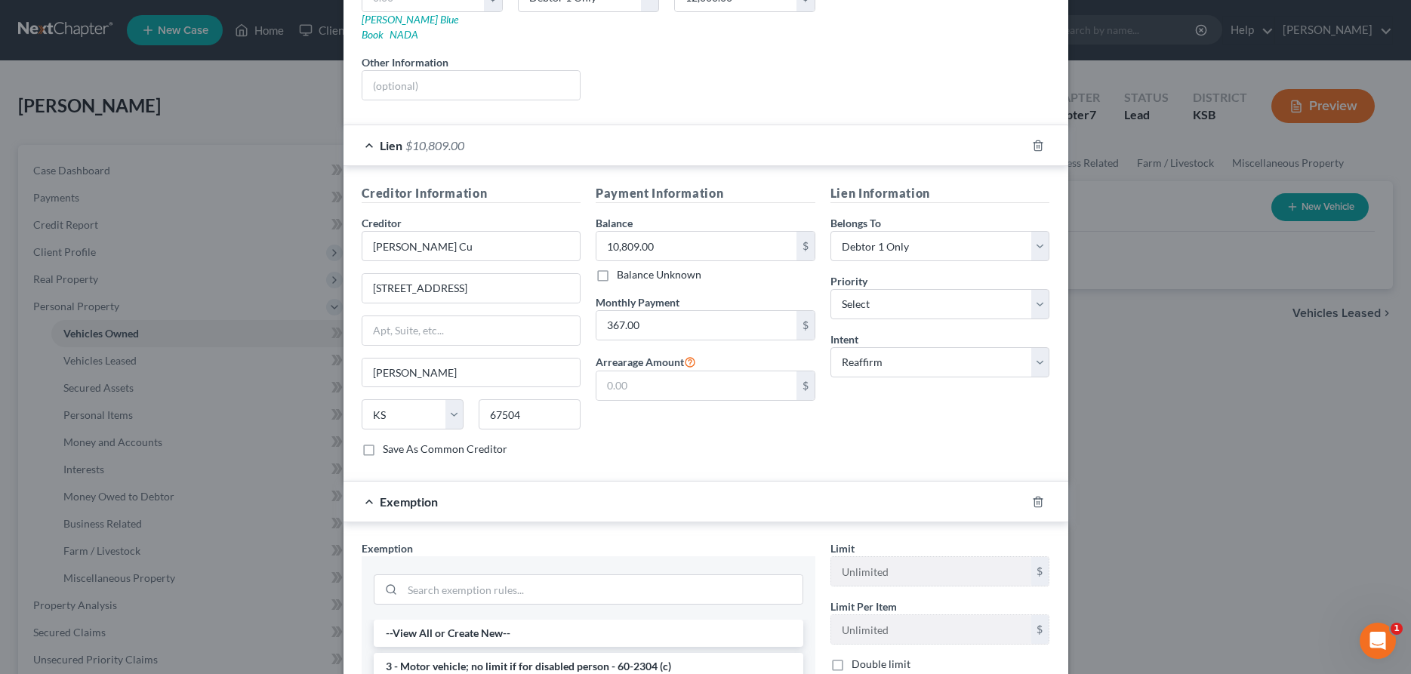
scroll to position [383, 0]
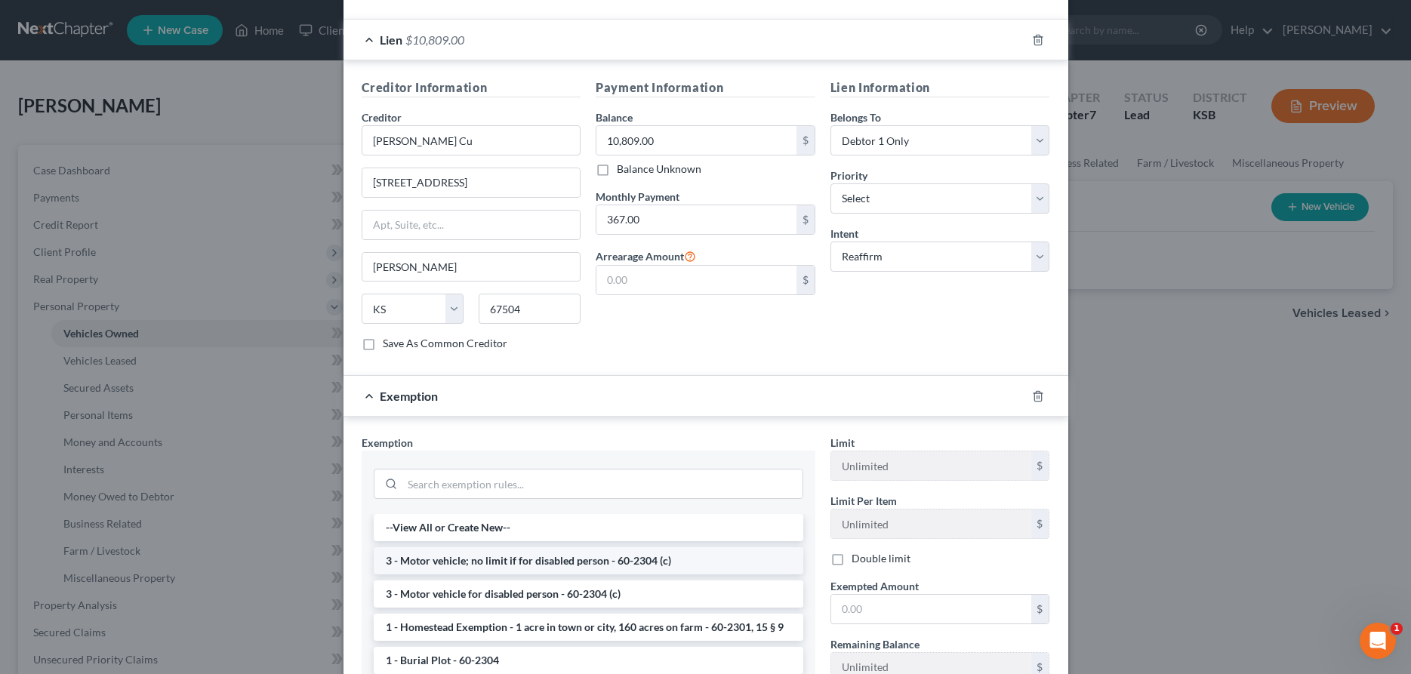
click at [482, 549] on li "3 - Motor vehicle; no limit if for disabled person - 60-2304 (c)" at bounding box center [588, 560] width 429 height 27
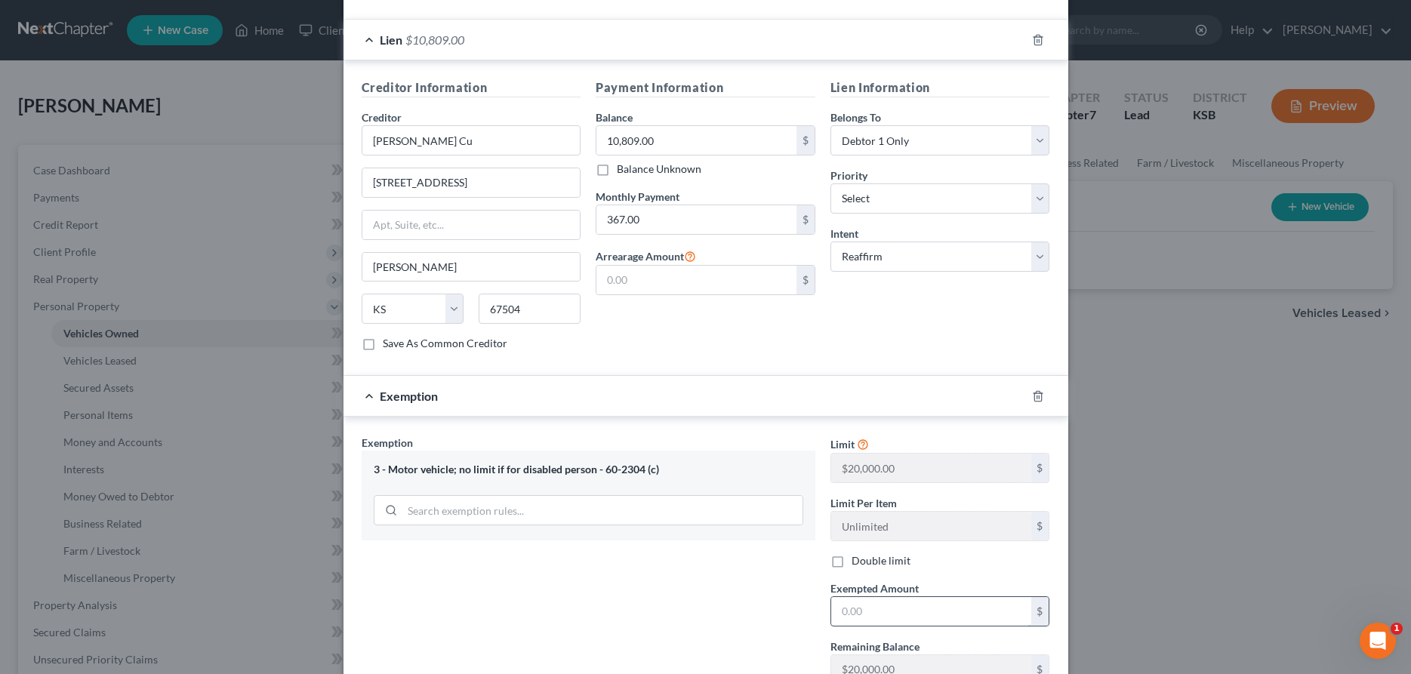
click at [847, 607] on input "text" at bounding box center [931, 611] width 200 height 29
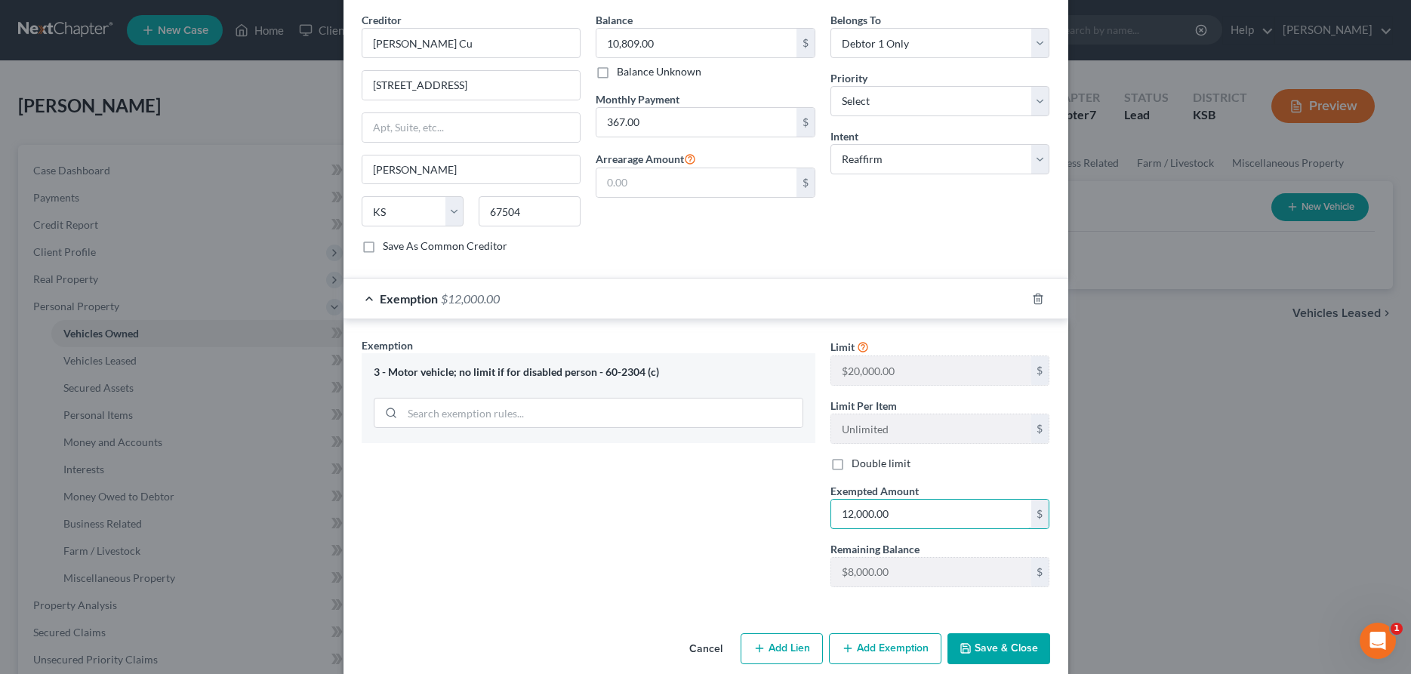
scroll to position [485, 0]
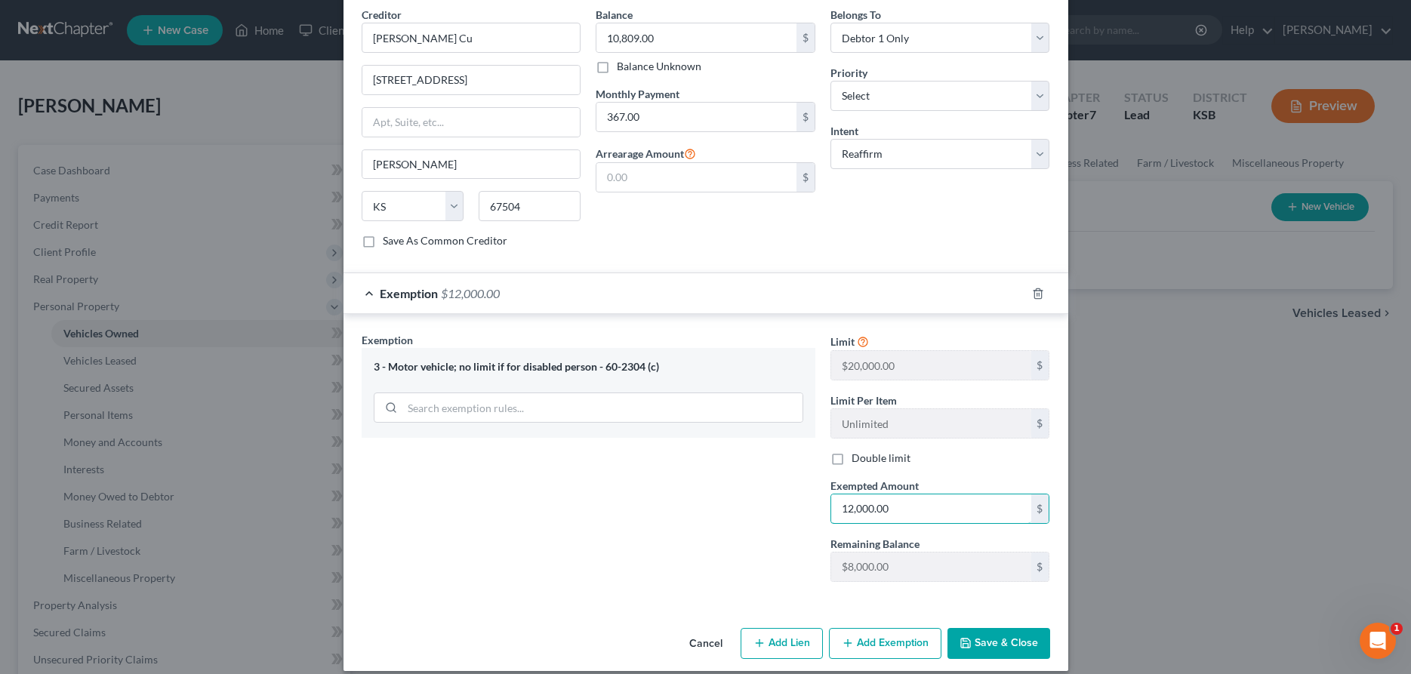
type input "12,000.00"
click at [1012, 628] on button "Save & Close" at bounding box center [998, 644] width 103 height 32
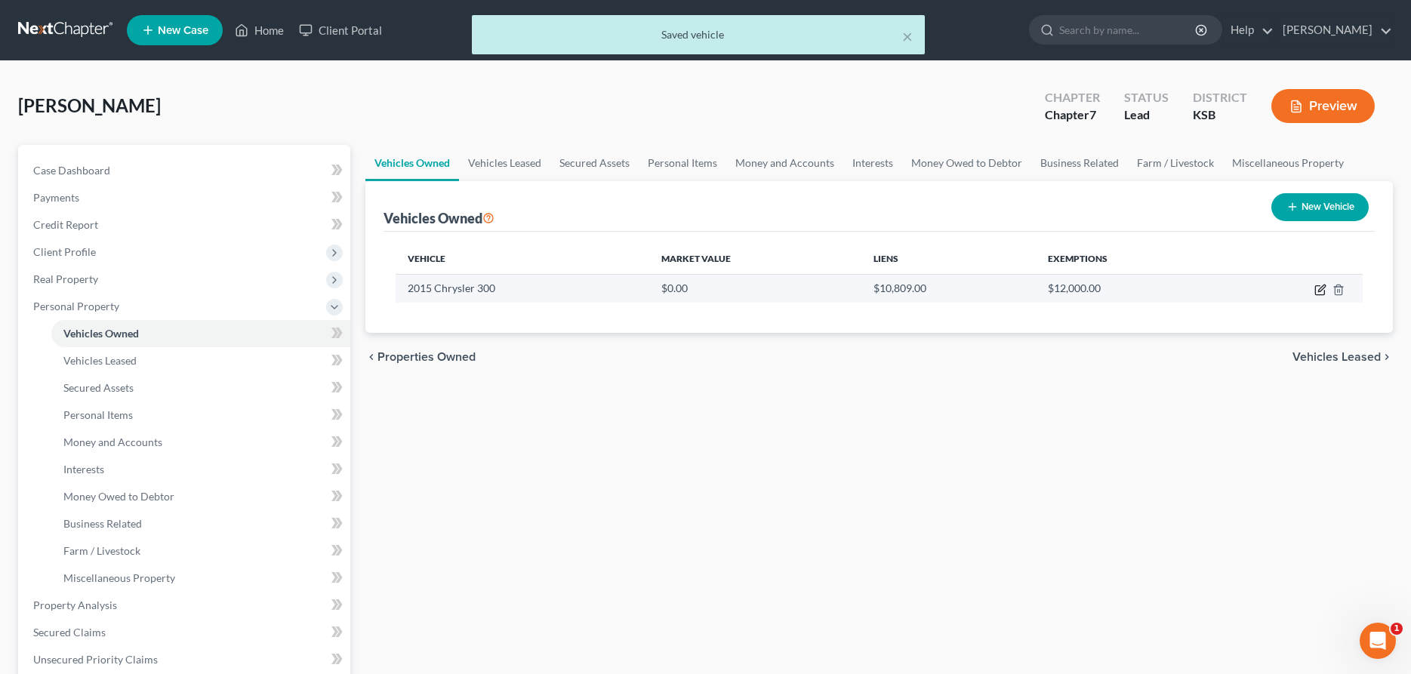
click at [1320, 285] on icon "button" at bounding box center [1320, 290] width 12 height 12
select select "0"
select select "11"
select select "2"
select select "0"
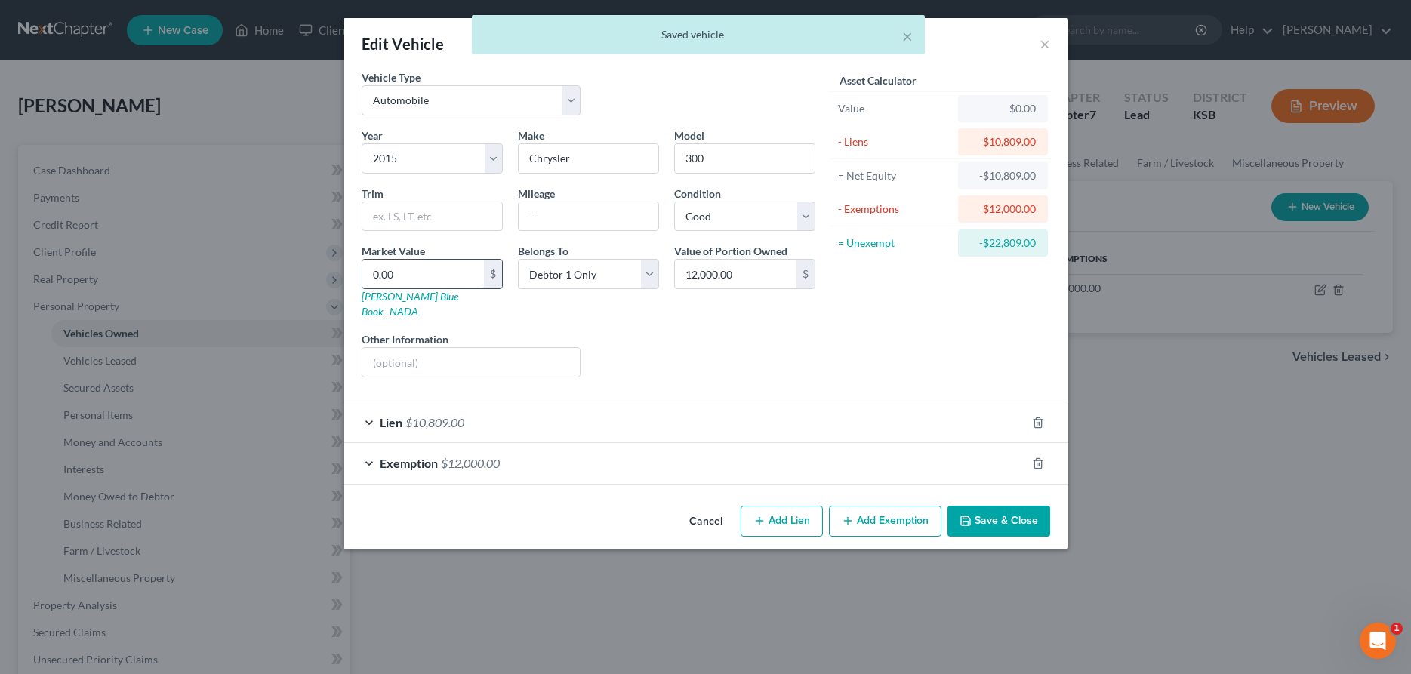
click at [405, 270] on input "0.00" at bounding box center [423, 274] width 122 height 29
type input "1"
type input "1.00"
type input "12"
type input "12.00"
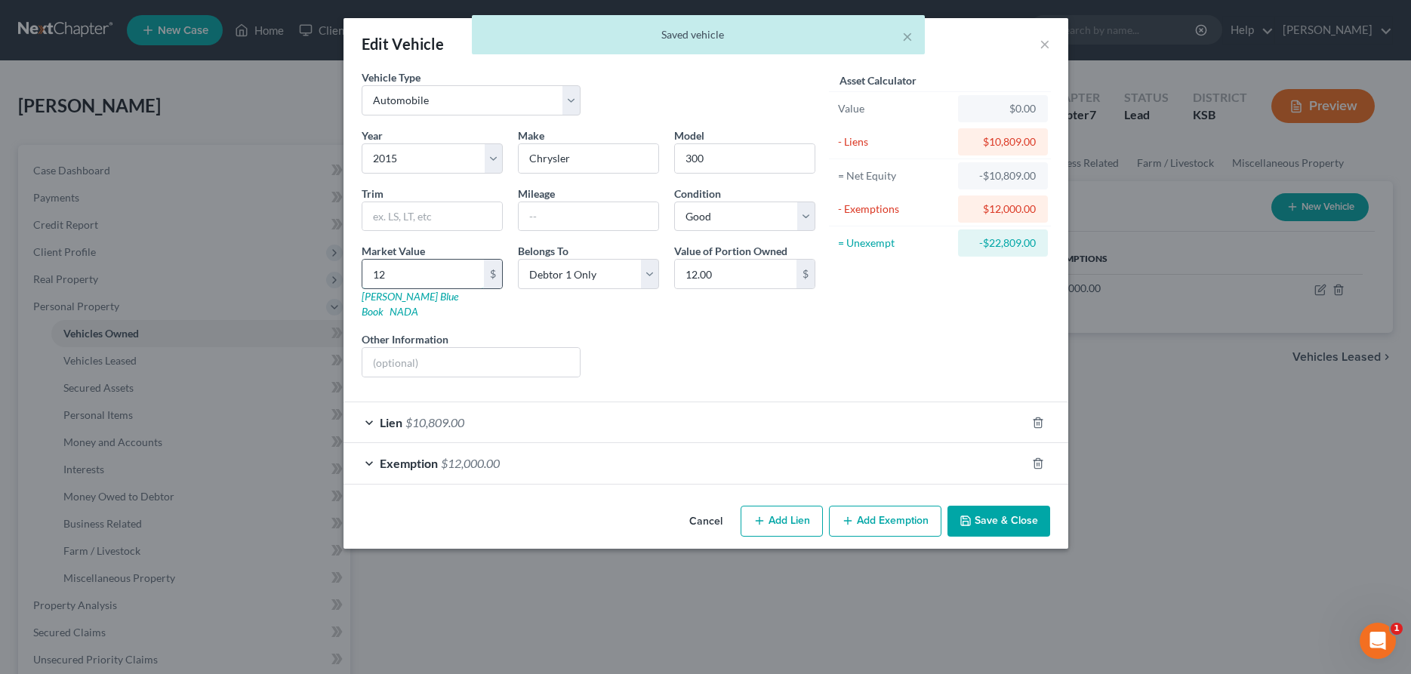
type input "120"
type input "120.00"
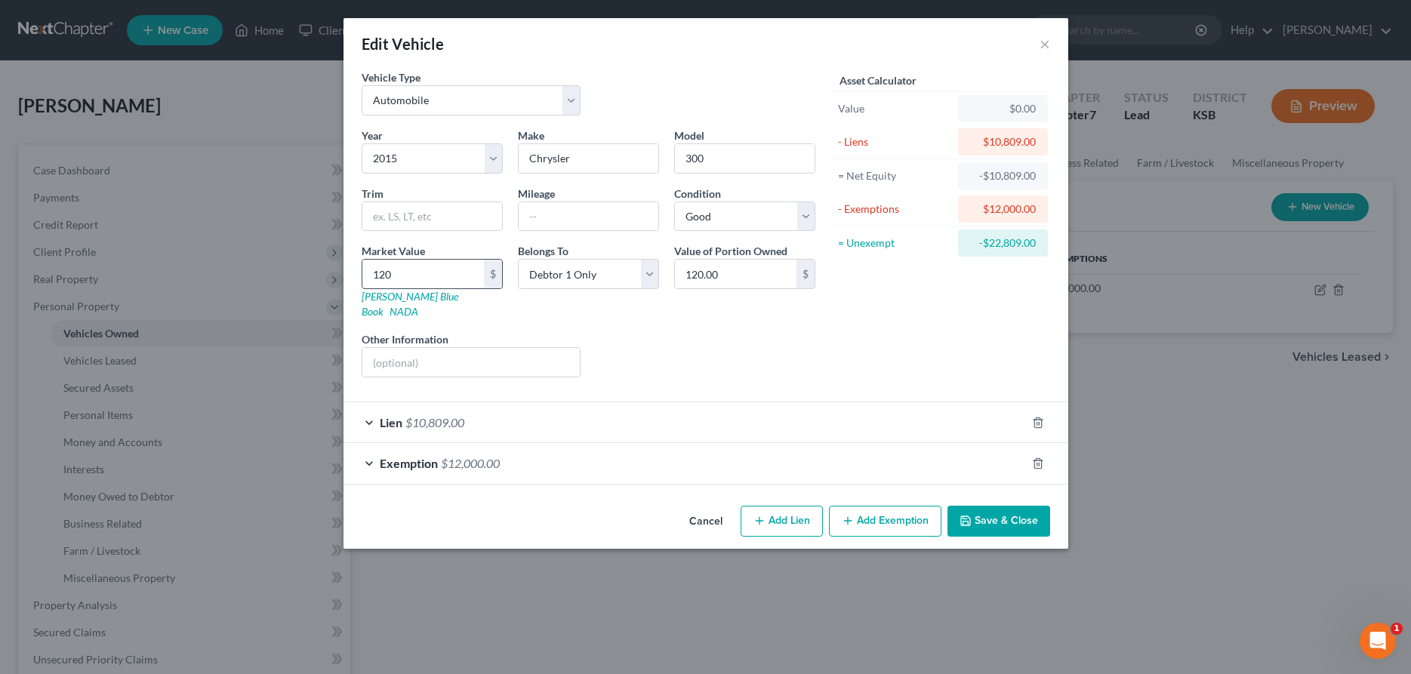
type input "1200"
type input "1,200.00"
type input "1,2000"
type input "12,000.00"
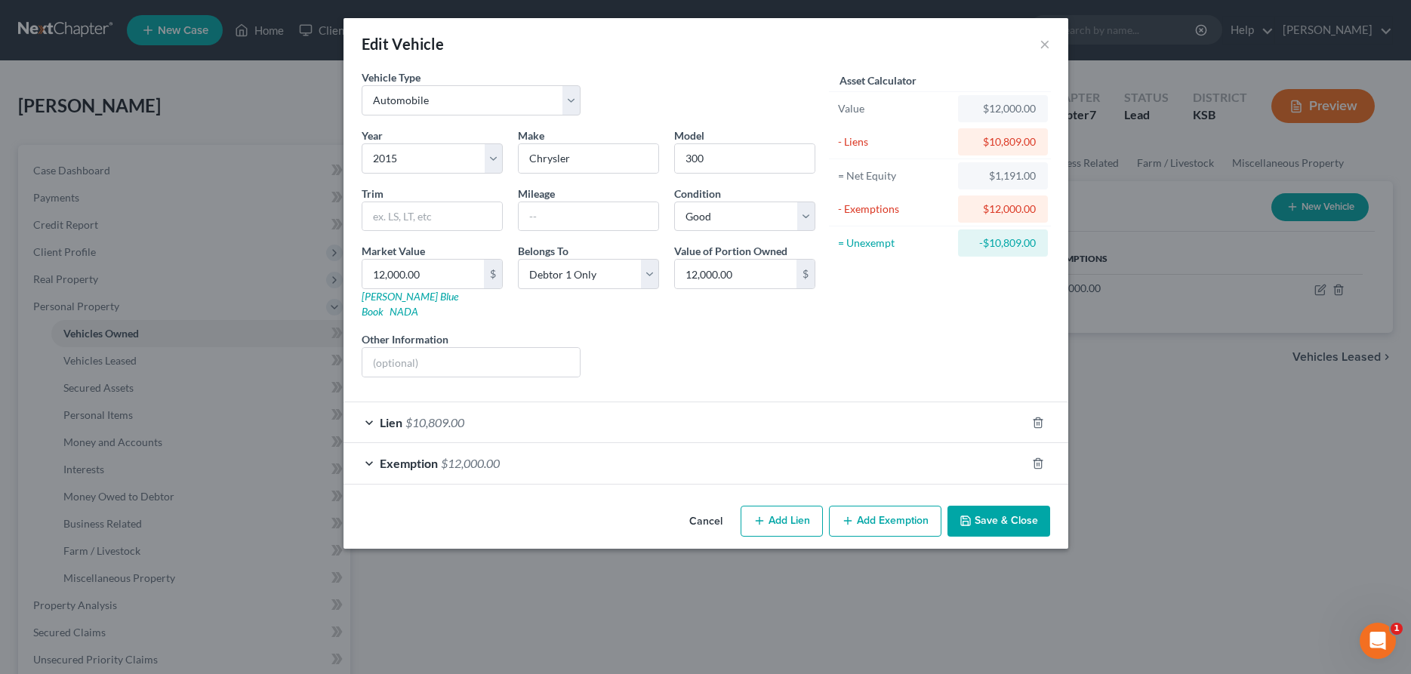
click at [996, 506] on button "Save & Close" at bounding box center [998, 522] width 103 height 32
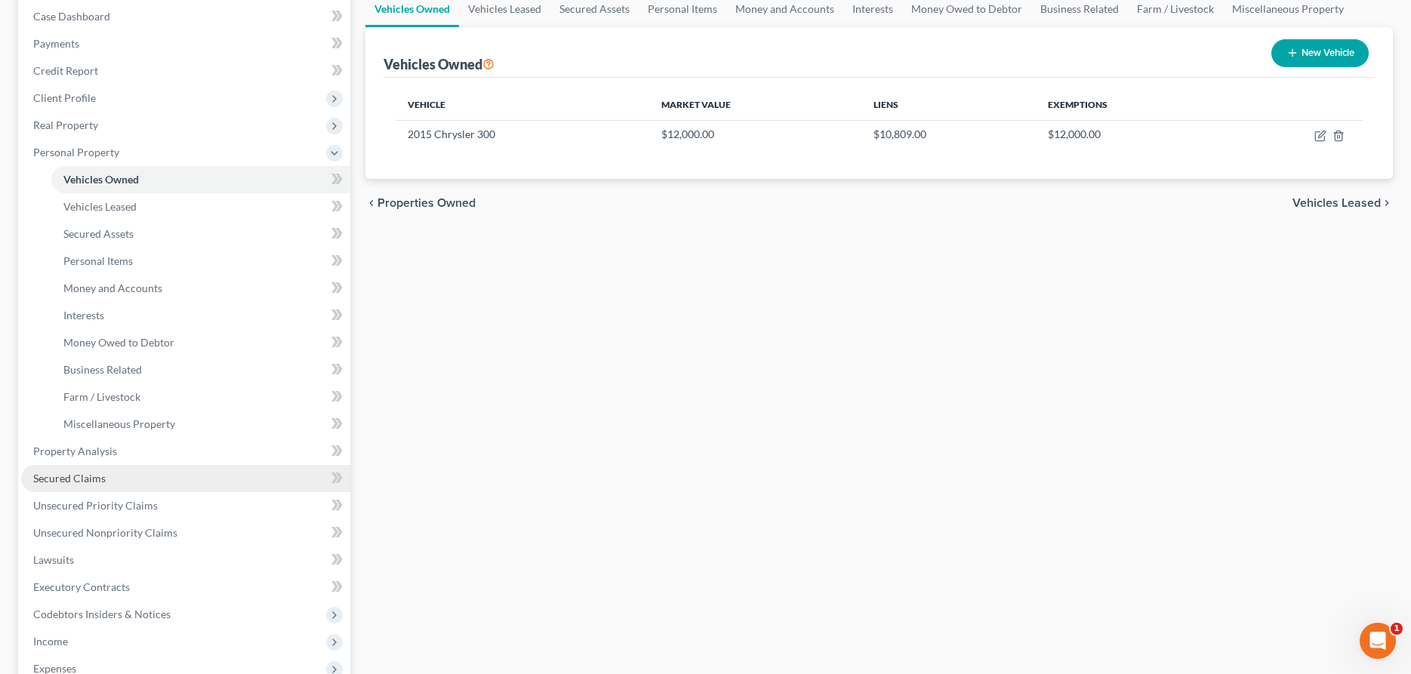
click at [70, 478] on span "Secured Claims" at bounding box center [69, 478] width 72 height 13
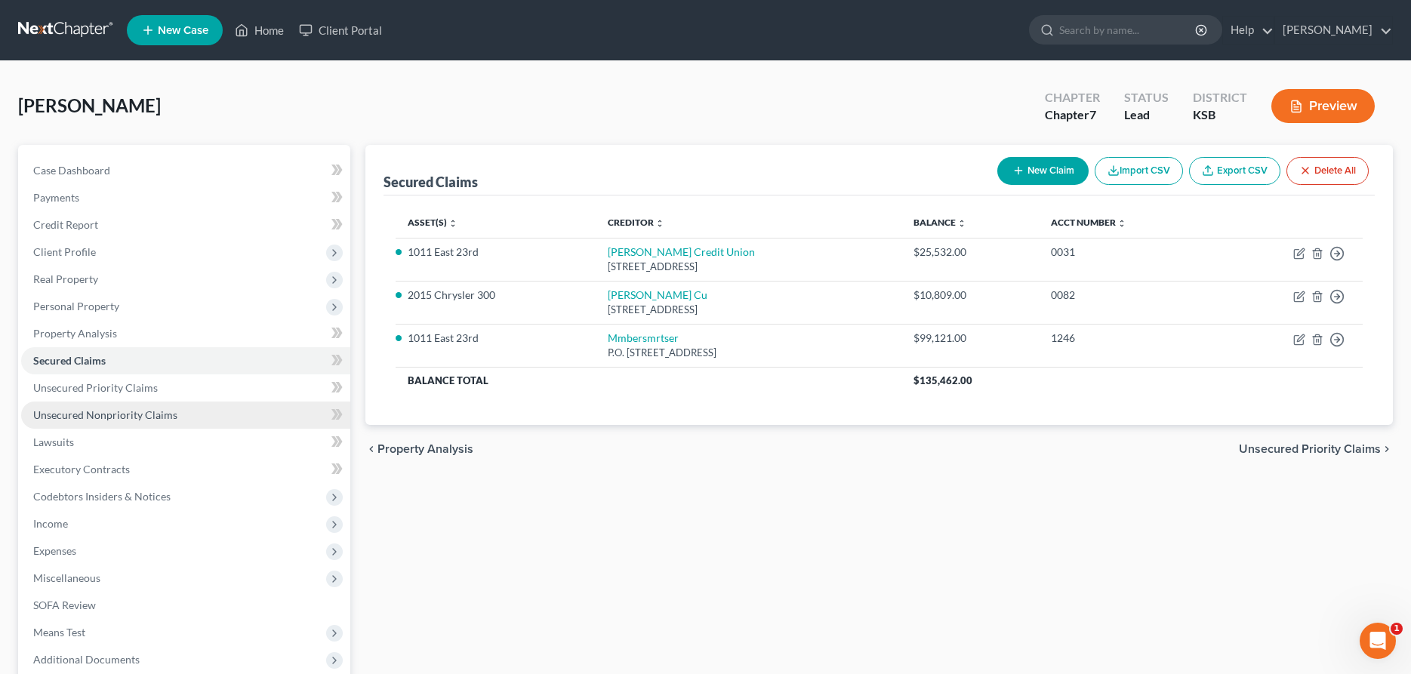
click at [125, 408] on link "Unsecured Nonpriority Claims" at bounding box center [185, 415] width 329 height 27
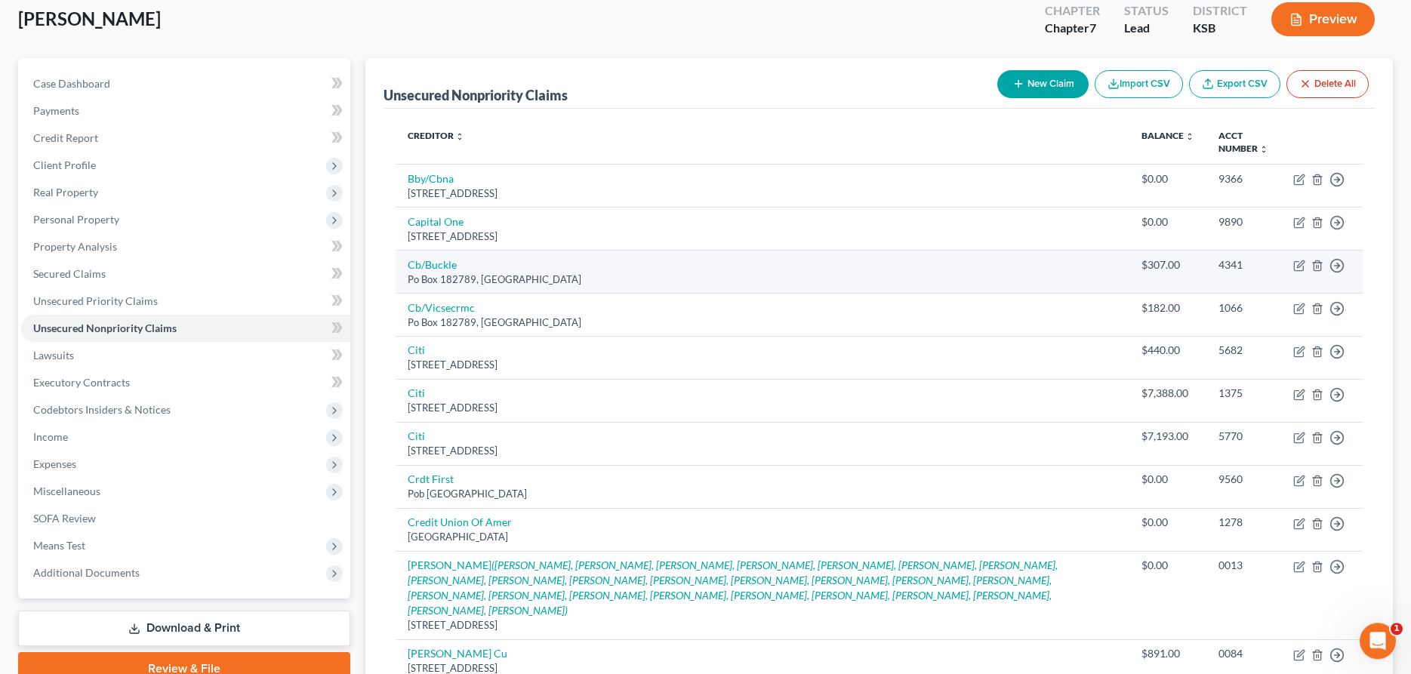
scroll to position [154, 0]
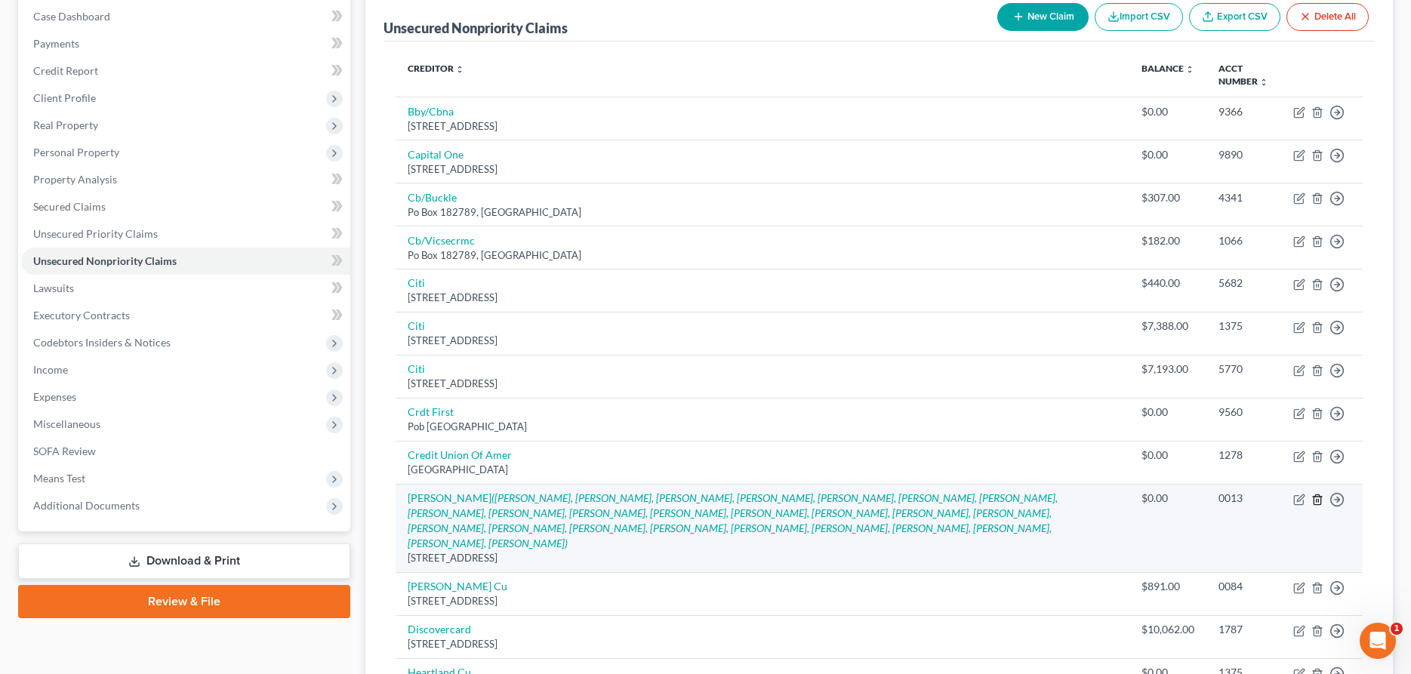
click at [1318, 499] on line "button" at bounding box center [1318, 500] width 0 height 3
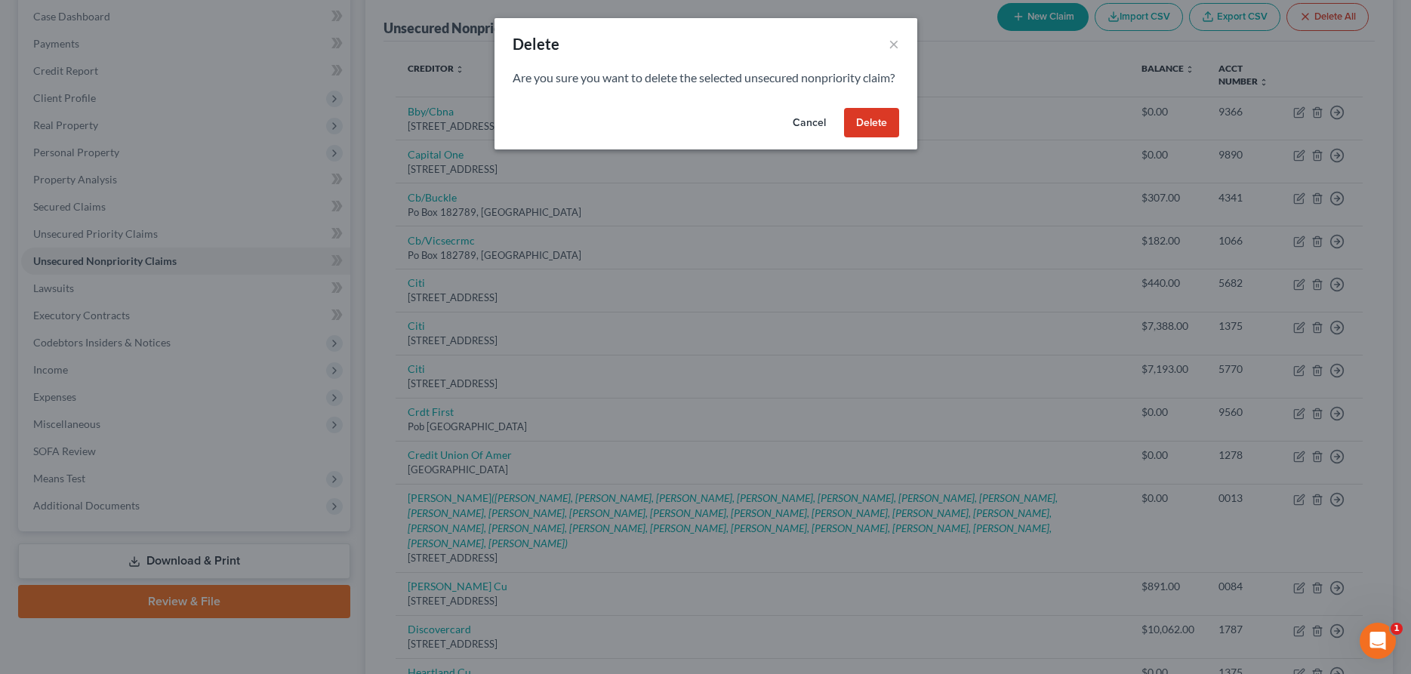
click at [883, 136] on button "Delete" at bounding box center [871, 123] width 55 height 30
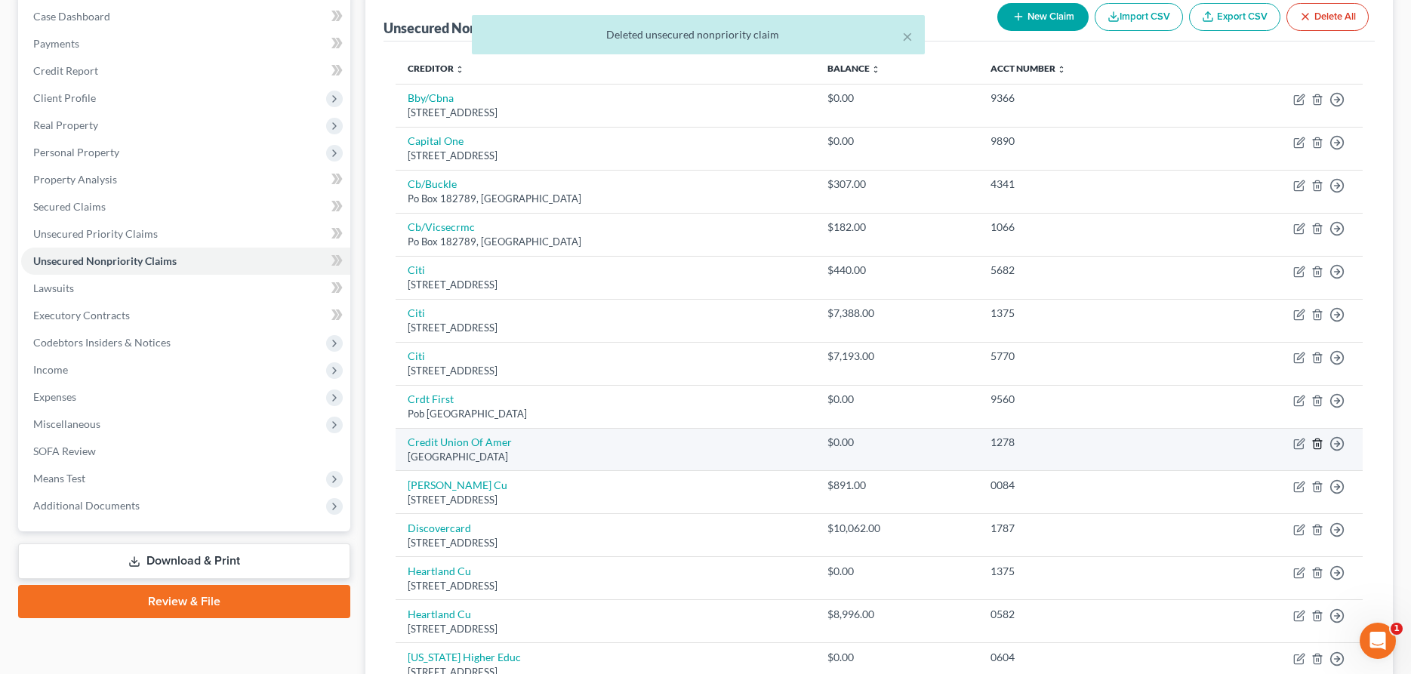
click at [1319, 441] on icon "button" at bounding box center [1316, 444] width 7 height 10
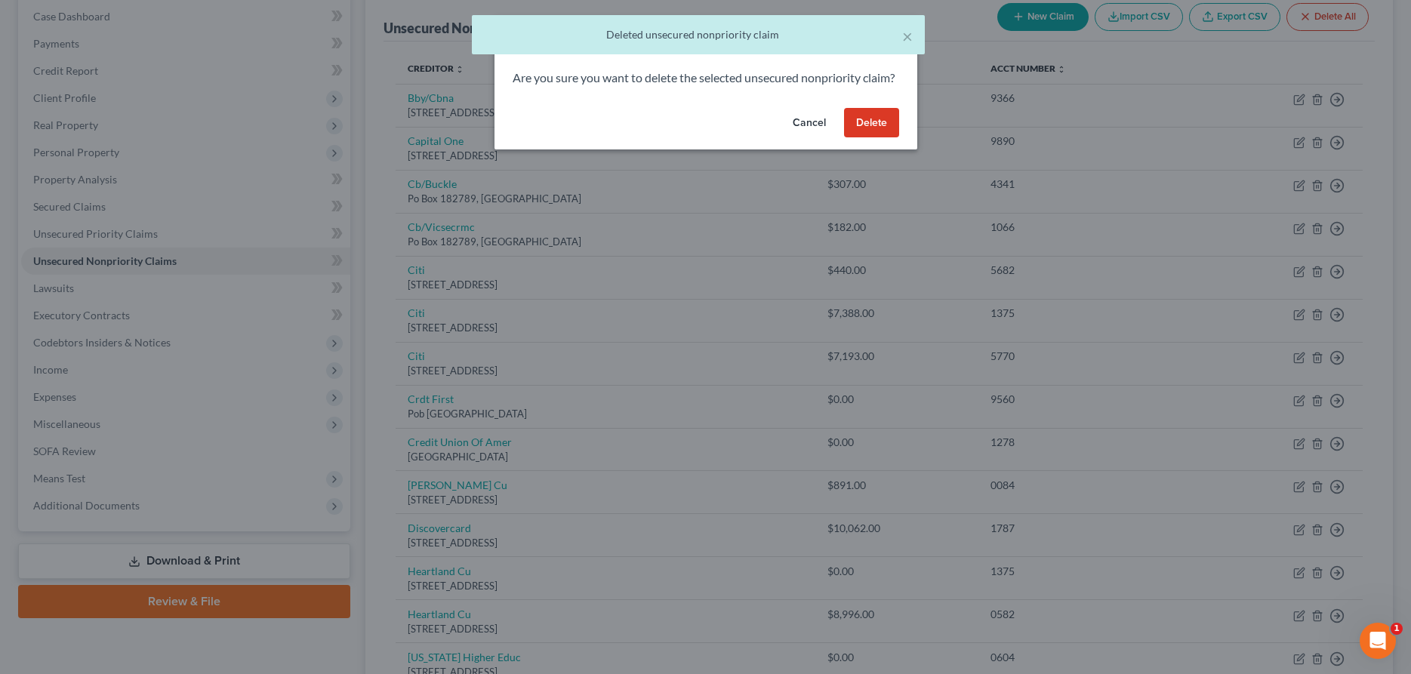
click at [862, 138] on button "Delete" at bounding box center [871, 123] width 55 height 30
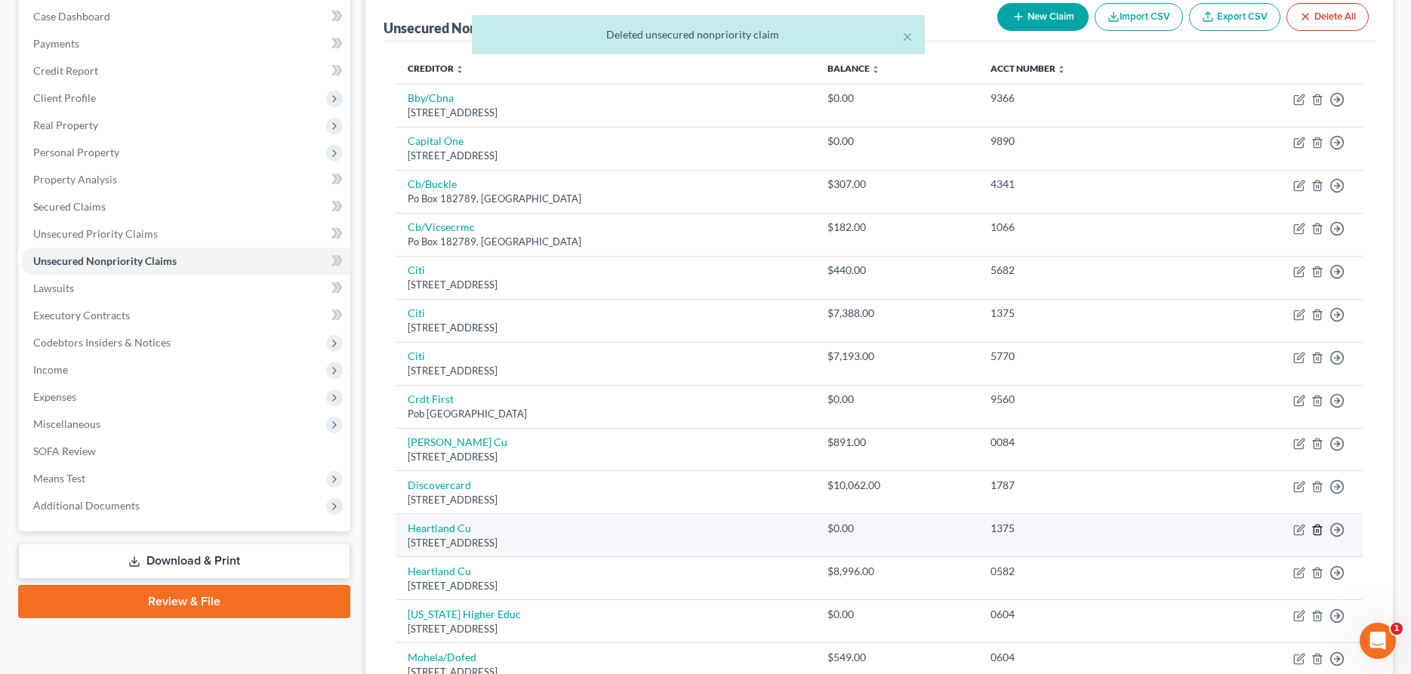
click at [1316, 532] on line "button" at bounding box center [1316, 530] width 0 height 3
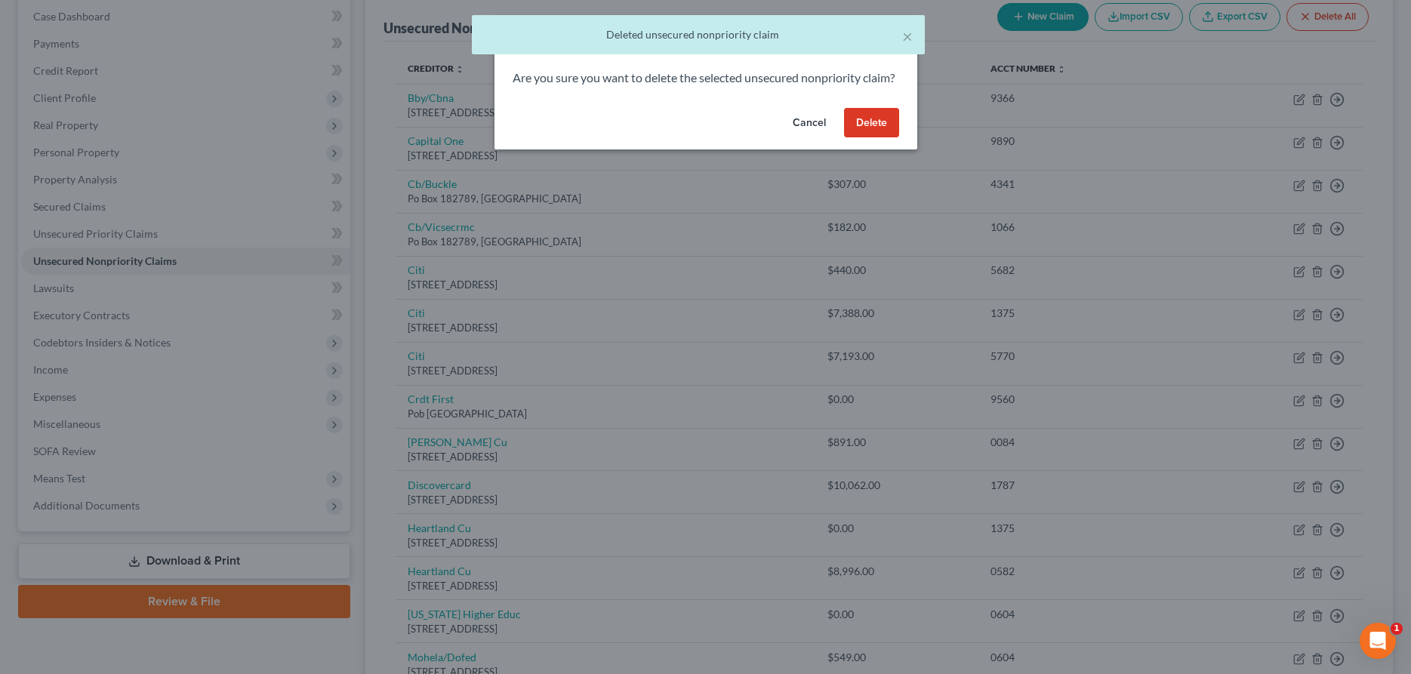
click at [876, 138] on button "Delete" at bounding box center [871, 123] width 55 height 30
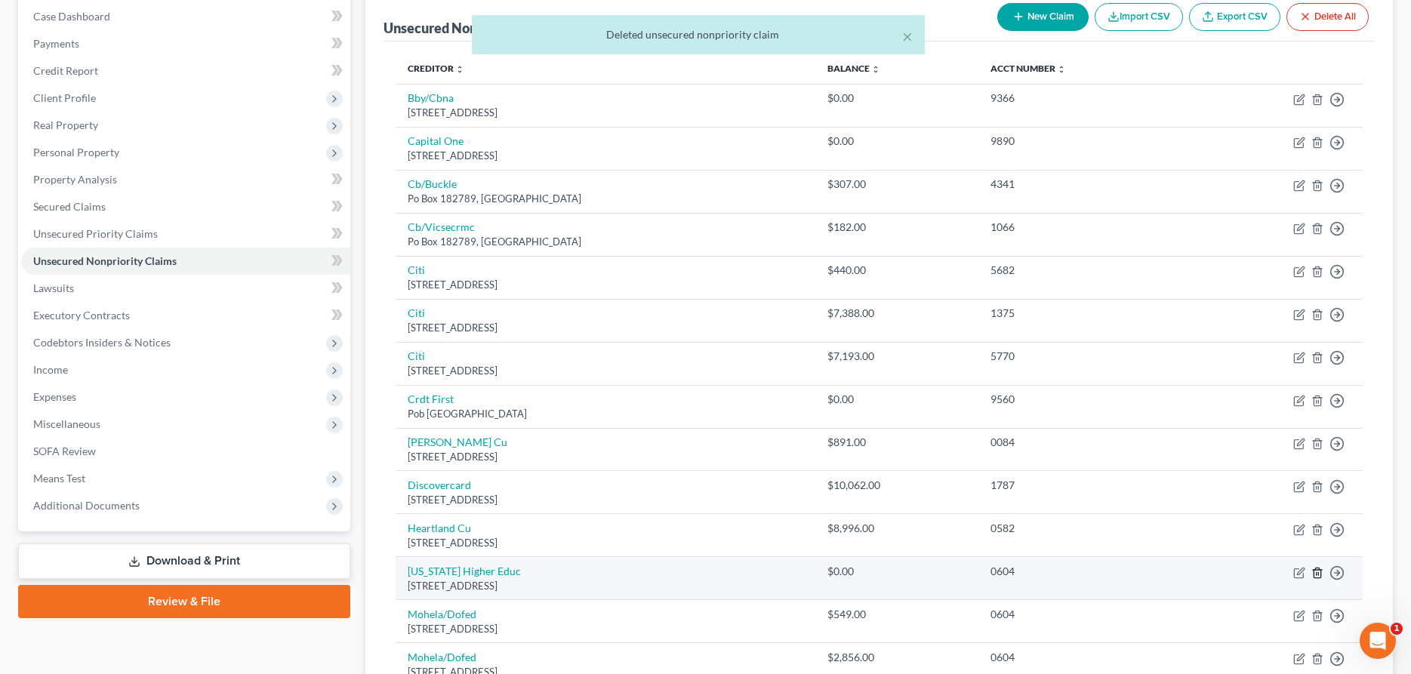
click at [1316, 571] on icon "button" at bounding box center [1317, 573] width 12 height 12
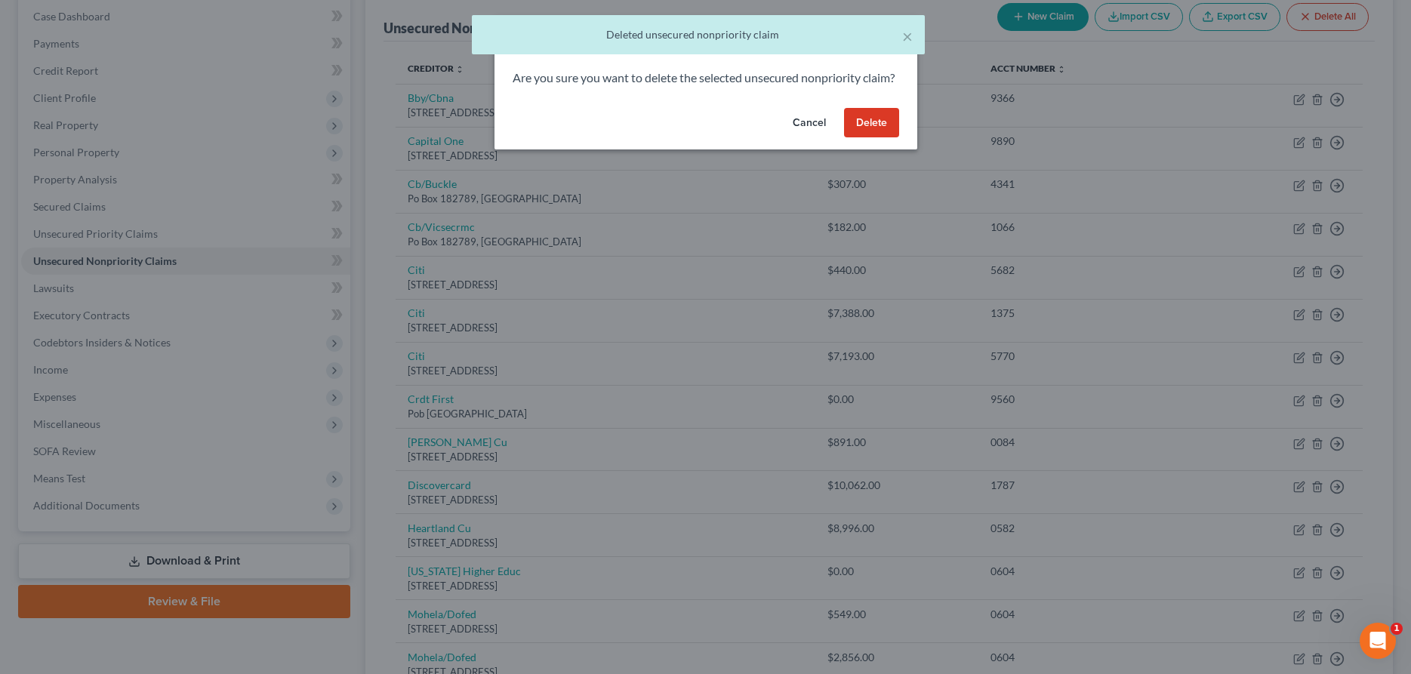
click at [876, 138] on button "Delete" at bounding box center [871, 123] width 55 height 30
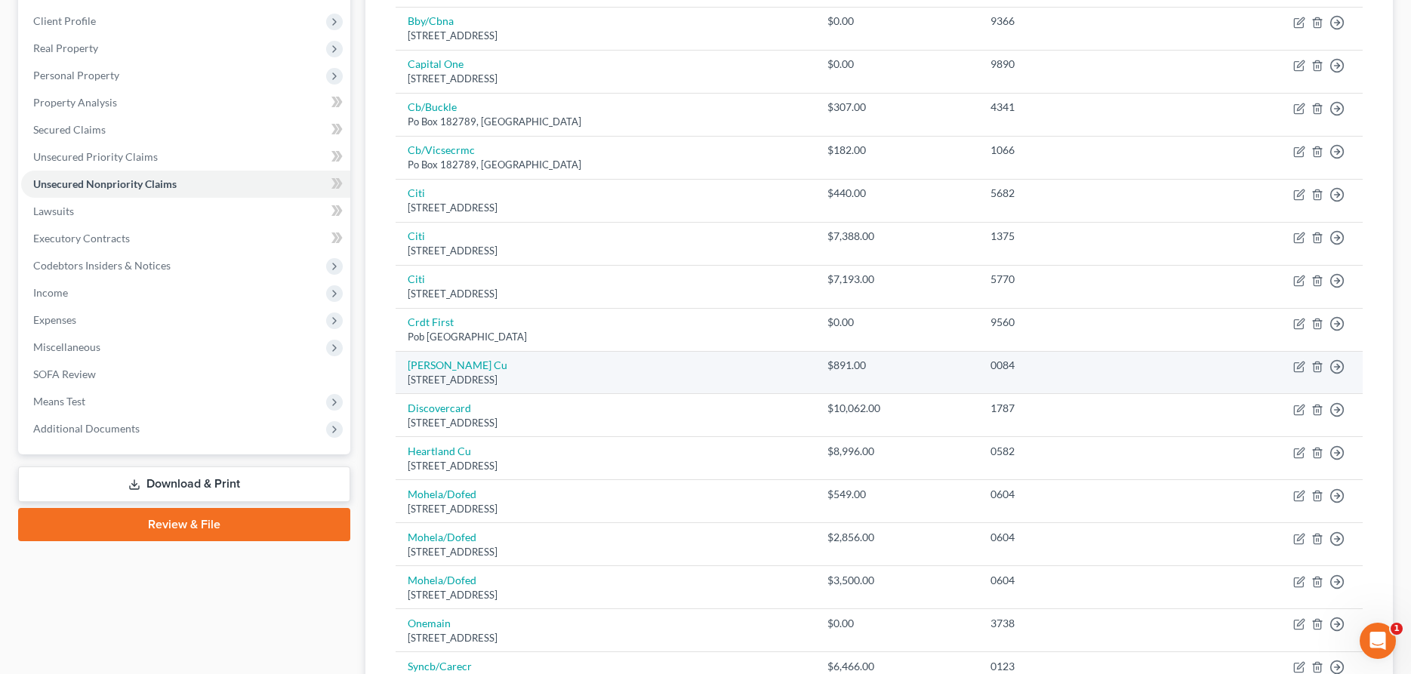
scroll to position [308, 0]
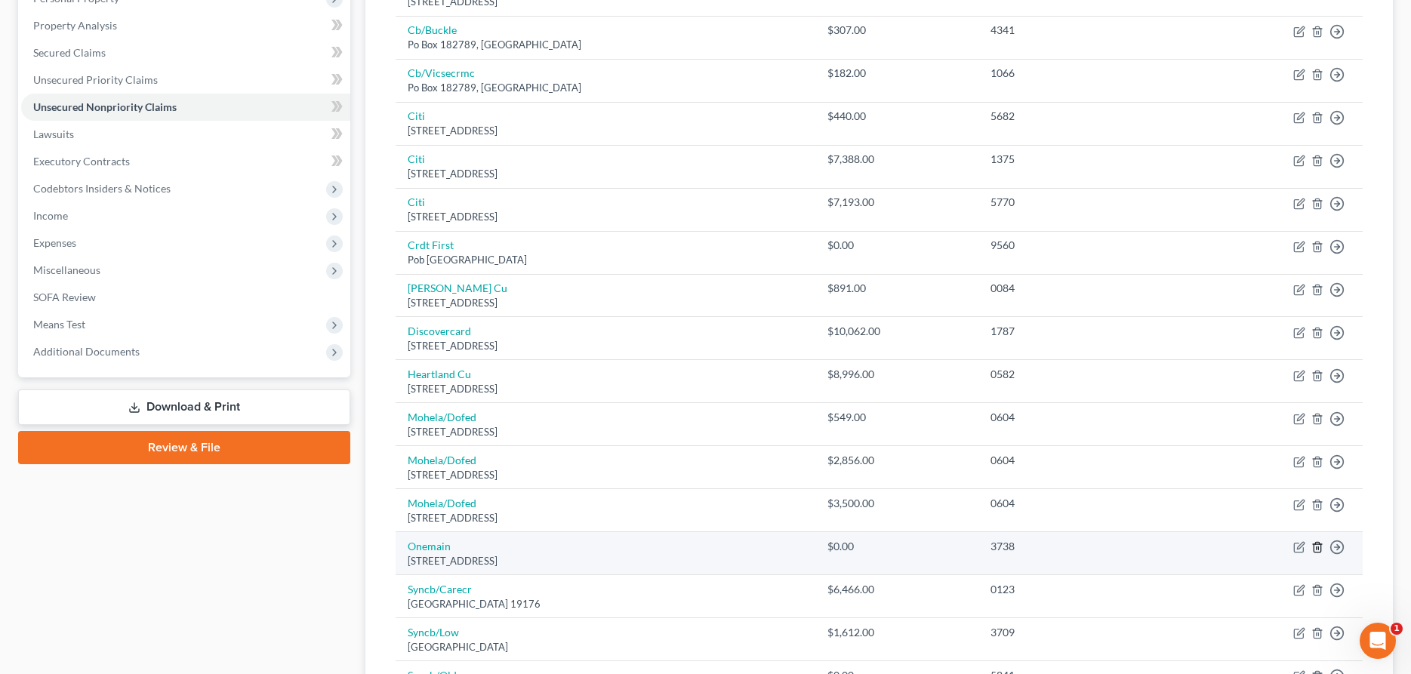
click at [1317, 549] on icon "button" at bounding box center [1317, 547] width 12 height 12
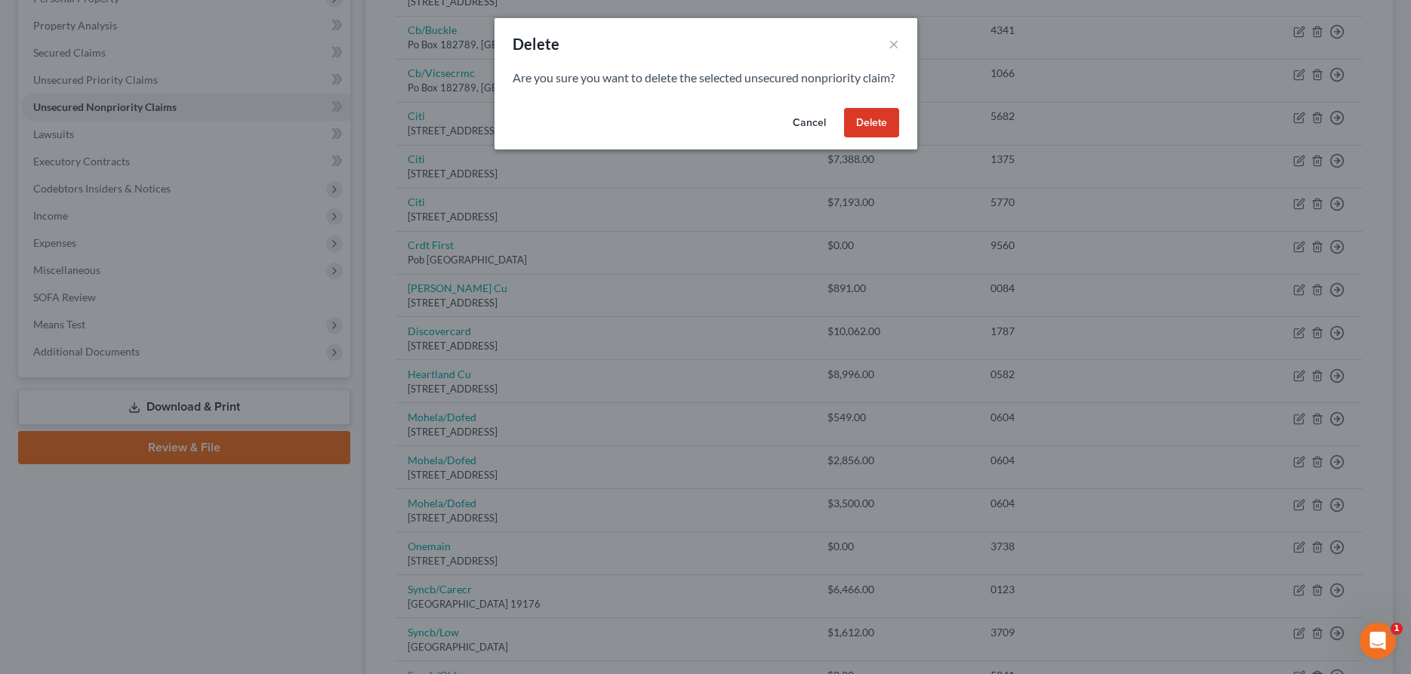
click at [868, 137] on button "Delete" at bounding box center [871, 123] width 55 height 30
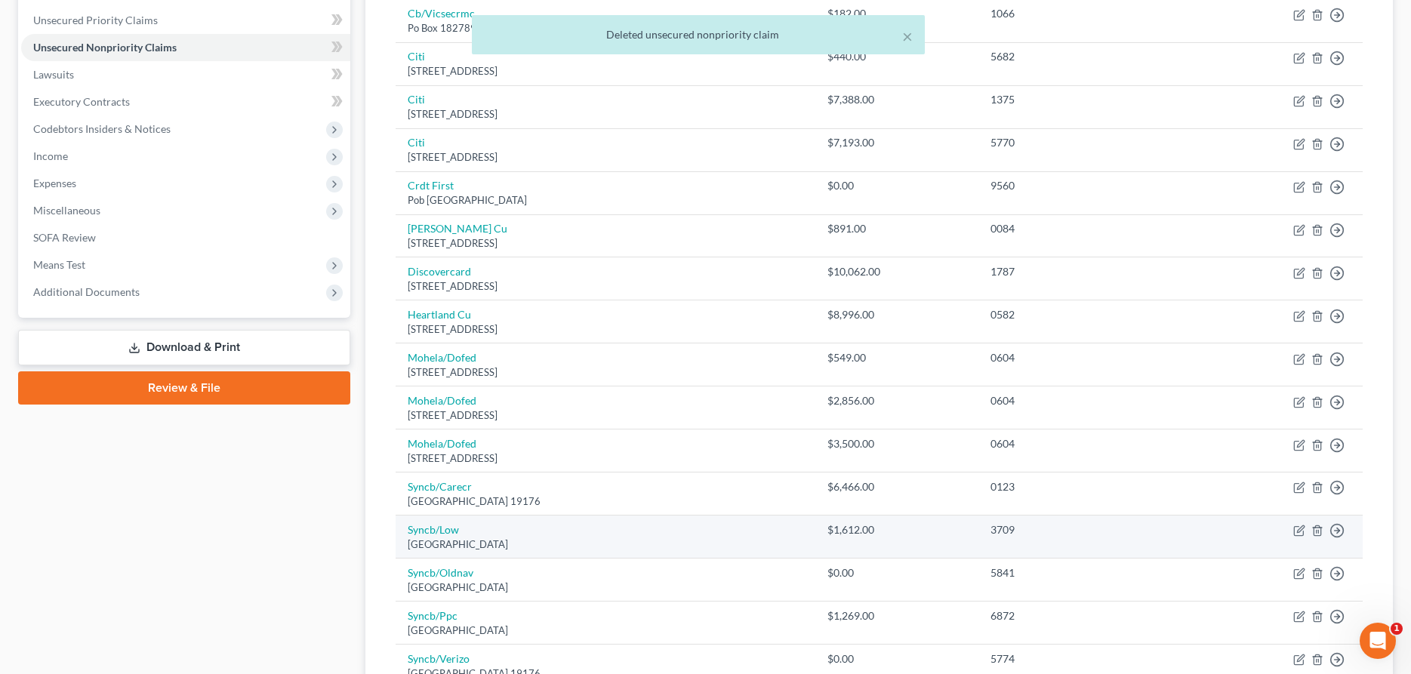
scroll to position [385, 0]
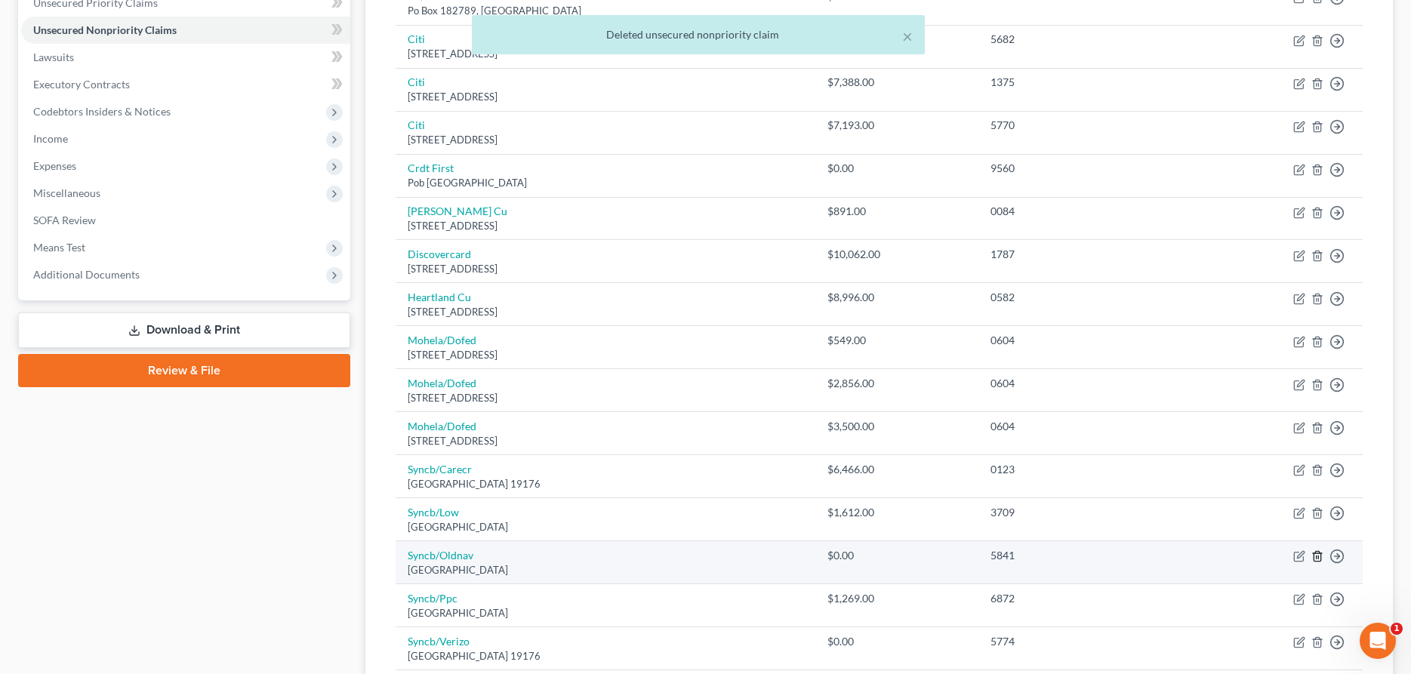
click at [1316, 557] on line "button" at bounding box center [1316, 557] width 0 height 3
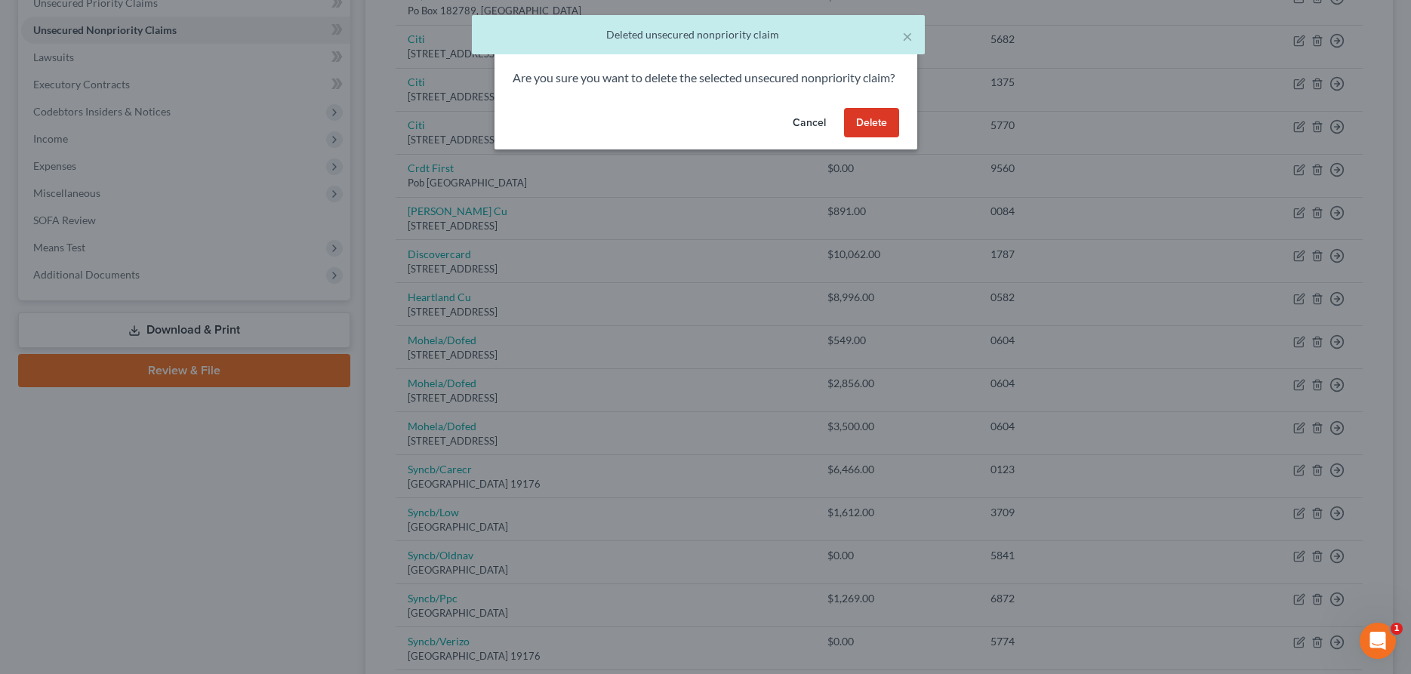
click at [858, 136] on button "Delete" at bounding box center [871, 123] width 55 height 30
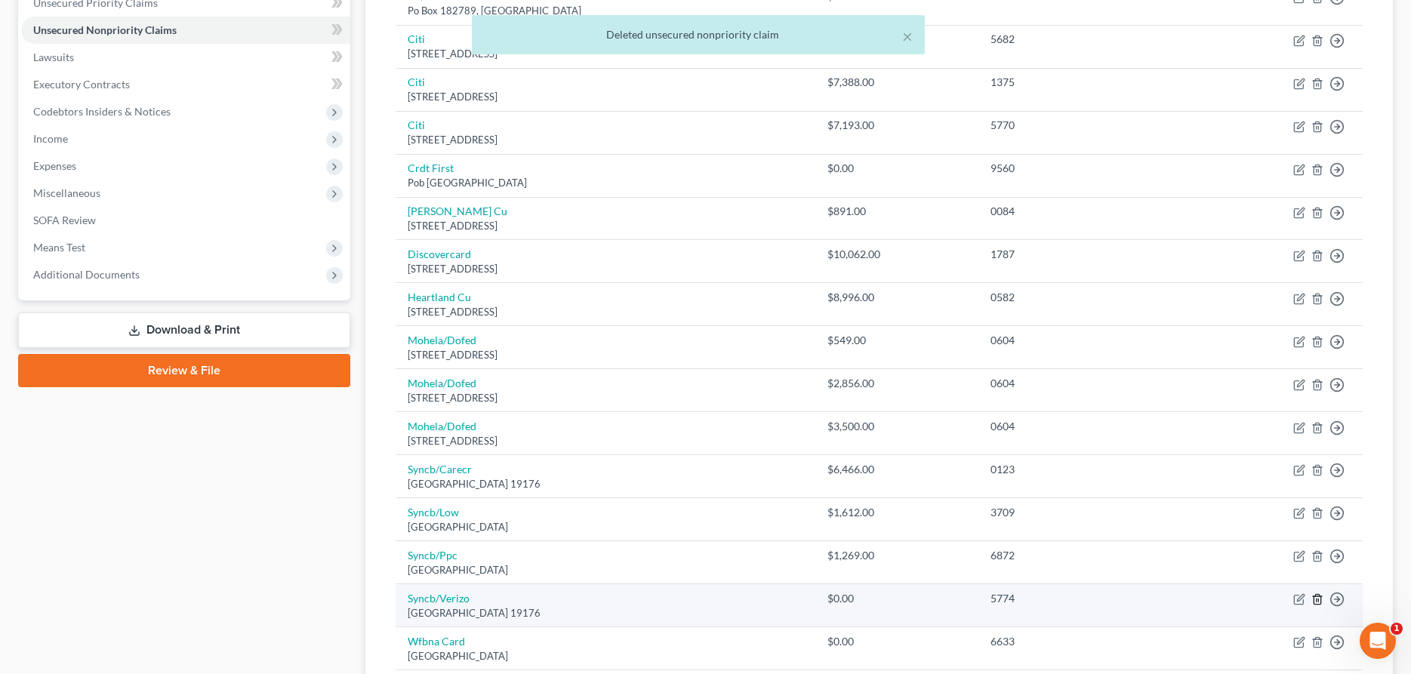
click at [1317, 600] on icon "button" at bounding box center [1317, 599] width 12 height 12
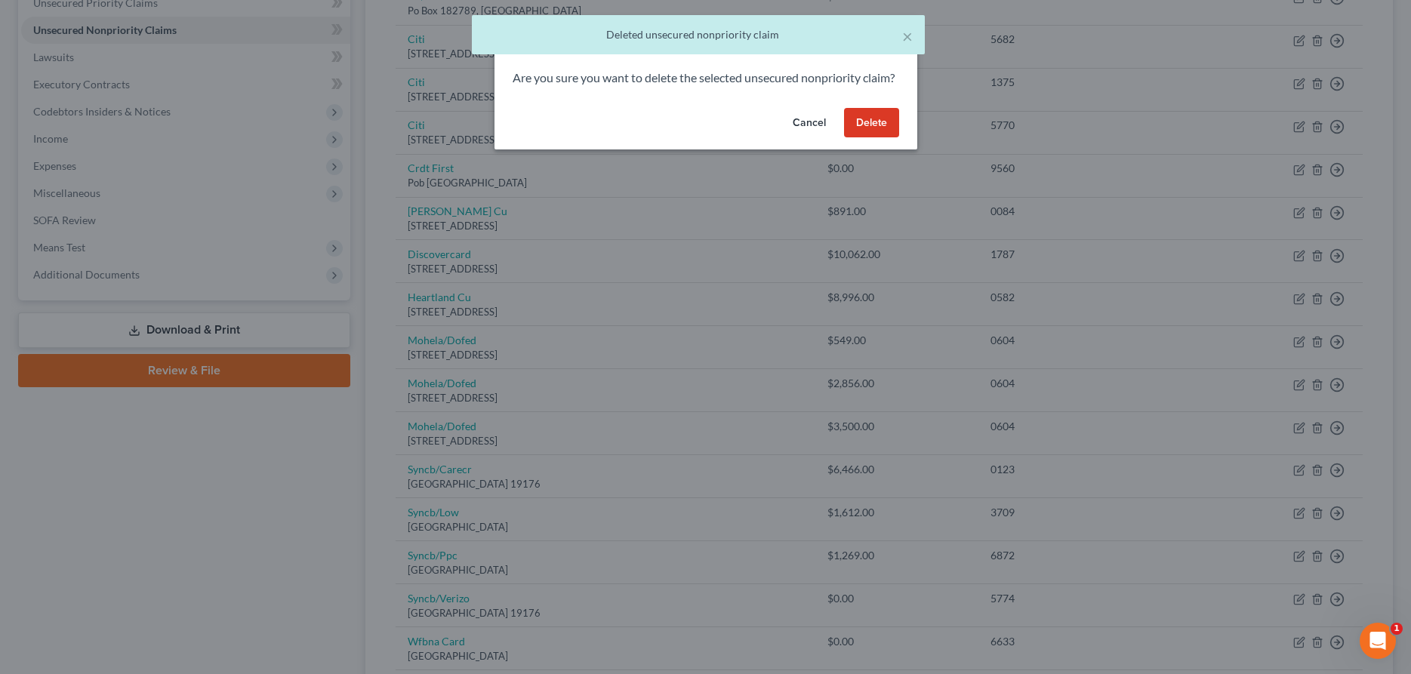
click at [878, 133] on button "Delete" at bounding box center [871, 123] width 55 height 30
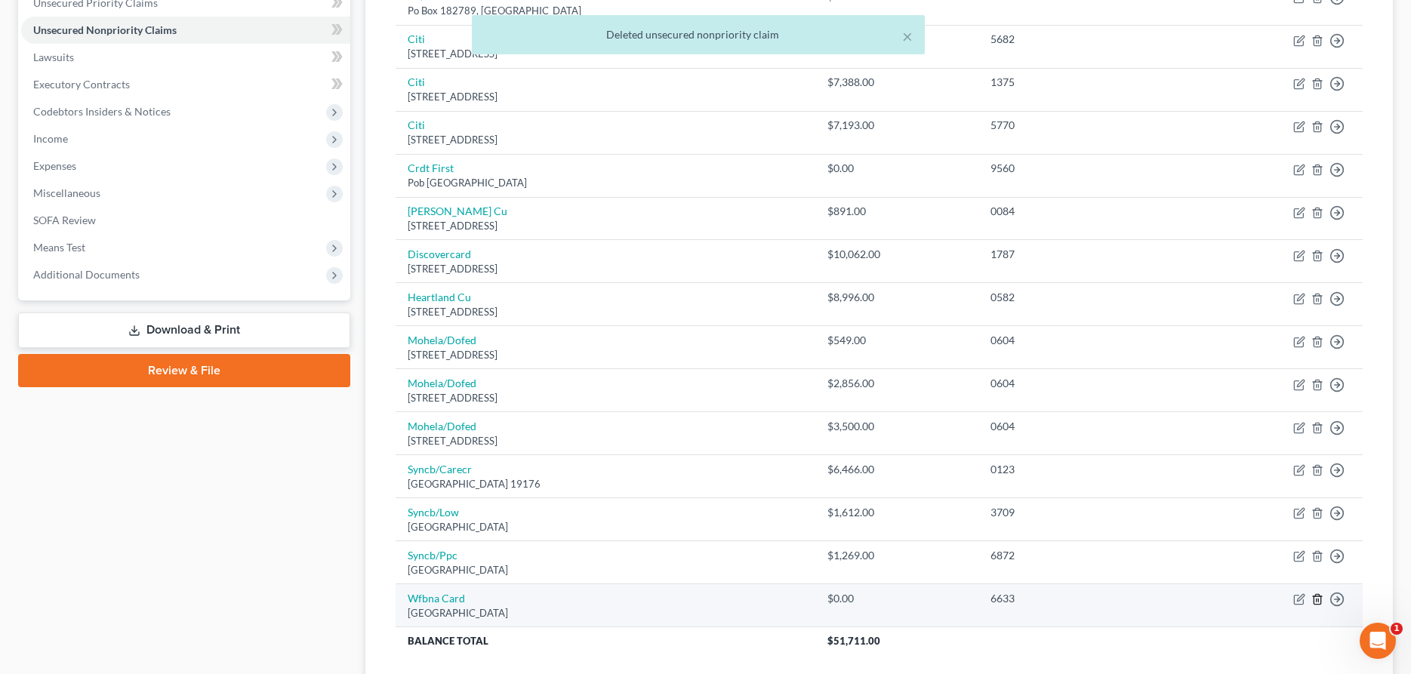
click at [1316, 596] on icon "button" at bounding box center [1317, 599] width 12 height 12
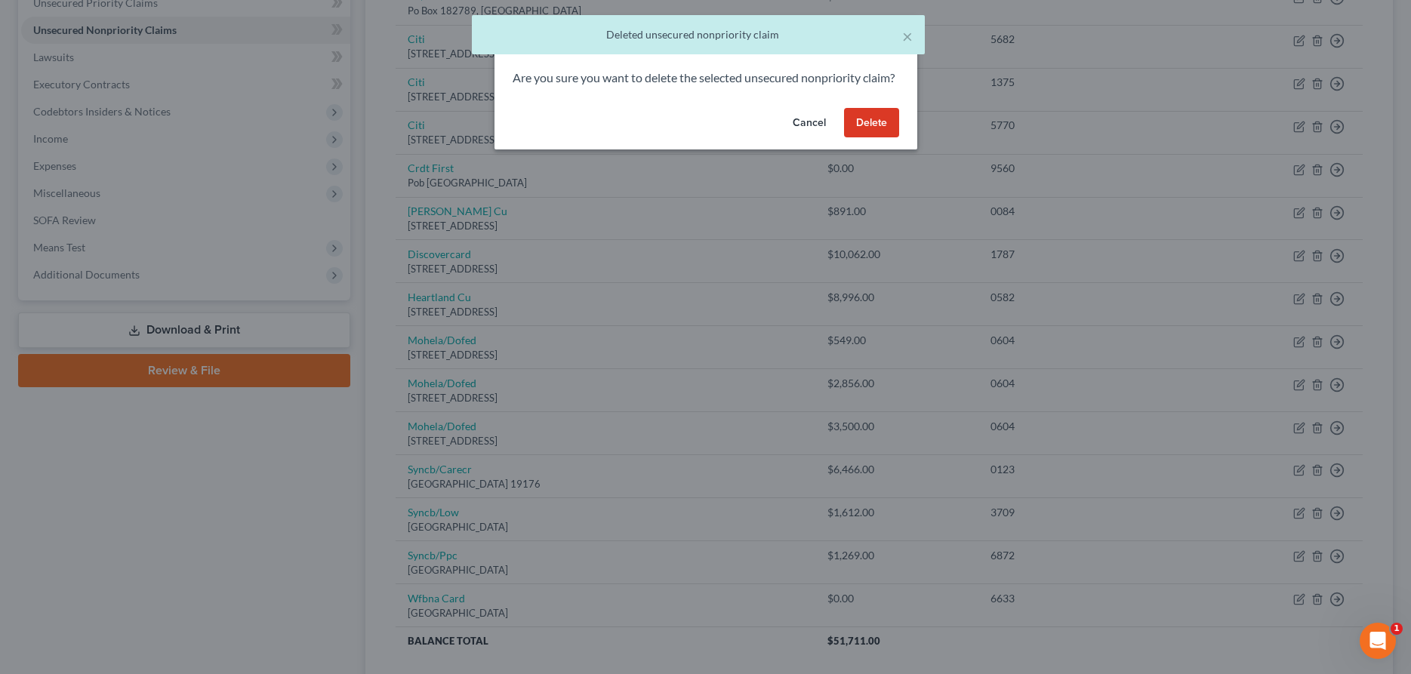
click at [869, 137] on button "Delete" at bounding box center [871, 123] width 55 height 30
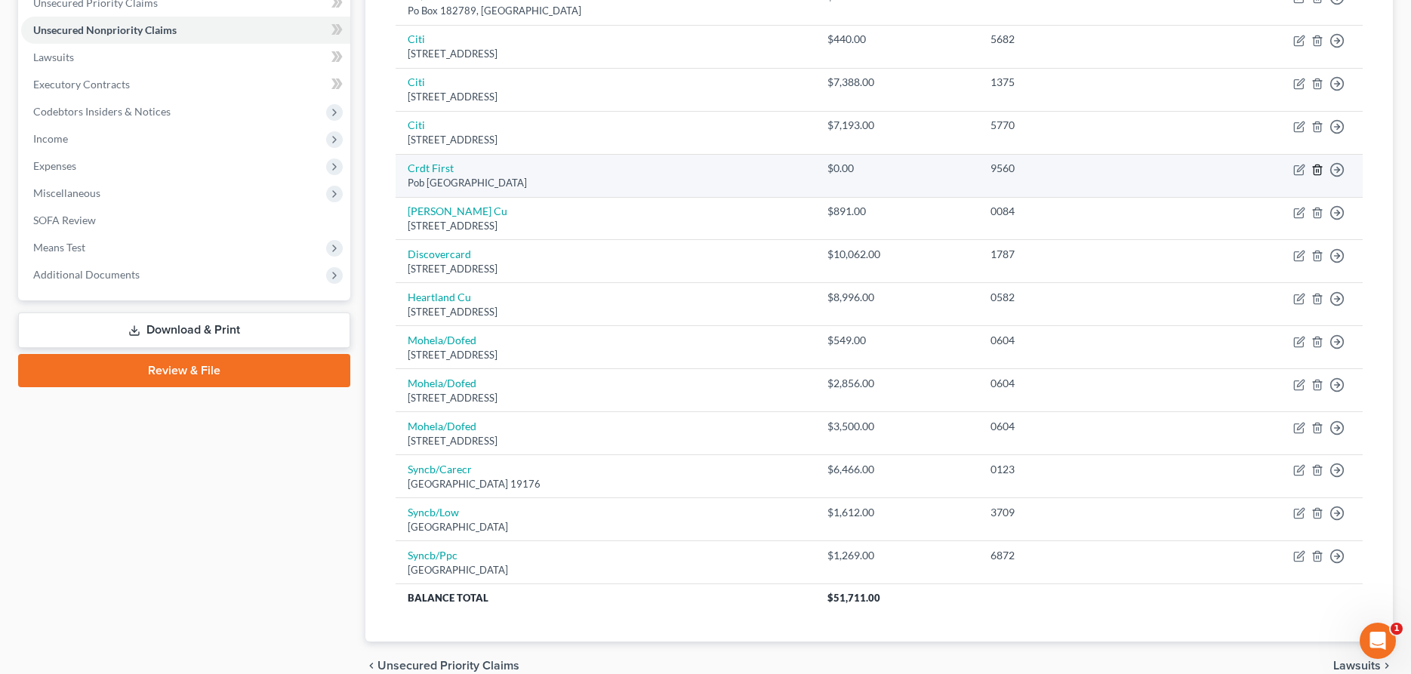
click at [1314, 169] on icon "button" at bounding box center [1316, 170] width 7 height 10
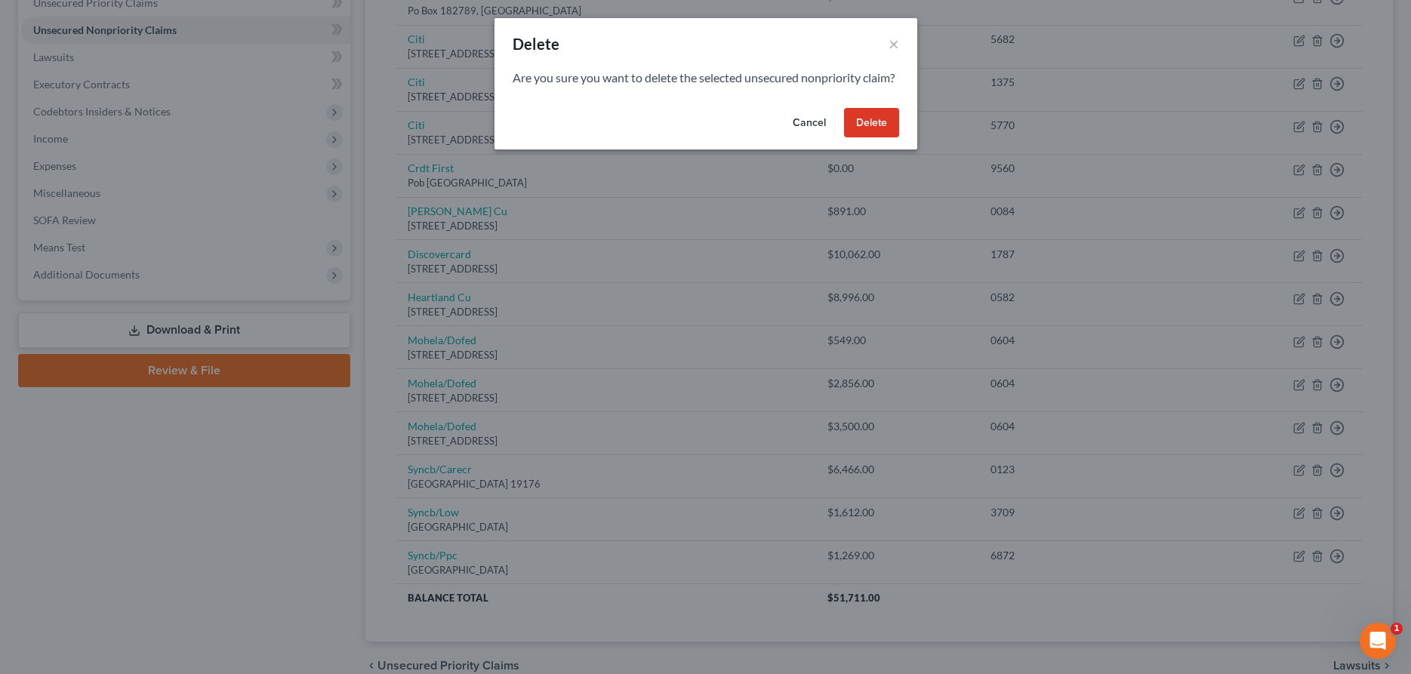
click at [878, 126] on div "Cancel Delete" at bounding box center [705, 126] width 423 height 48
click at [870, 125] on div "Cancel Delete" at bounding box center [705, 126] width 423 height 48
click at [875, 135] on button "Delete" at bounding box center [871, 123] width 55 height 30
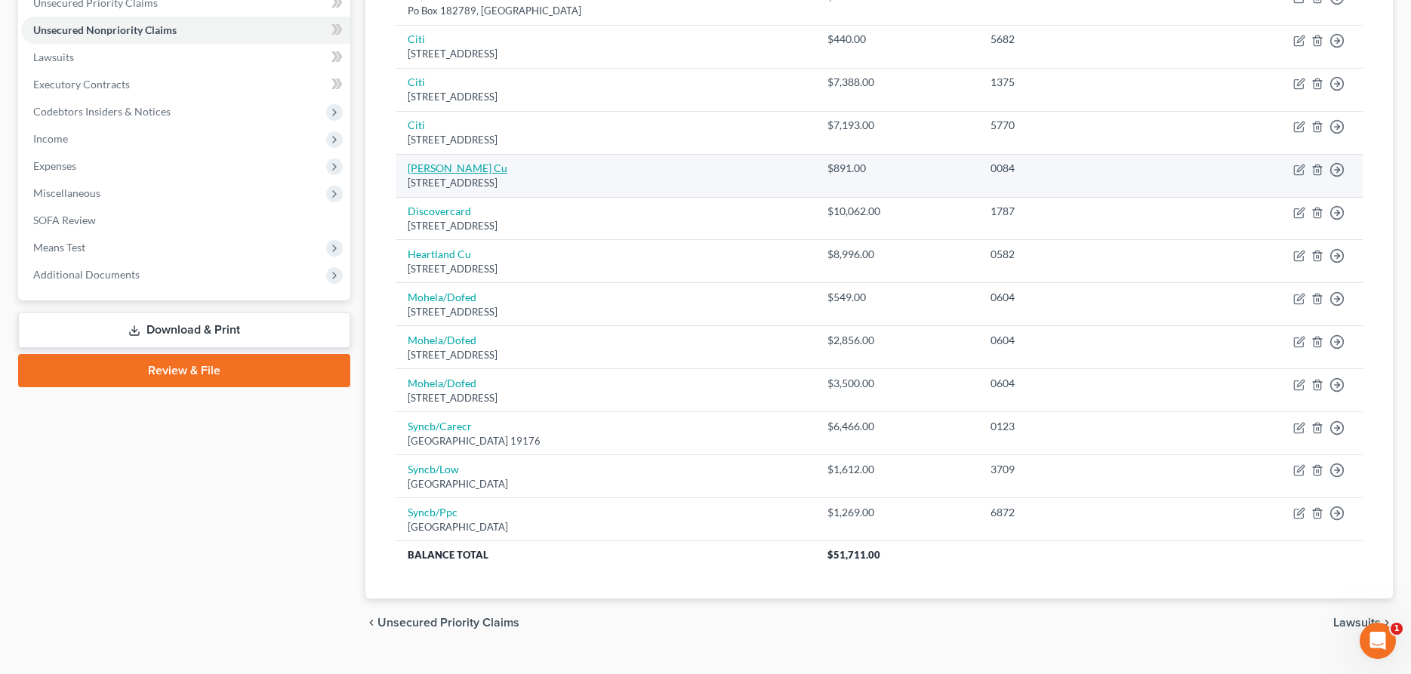
click at [431, 170] on link "[PERSON_NAME] Cu" at bounding box center [458, 168] width 100 height 13
select select "17"
select select "0"
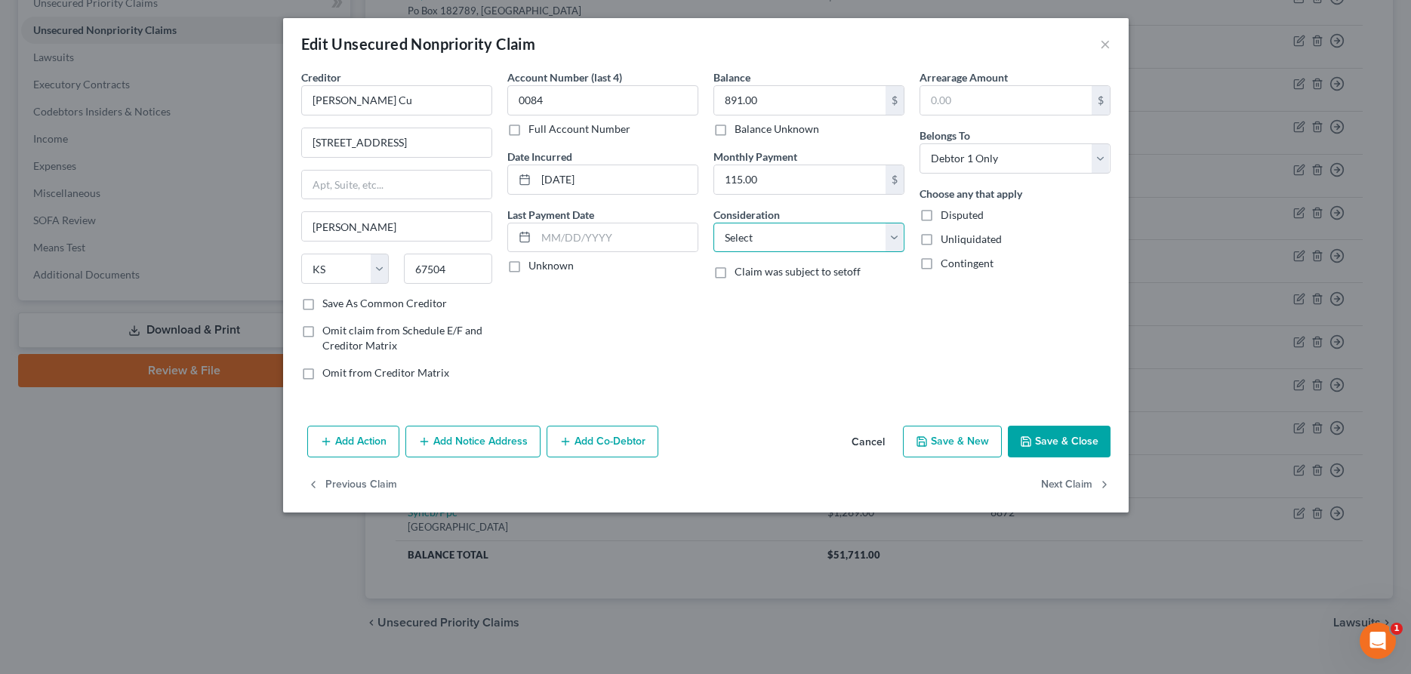
click at [713, 223] on select "Select Cable / Satellite Services Collection Agency Credit Card Debt Debt Couns…" at bounding box center [808, 238] width 191 height 30
select select "10"
click at [363, 102] on input "[PERSON_NAME] Cu" at bounding box center [396, 100] width 191 height 30
type input "[PERSON_NAME] Credit Union"
click at [1052, 438] on button "Save & Close" at bounding box center [1059, 442] width 103 height 32
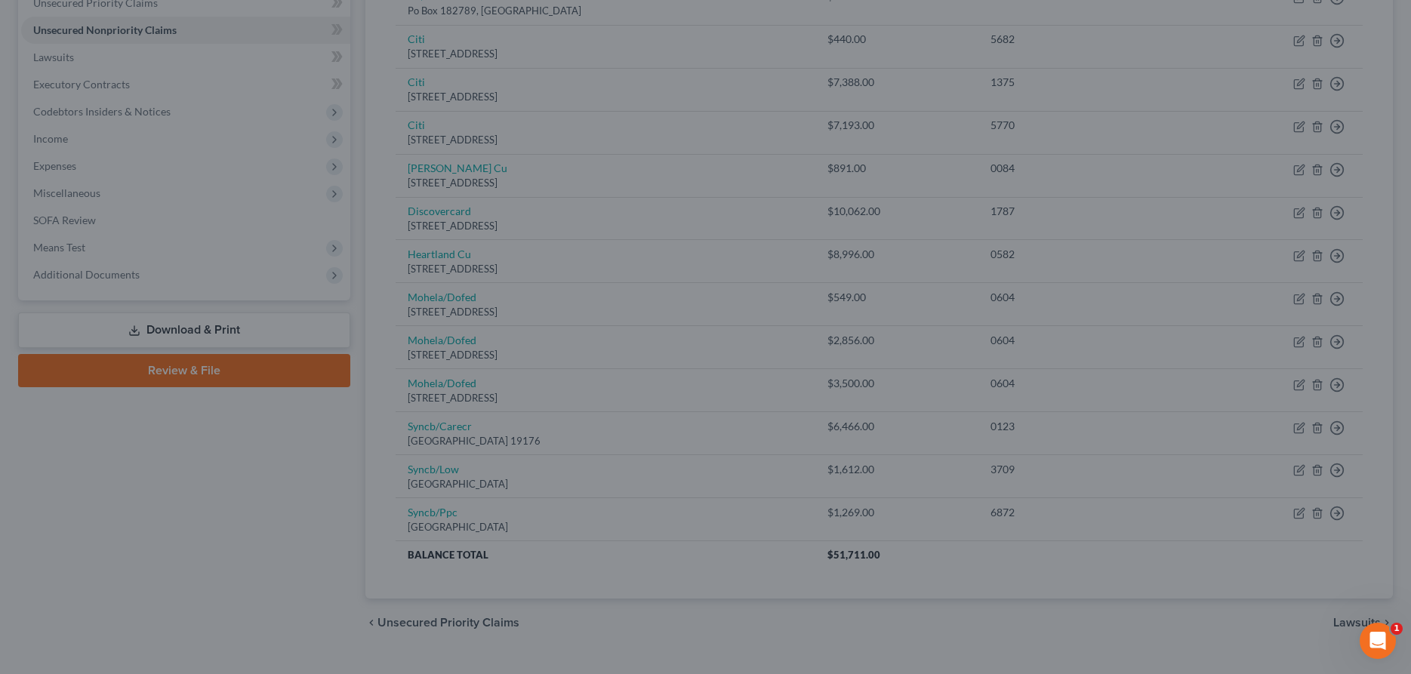
type input "0"
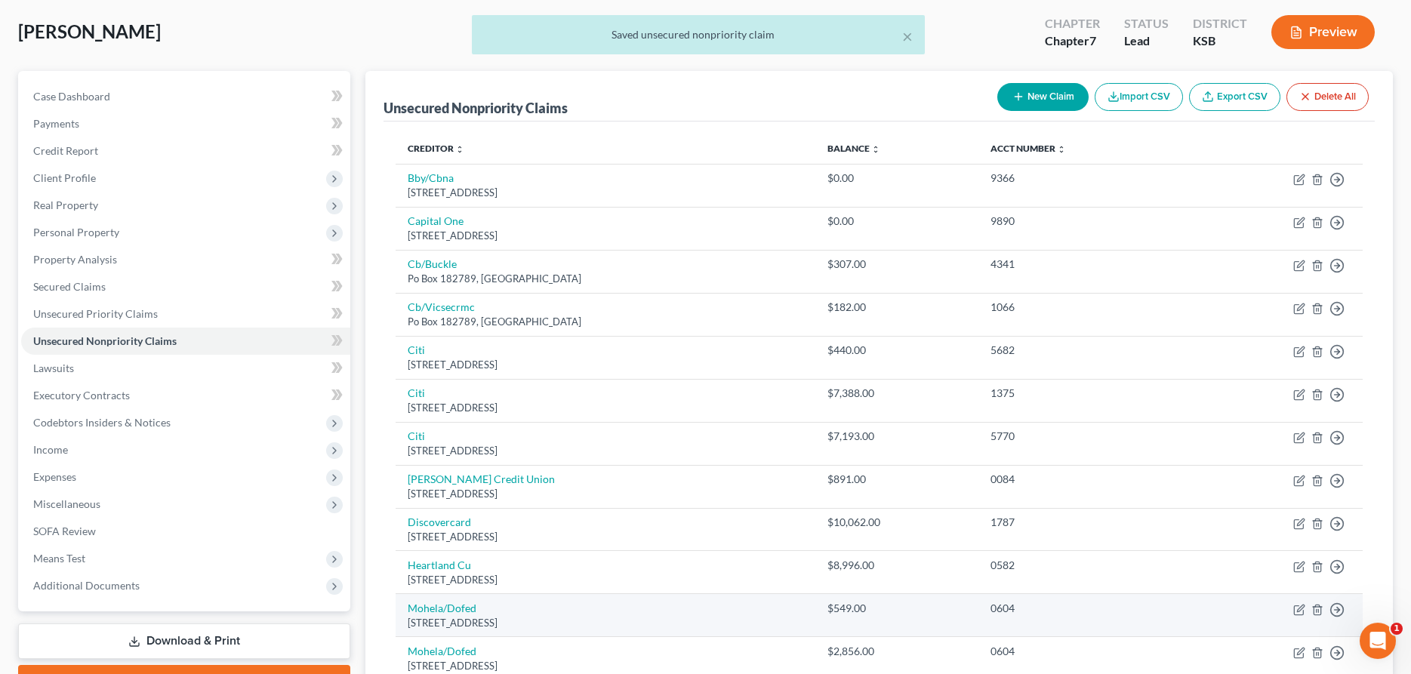
scroll to position [0, 0]
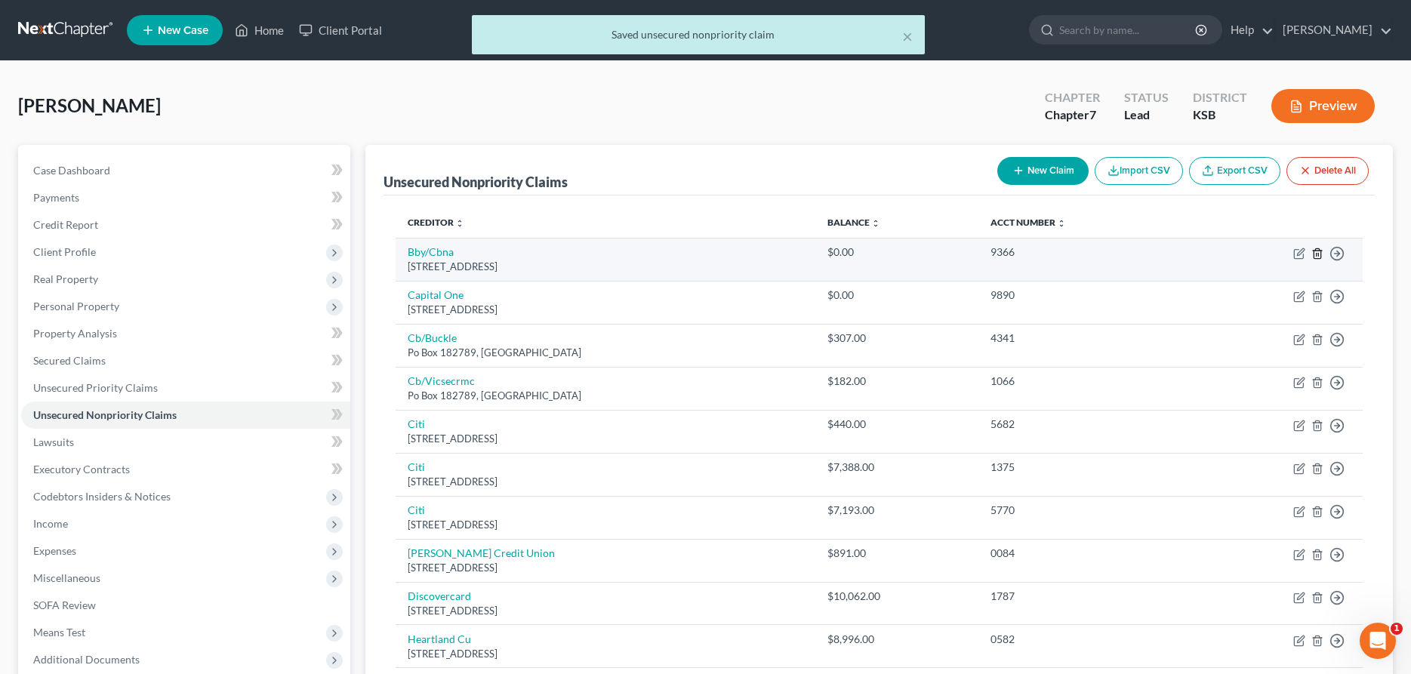
click at [1316, 254] on line "button" at bounding box center [1316, 254] width 0 height 3
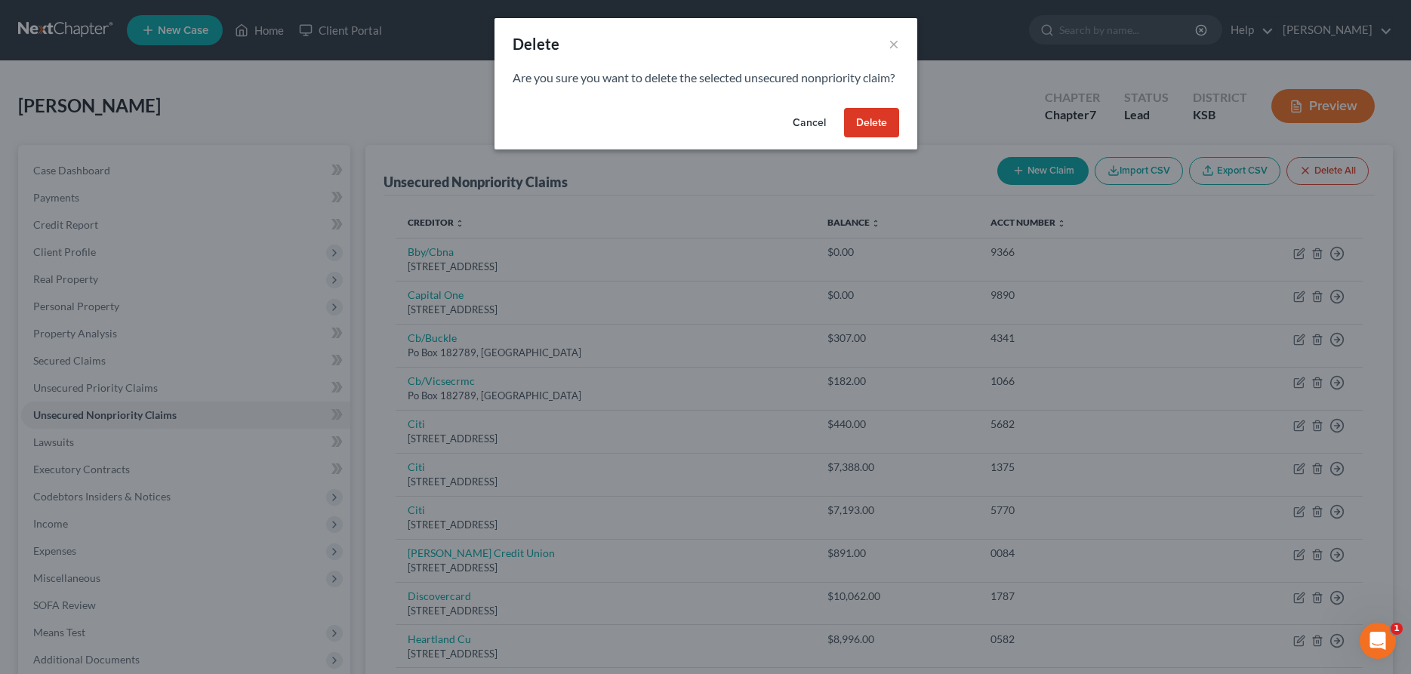
click at [863, 137] on button "Delete" at bounding box center [871, 123] width 55 height 30
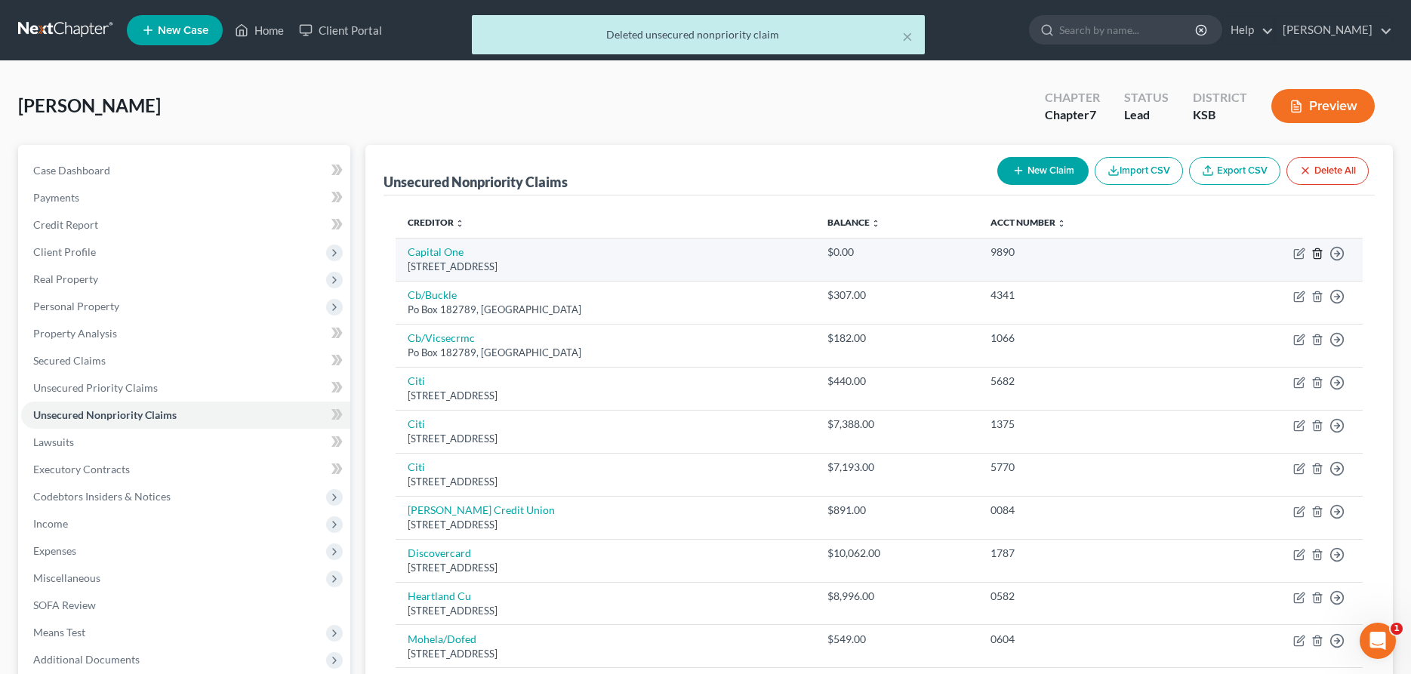
click at [1314, 251] on icon "button" at bounding box center [1316, 253] width 7 height 10
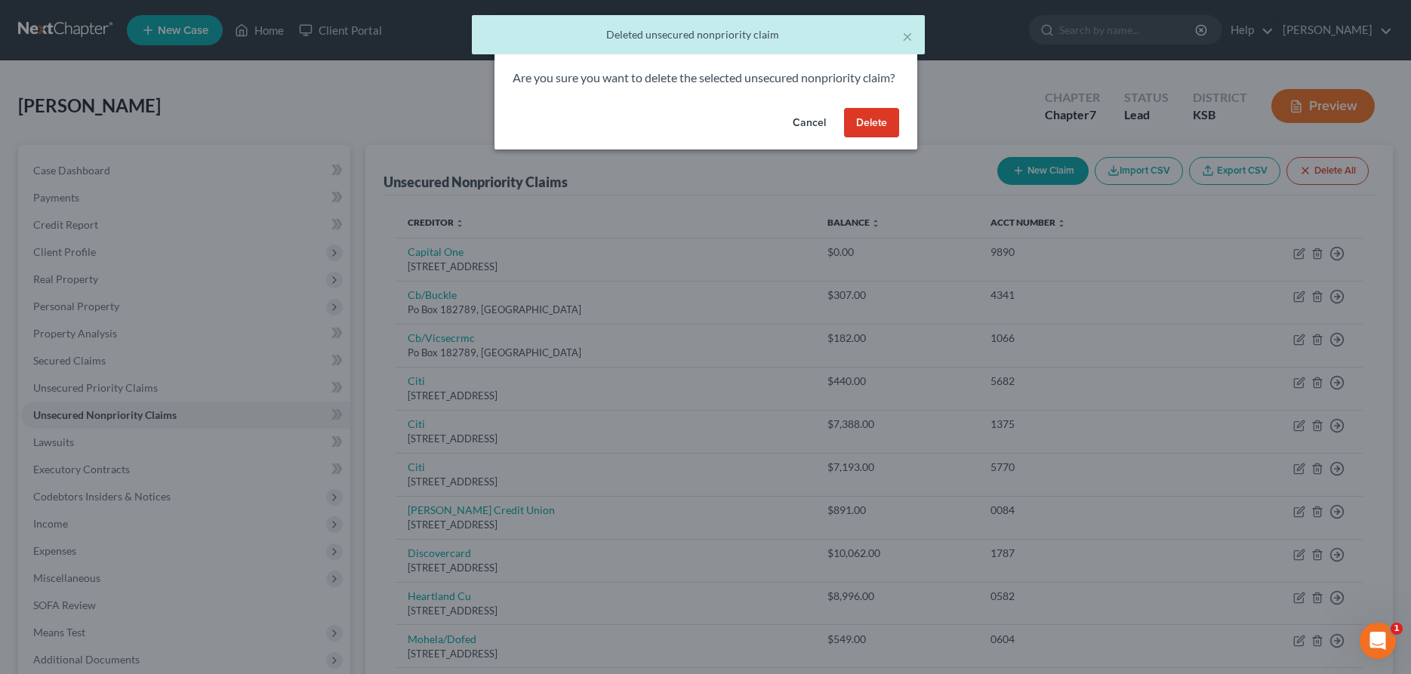
click at [877, 138] on button "Delete" at bounding box center [871, 123] width 55 height 30
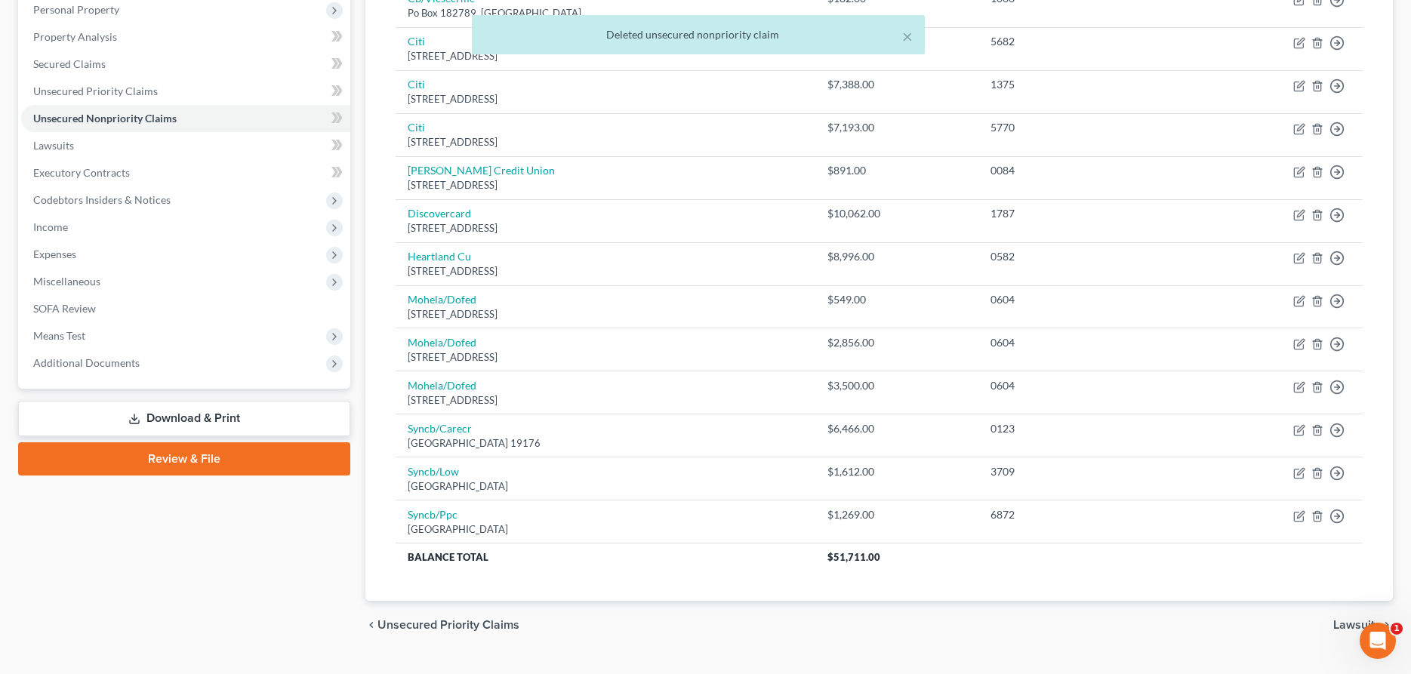
scroll to position [308, 0]
